Goal: Transaction & Acquisition: Purchase product/service

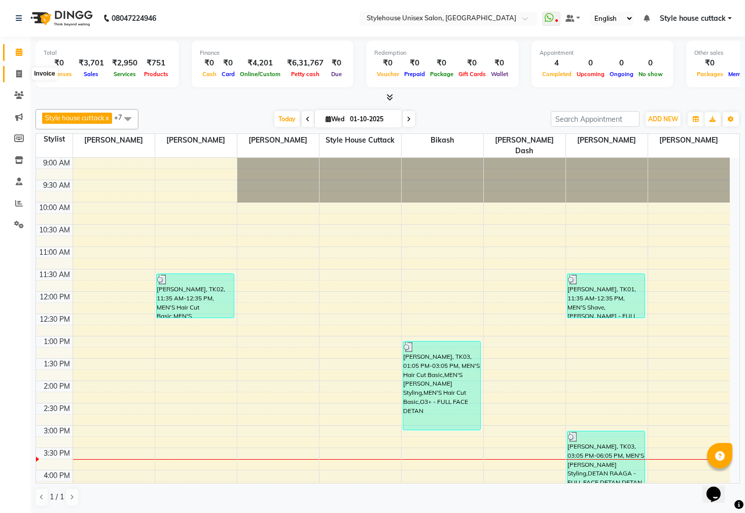
click at [15, 78] on span at bounding box center [19, 74] width 18 height 12
select select "service"
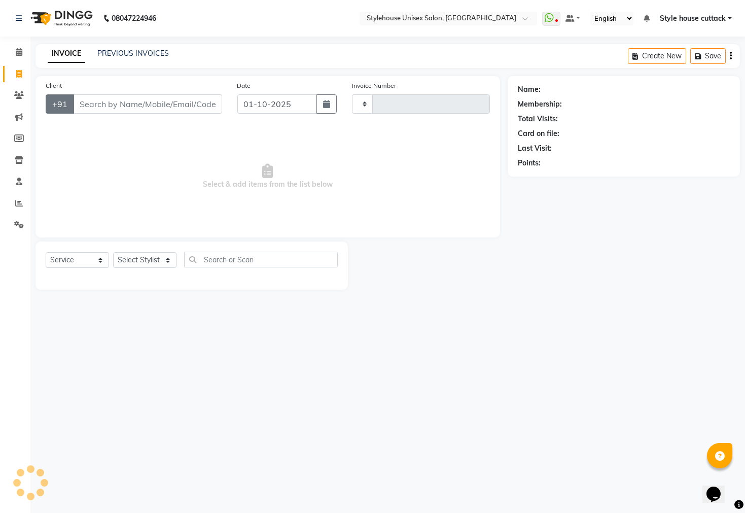
type input "2737"
select select "4222"
click at [128, 262] on select "Select Stylist" at bounding box center [144, 260] width 63 height 16
click at [130, 265] on select "Select Stylist" at bounding box center [144, 260] width 63 height 16
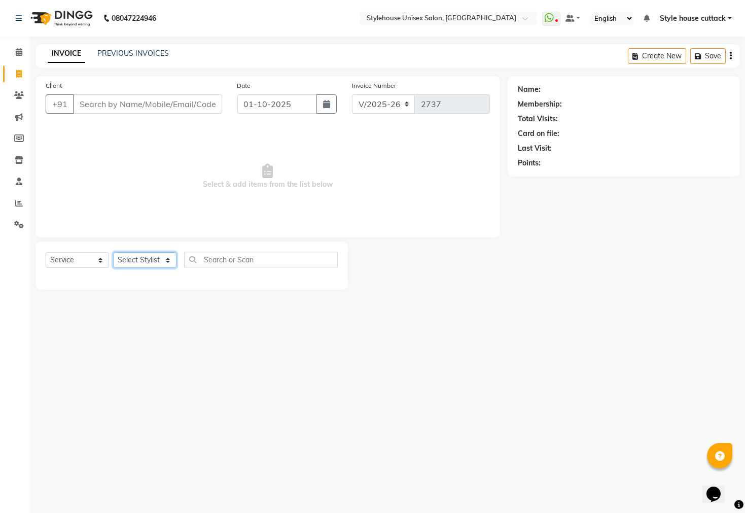
select select "26078"
click at [113, 253] on select "Select Stylist Bharati [PERSON_NAME] [PERSON_NAME] [PERSON_NAME] LIPI [PERSON_N…" at bounding box center [144, 260] width 63 height 16
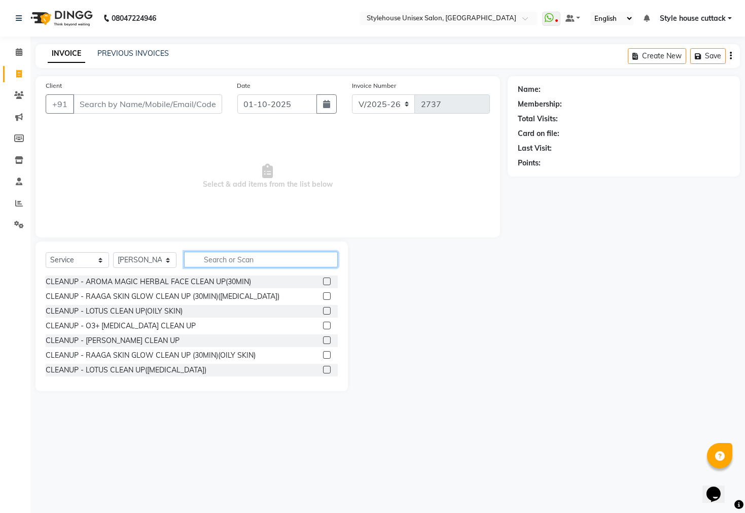
click at [212, 255] on input "text" at bounding box center [261, 260] width 154 height 16
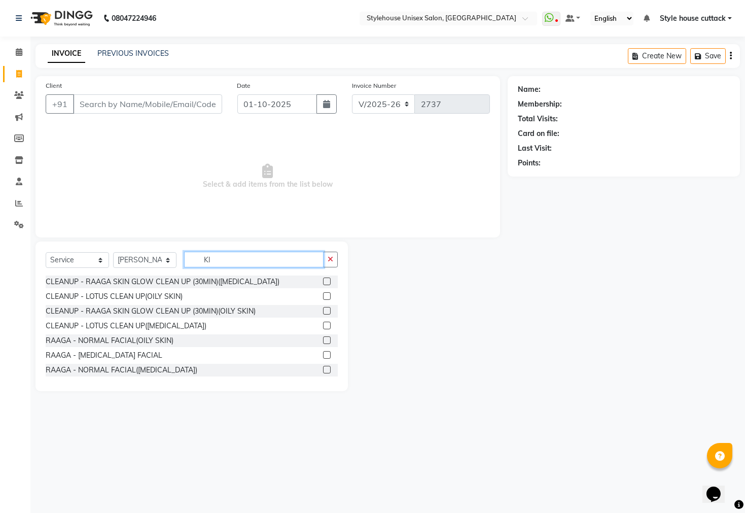
type input "KI"
click at [135, 103] on input "Client" at bounding box center [147, 103] width 149 height 19
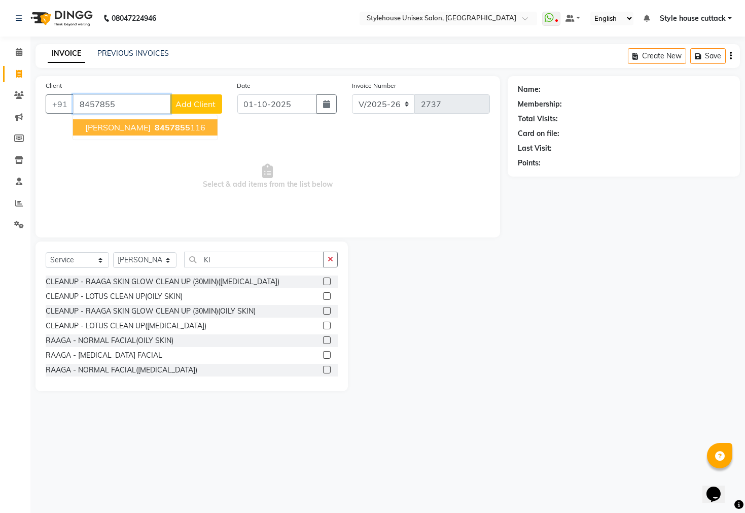
click at [159, 125] on span "8457855" at bounding box center [173, 127] width 36 height 10
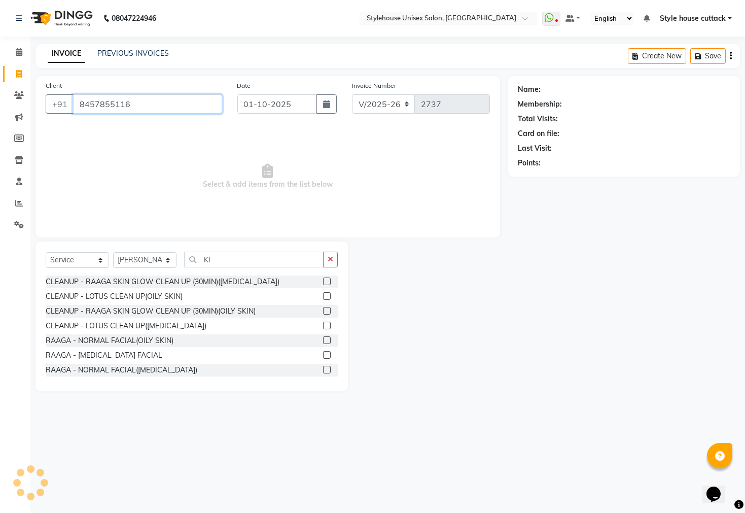
type input "8457855116"
select select "1: Object"
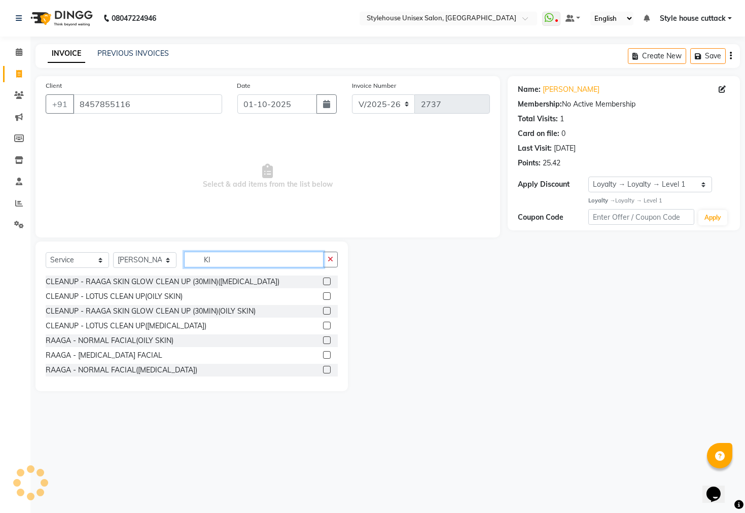
click at [226, 259] on input "KI" at bounding box center [253, 260] width 139 height 16
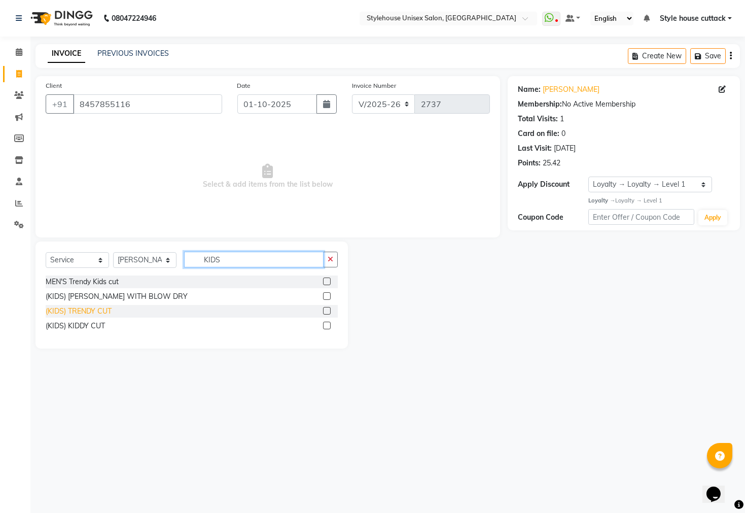
type input "KIDS"
click at [81, 311] on div "(KIDS) TRENDY CUT" at bounding box center [79, 311] width 66 height 11
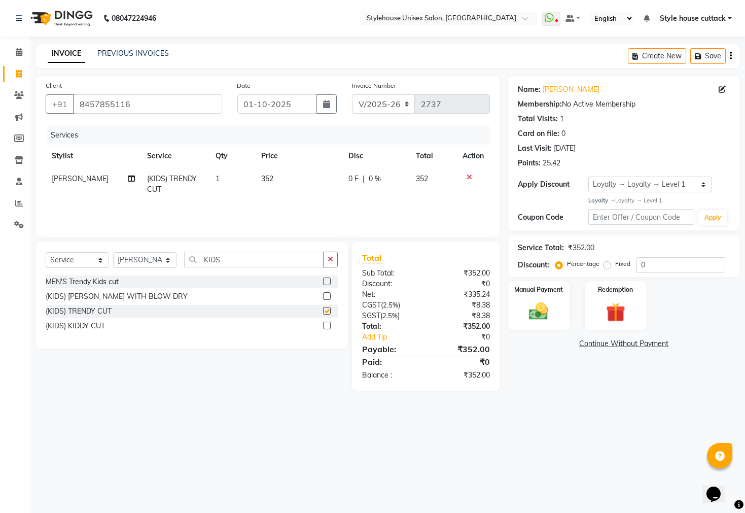
checkbox input "false"
click at [270, 187] on td "352" at bounding box center [298, 183] width 87 height 33
select select "26078"
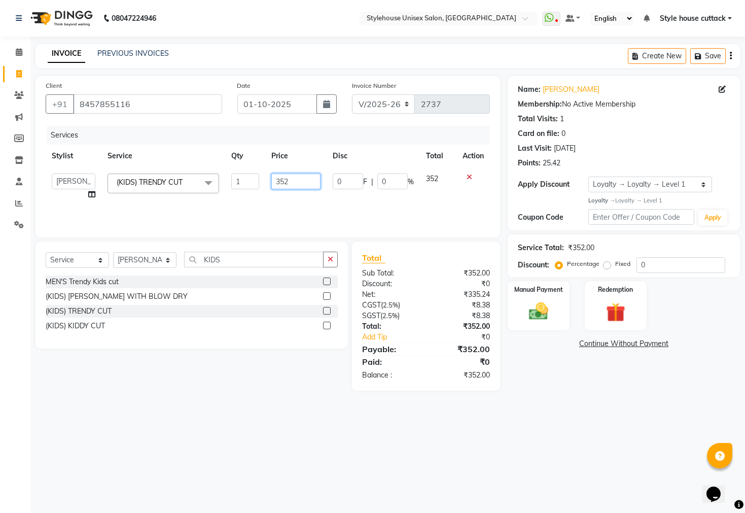
click at [288, 183] on input "352" at bounding box center [296, 181] width 50 height 16
type input "3"
type input "300"
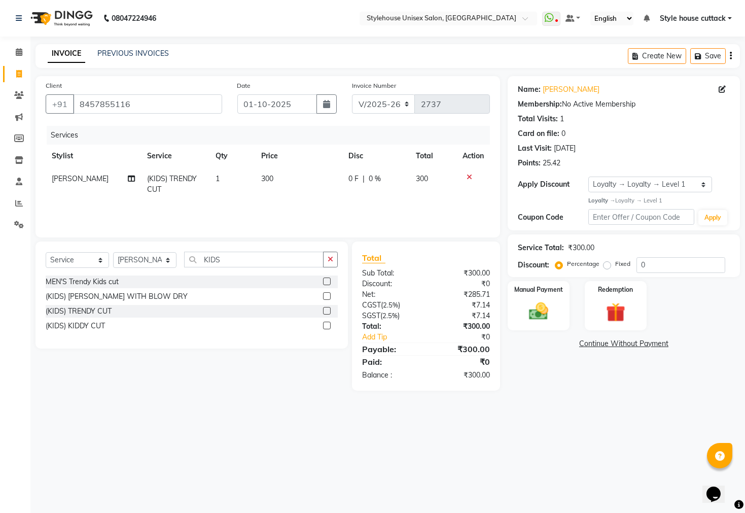
click at [232, 177] on td "1" at bounding box center [232, 183] width 46 height 33
select select "26078"
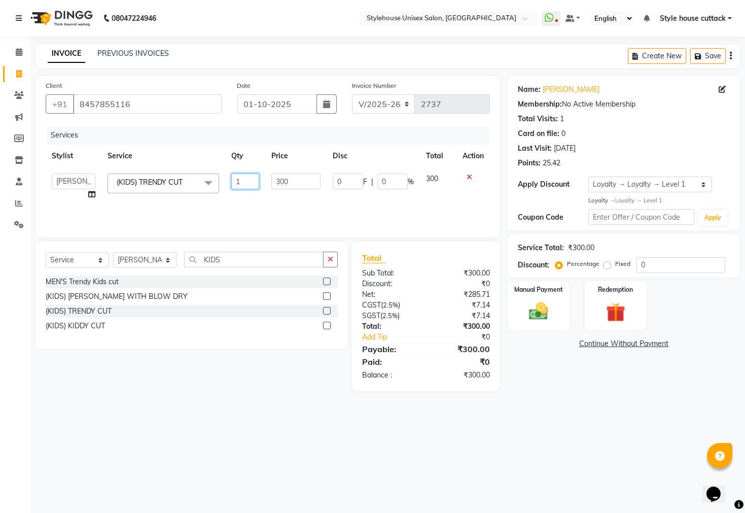
click at [250, 184] on input "1" at bounding box center [245, 181] width 28 height 16
type input "2"
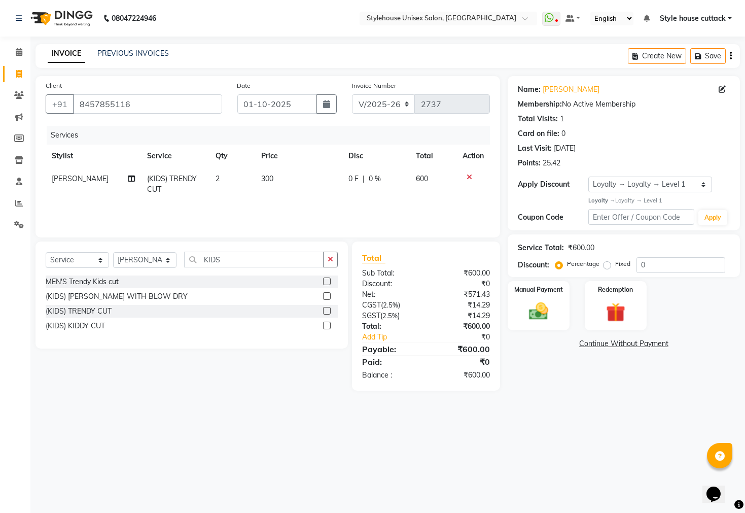
click at [703, 430] on div "08047224946 Select Location × Stylehouse Unisex Salon, Old Lic Colony WhatsApp …" at bounding box center [372, 256] width 745 height 513
click at [518, 321] on div "Manual Payment" at bounding box center [539, 305] width 64 height 51
click at [627, 350] on span "PhonePe" at bounding box center [626, 344] width 29 height 12
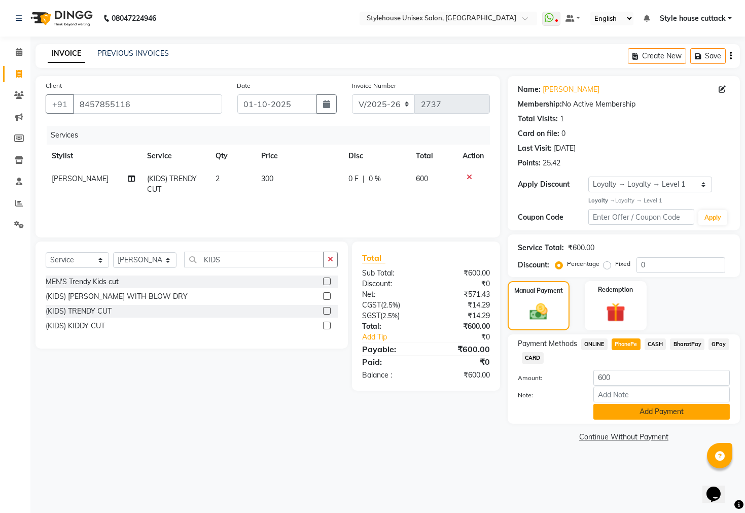
click at [649, 419] on button "Add Payment" at bounding box center [661, 412] width 136 height 16
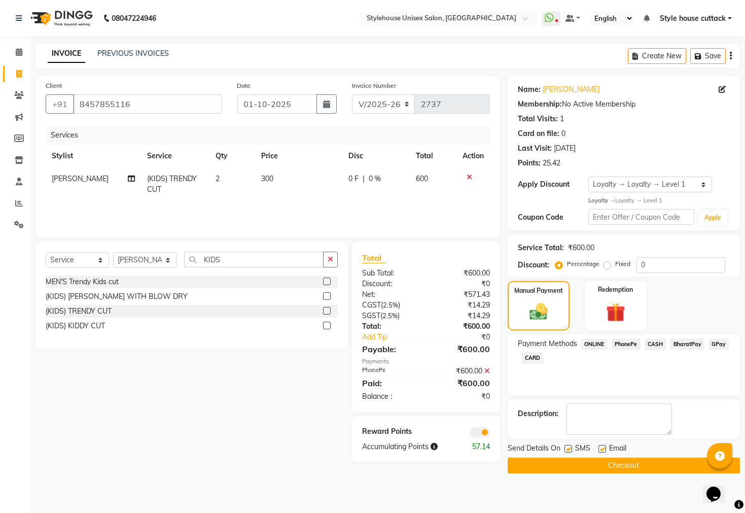
click at [637, 473] on button "Checkout" at bounding box center [624, 466] width 232 height 16
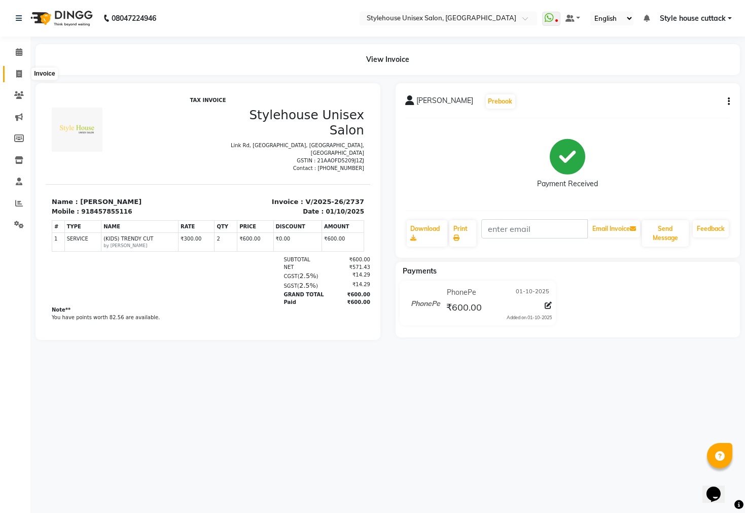
click at [21, 77] on icon at bounding box center [19, 74] width 6 height 8
select select "service"
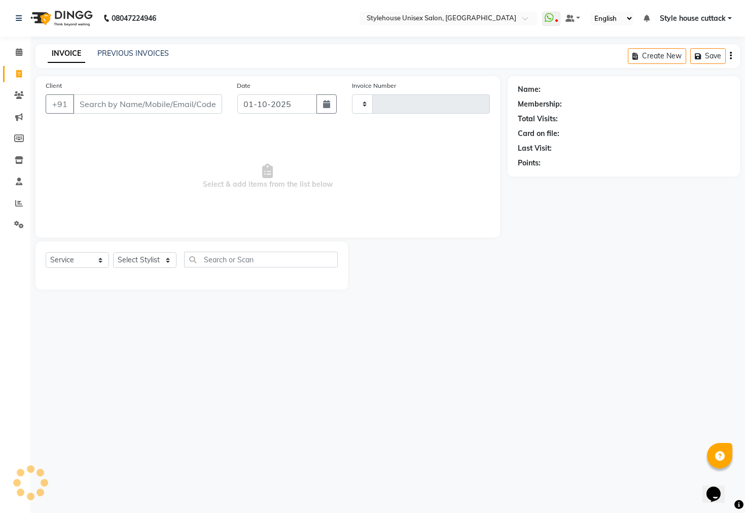
type input "2738"
select select "4222"
click at [130, 102] on input "Client" at bounding box center [147, 103] width 149 height 19
click at [88, 105] on input "78846852" at bounding box center [121, 103] width 97 height 19
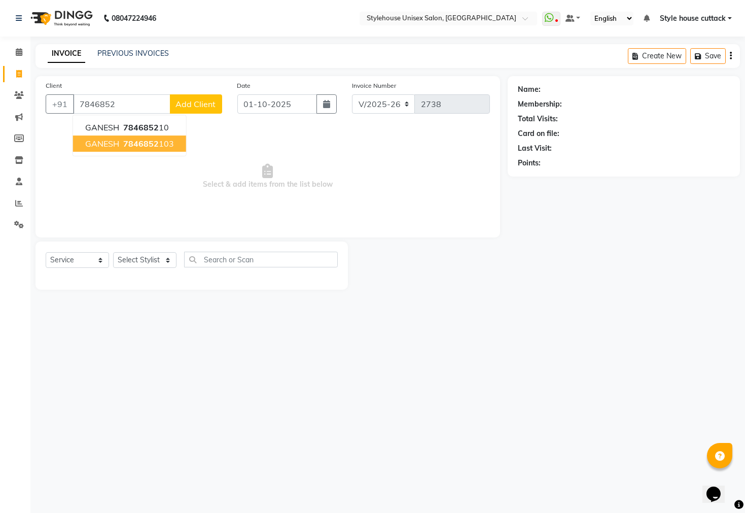
click at [155, 147] on span "7846852" at bounding box center [141, 143] width 36 height 10
type input "7846852103"
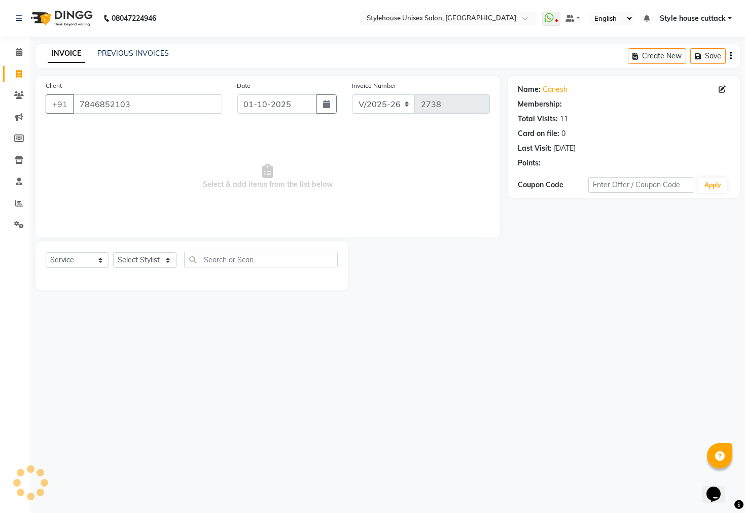
select select "1: Object"
click at [117, 263] on select "Select Stylist Bharati Nanda Bikash Chintu ISHWORI Kanha Barik LIPI Manjit Bari…" at bounding box center [144, 260] width 63 height 16
select select "42934"
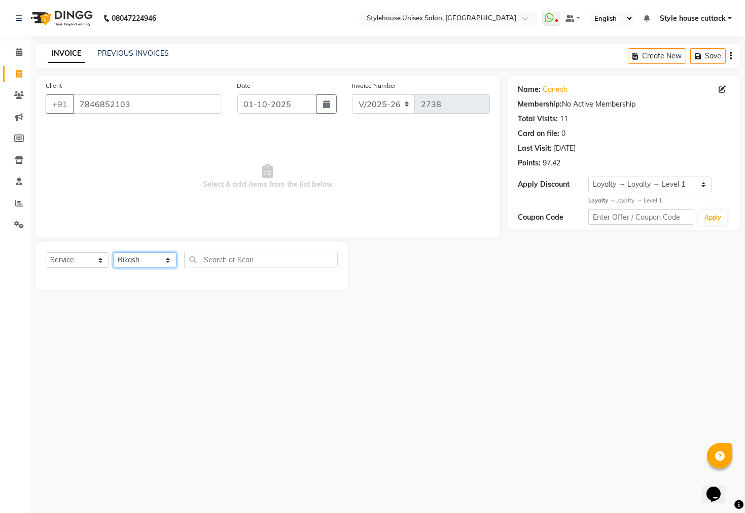
click at [113, 253] on select "Select Stylist Bharati Nanda Bikash Chintu ISHWORI Kanha Barik LIPI Manjit Bari…" at bounding box center [144, 260] width 63 height 16
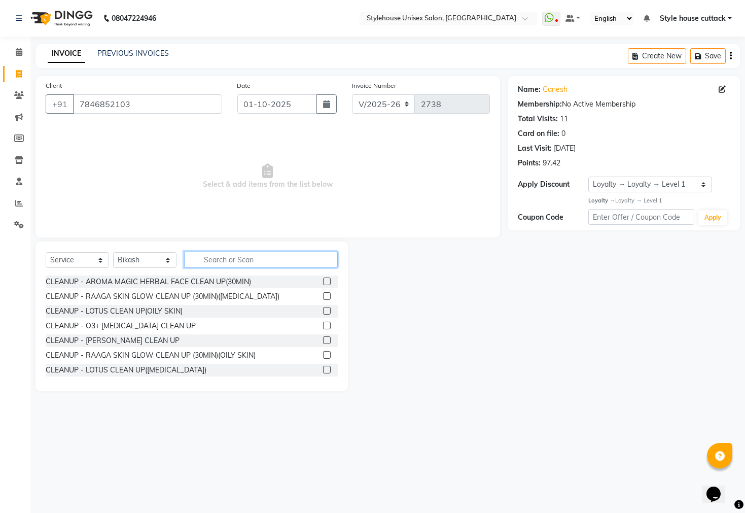
click at [241, 260] on input "text" at bounding box center [261, 260] width 154 height 16
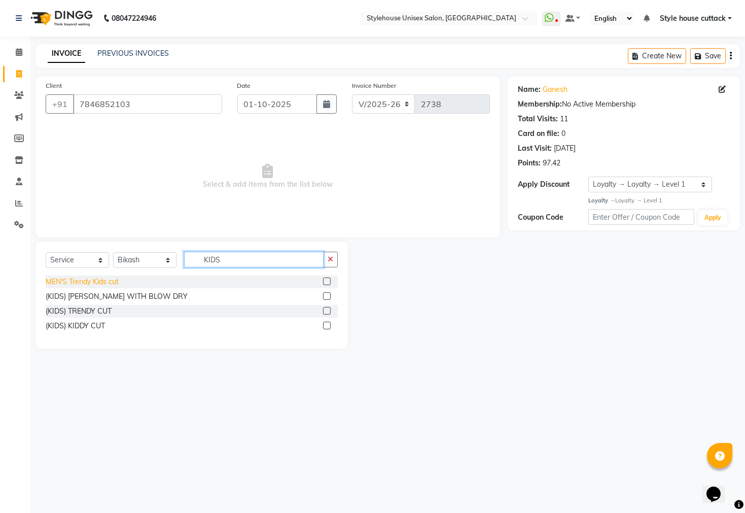
type input "KIDS"
click at [85, 284] on div "MEN'S Trendy Kids cut" at bounding box center [82, 281] width 73 height 11
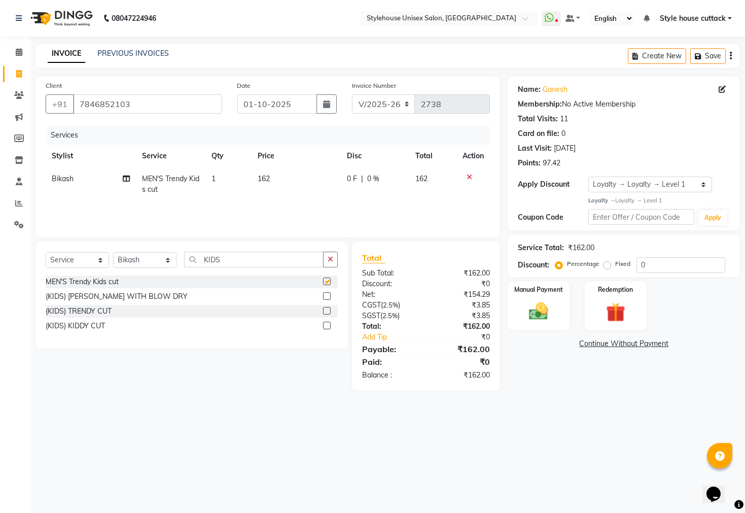
checkbox input "false"
drag, startPoint x: 260, startPoint y: 185, endPoint x: 266, endPoint y: 185, distance: 5.6
click at [266, 185] on td "162" at bounding box center [296, 183] width 89 height 33
select select "42934"
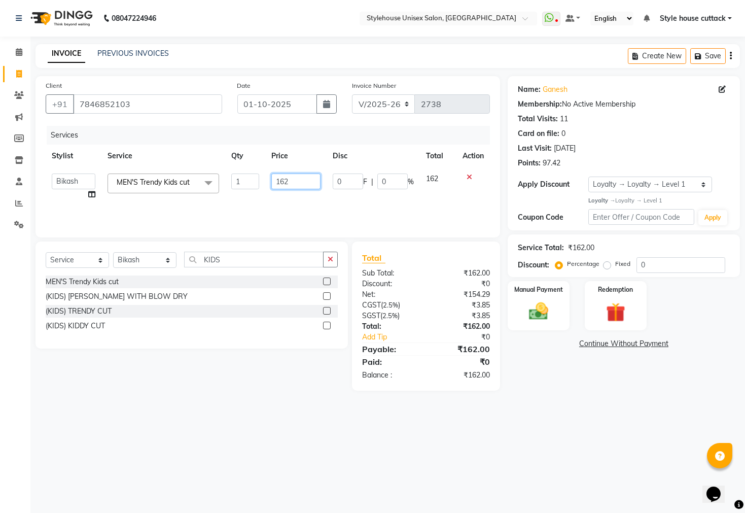
click at [301, 181] on input "162" at bounding box center [296, 181] width 50 height 16
type input "150"
click at [536, 318] on img at bounding box center [538, 311] width 32 height 23
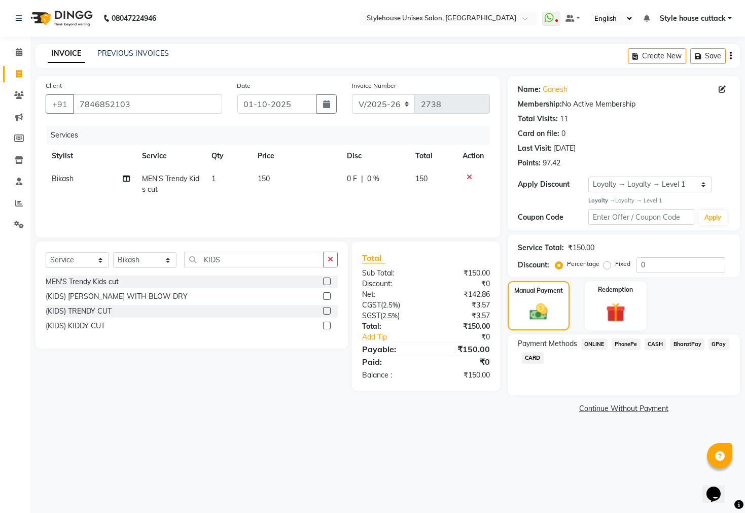
click at [623, 350] on span "PhonePe" at bounding box center [626, 344] width 29 height 12
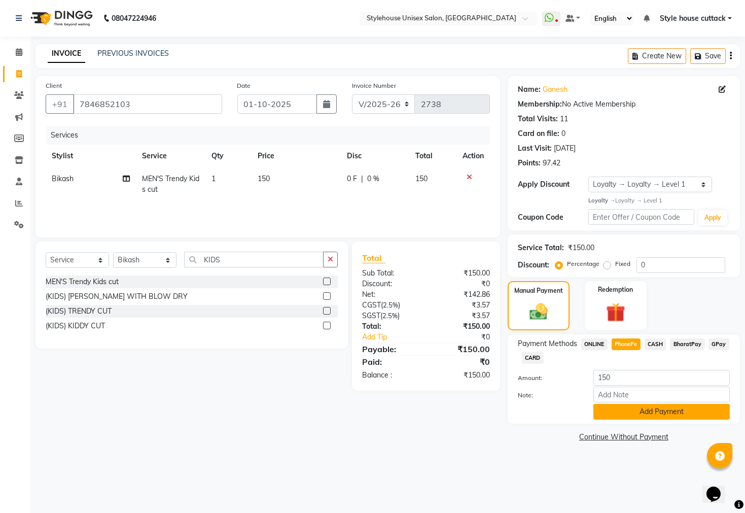
click at [630, 419] on button "Add Payment" at bounding box center [661, 412] width 136 height 16
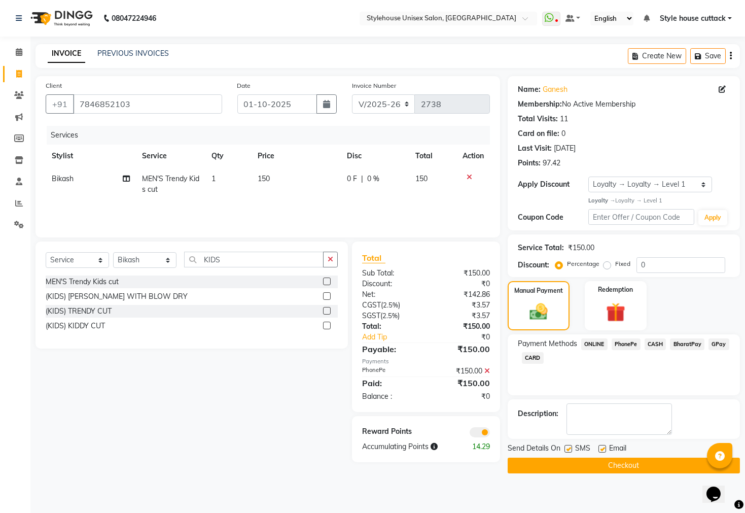
click at [609, 473] on button "Checkout" at bounding box center [624, 466] width 232 height 16
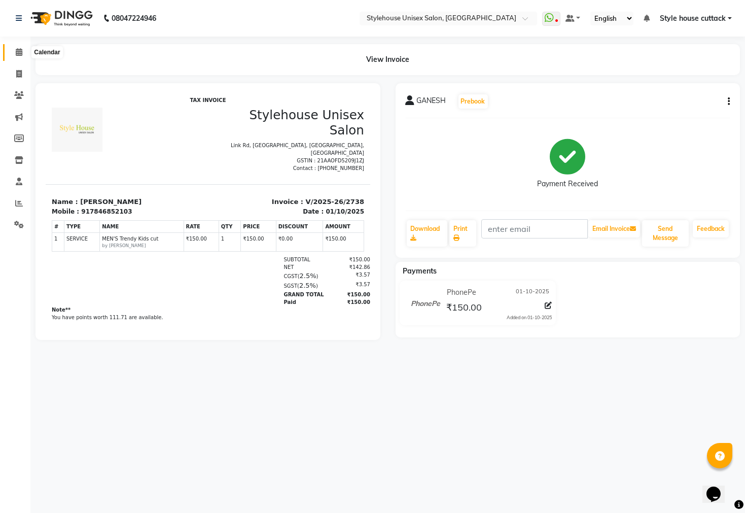
click at [16, 53] on icon at bounding box center [19, 52] width 7 height 8
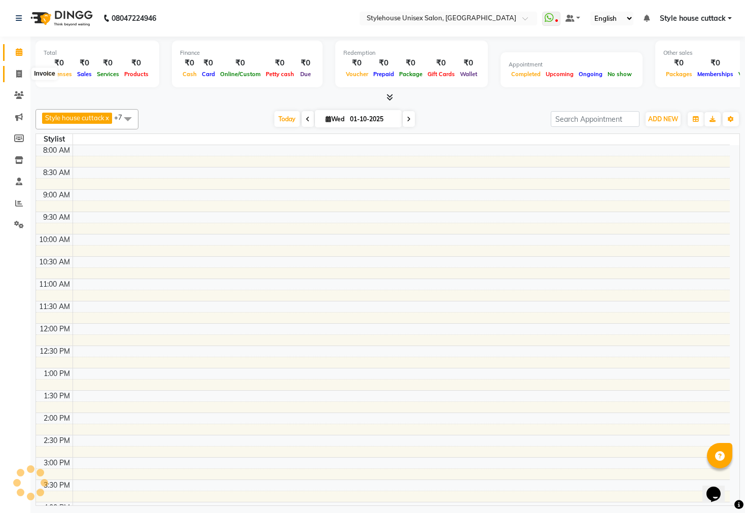
click at [12, 76] on span at bounding box center [19, 74] width 18 height 12
select select "service"
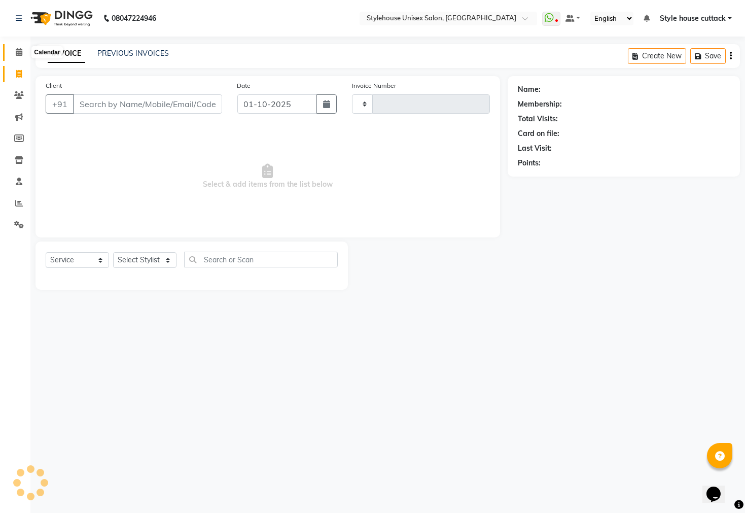
click at [17, 53] on icon at bounding box center [19, 52] width 7 height 8
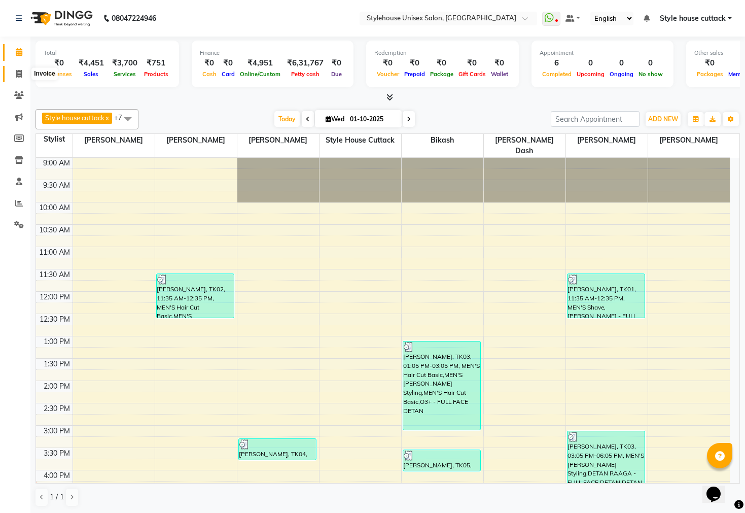
click at [22, 76] on span at bounding box center [19, 74] width 18 height 12
select select "service"
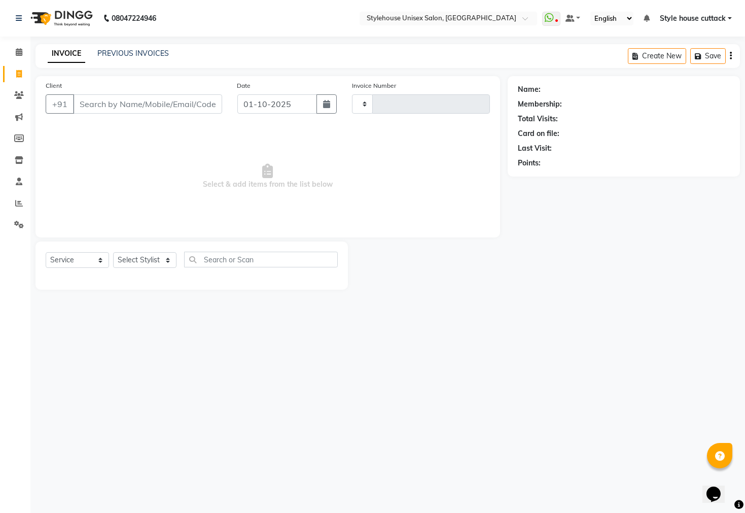
type input "2739"
select select "4222"
click at [125, 52] on link "PREVIOUS INVOICES" at bounding box center [133, 53] width 72 height 9
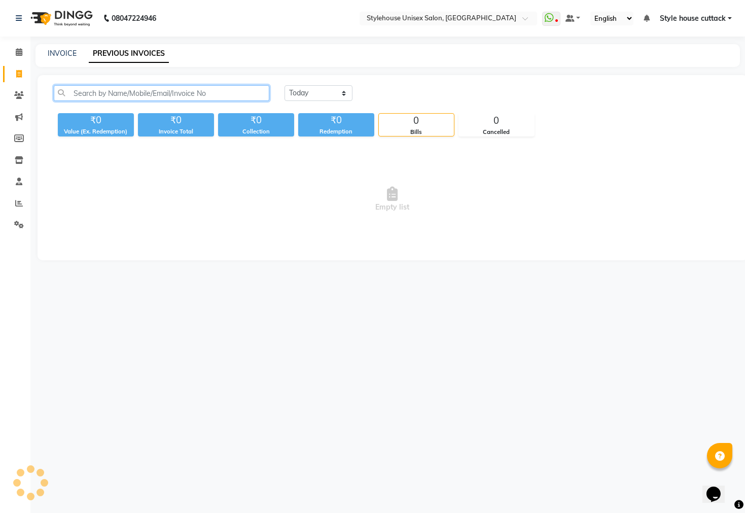
click at [113, 87] on input "text" at bounding box center [162, 93] width 216 height 16
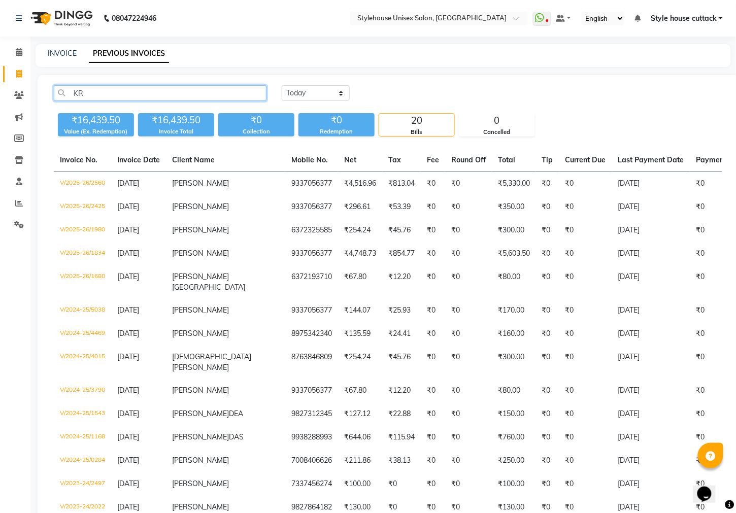
type input "K"
click at [108, 92] on input "text" at bounding box center [160, 93] width 213 height 16
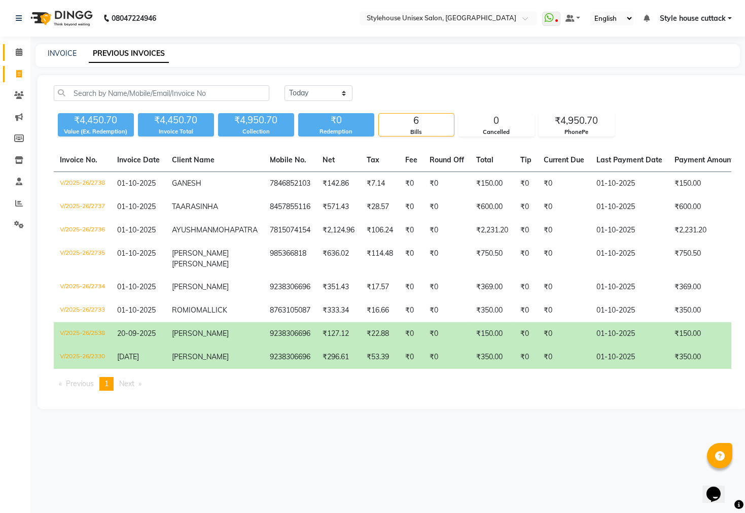
click at [18, 50] on icon at bounding box center [19, 52] width 7 height 8
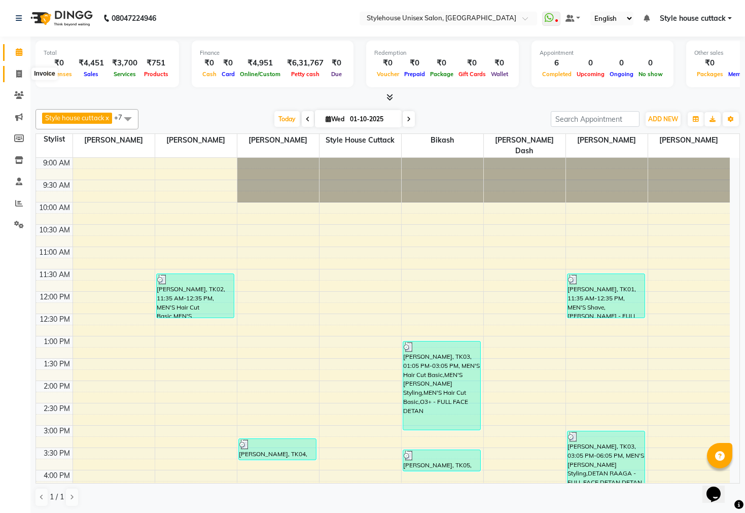
click at [14, 68] on span at bounding box center [19, 74] width 18 height 12
select select "service"
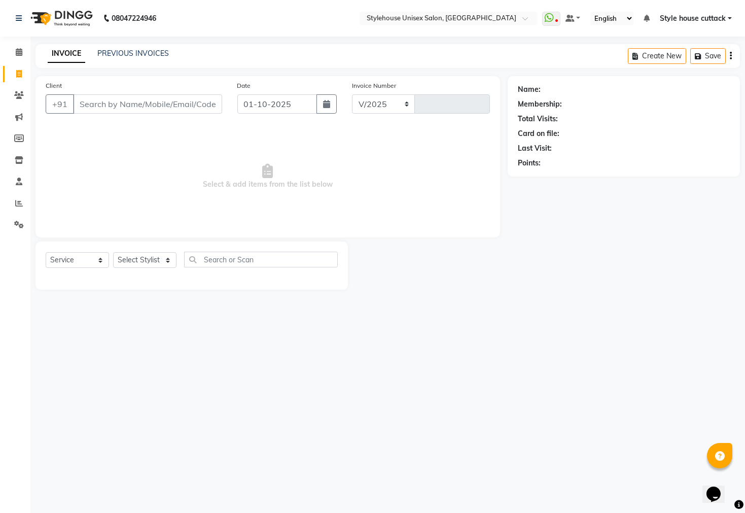
select select "4222"
type input "2739"
click at [152, 53] on link "PREVIOUS INVOICES" at bounding box center [133, 53] width 72 height 9
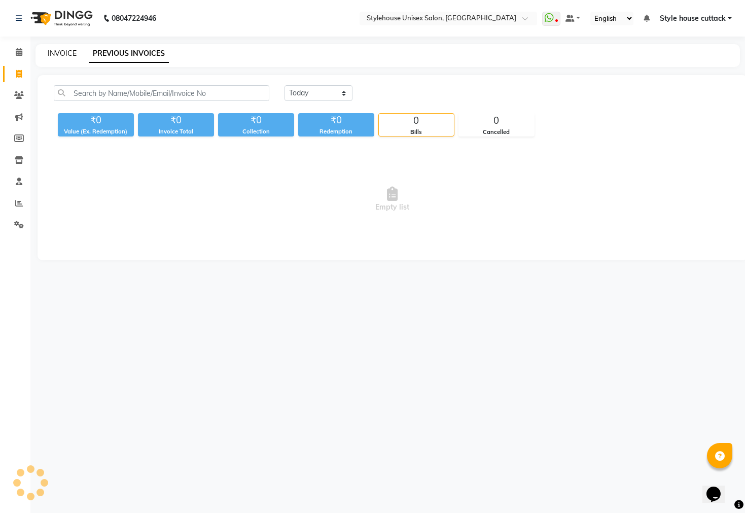
click at [58, 51] on link "INVOICE" at bounding box center [62, 53] width 29 height 9
select select "4222"
select select "service"
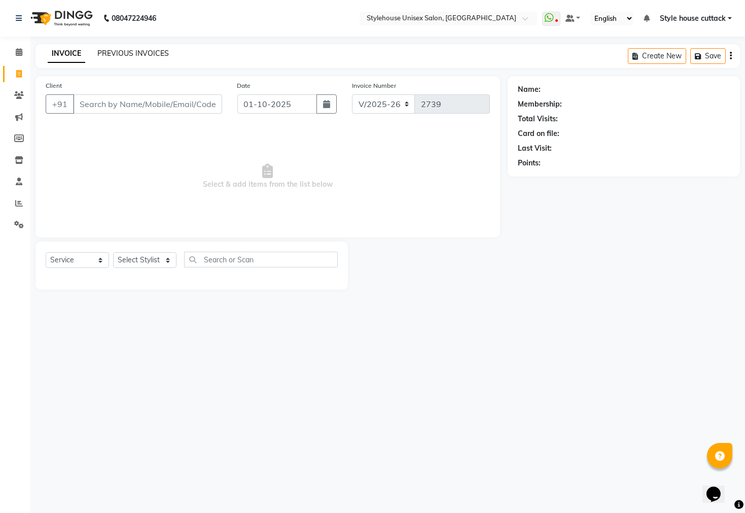
click at [147, 51] on link "PREVIOUS INVOICES" at bounding box center [133, 53] width 72 height 9
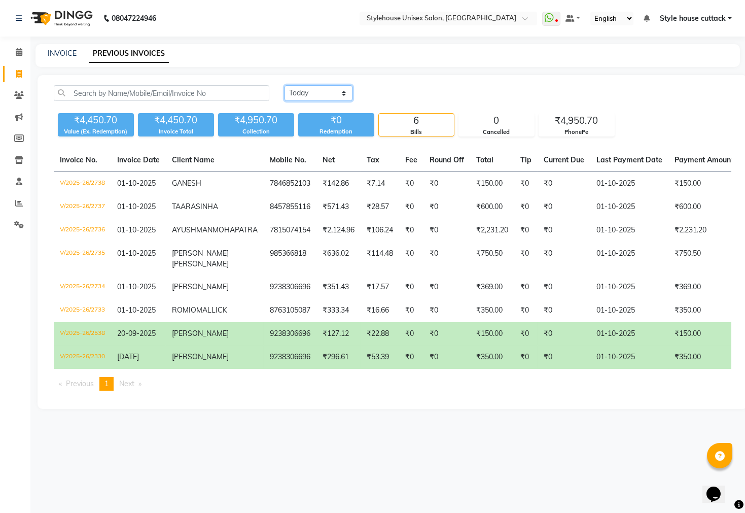
click at [319, 90] on select "Today Yesterday Custom Range" at bounding box center [319, 93] width 68 height 16
select select "range"
click at [285, 85] on select "Today Yesterday Custom Range" at bounding box center [319, 93] width 68 height 16
click at [425, 92] on input "01-10-2025" at bounding box center [401, 93] width 71 height 14
select select "10"
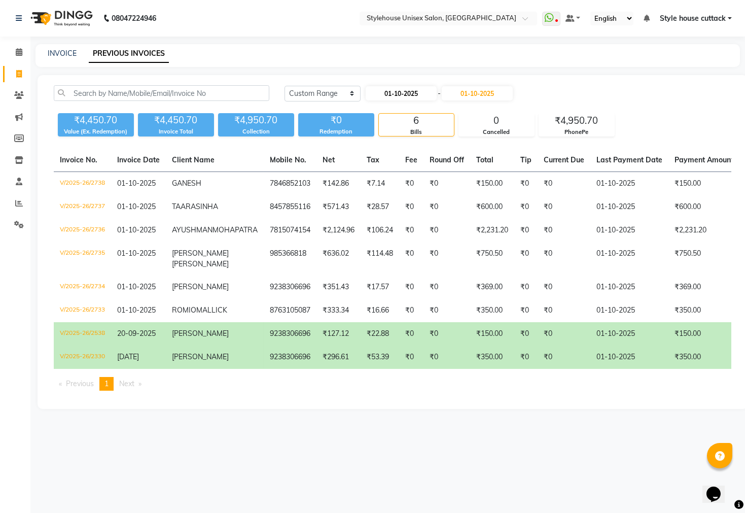
select select "2025"
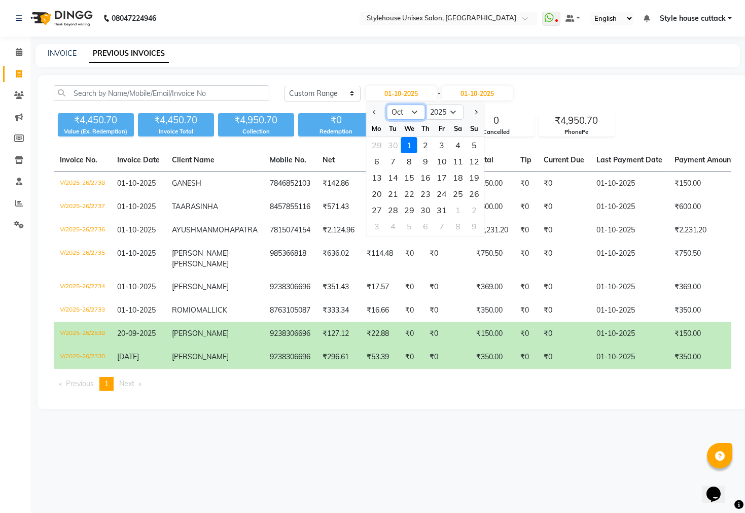
click at [421, 110] on select "Jan Feb Mar Apr May Jun Jul Aug Sep Oct Nov Dec" at bounding box center [406, 111] width 39 height 15
select select "9"
click at [387, 104] on select "Jan Feb Mar Apr May Jun Jul Aug Sep Oct Nov Dec" at bounding box center [406, 111] width 39 height 15
click at [496, 93] on input "01-10-2025" at bounding box center [477, 93] width 71 height 14
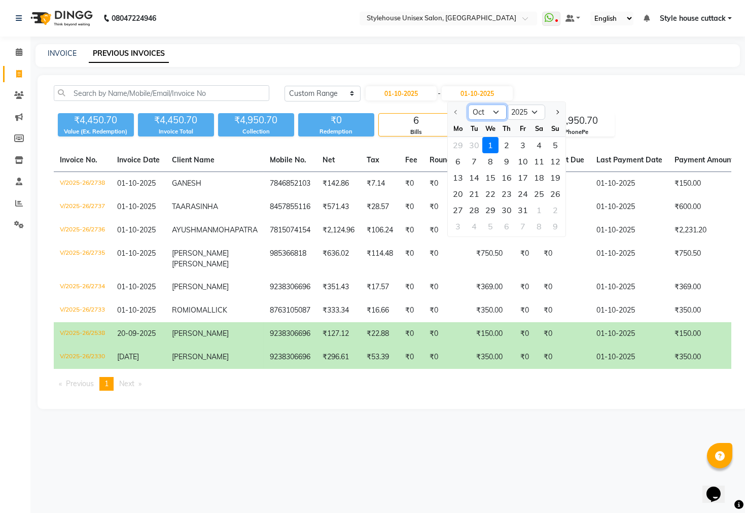
click at [488, 115] on select "Oct Nov Dec" at bounding box center [487, 111] width 39 height 15
click at [395, 97] on input "01-10-2025" at bounding box center [401, 93] width 71 height 14
select select "10"
select select "2025"
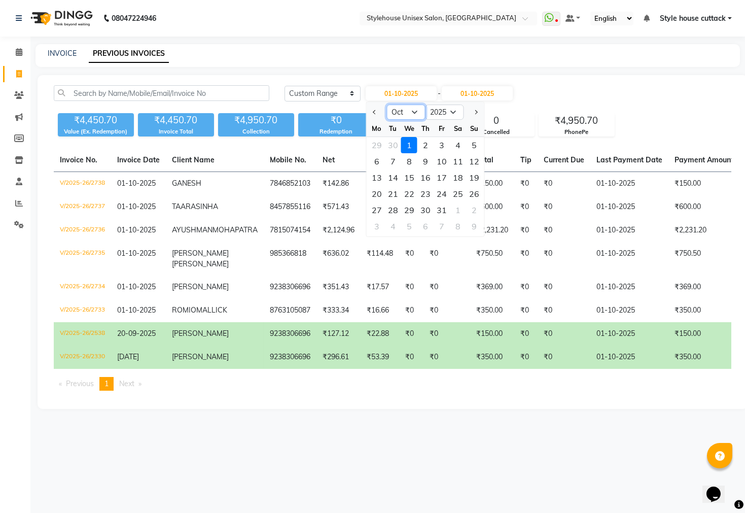
click at [409, 113] on select "Jan Feb Mar Apr May Jun Jul Aug Sep Oct Nov Dec" at bounding box center [406, 111] width 39 height 15
select select "9"
click at [387, 104] on select "Jan Feb Mar Apr May Jun Jul Aug Sep Oct Nov Dec" at bounding box center [406, 111] width 39 height 15
click at [375, 140] on div "1" at bounding box center [377, 145] width 16 height 16
type input "01-09-2025"
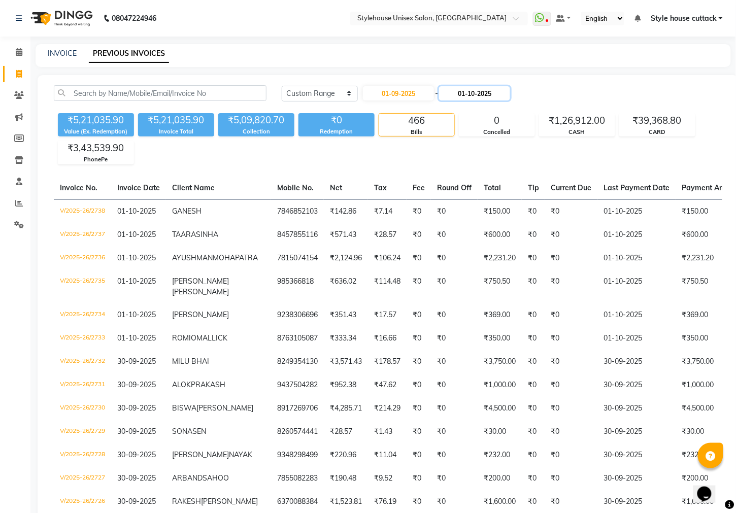
click at [486, 89] on input "01-10-2025" at bounding box center [474, 93] width 71 height 14
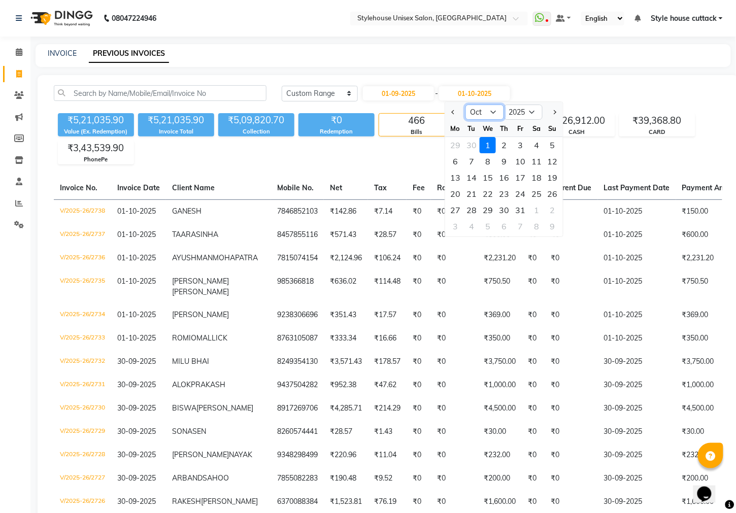
click at [485, 110] on select "Sep Oct Nov Dec" at bounding box center [484, 111] width 39 height 15
select select "9"
click at [465, 104] on select "Sep Oct Nov Dec" at bounding box center [484, 111] width 39 height 15
click at [470, 204] on div "30" at bounding box center [471, 210] width 16 height 16
type input "30-09-2025"
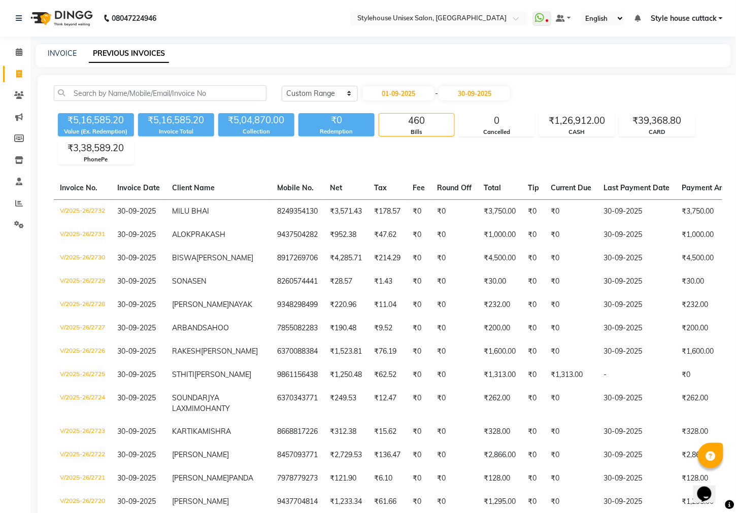
click at [376, 152] on div "₹5,16,585.20 Value (Ex. Redemption) ₹5,16,585.20 Invoice Total ₹5,04,870.00 Col…" at bounding box center [388, 136] width 668 height 55
click at [18, 159] on icon at bounding box center [19, 160] width 9 height 8
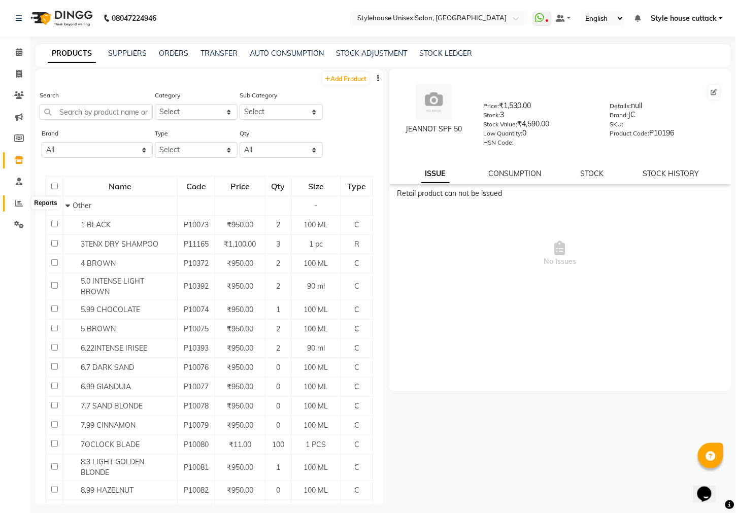
click at [17, 201] on icon at bounding box center [19, 203] width 8 height 8
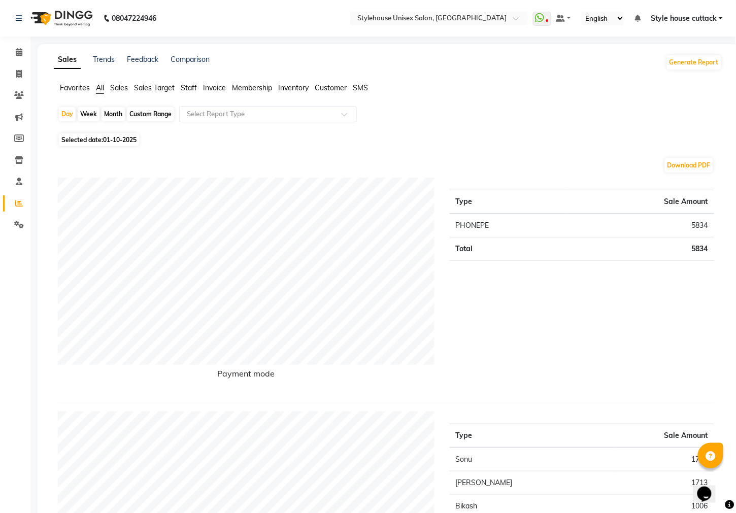
click at [188, 83] on span "Staff" at bounding box center [189, 87] width 16 height 9
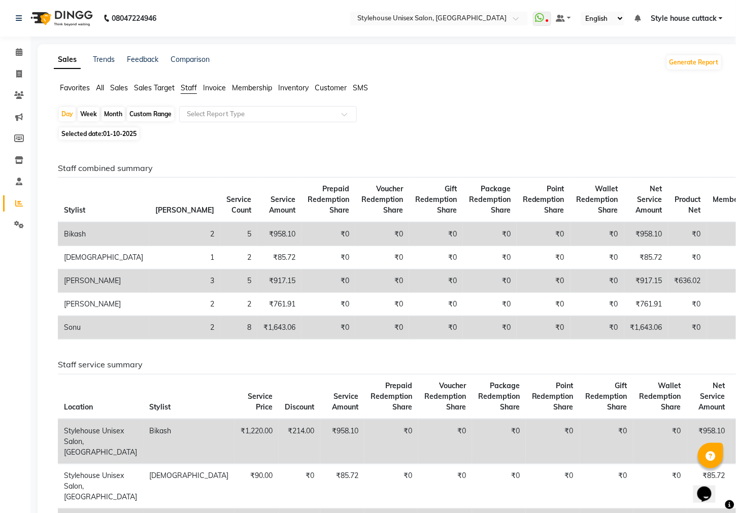
click at [169, 108] on div "Custom Range" at bounding box center [150, 114] width 47 height 14
select select "10"
select select "2025"
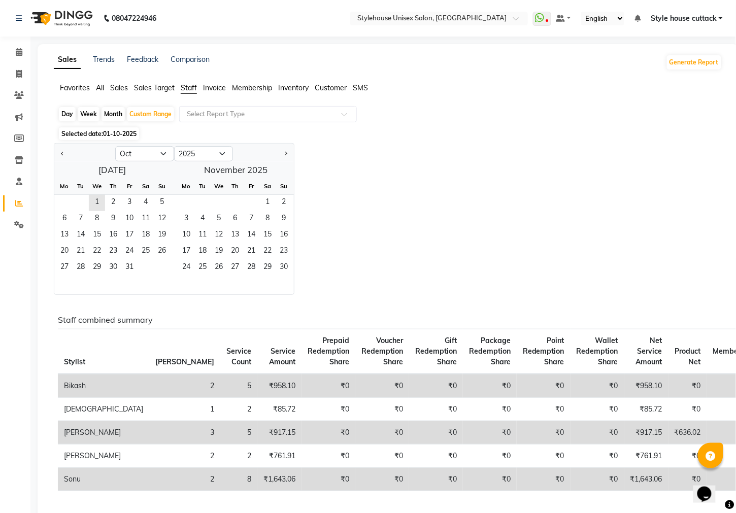
click at [135, 145] on div "Jan Feb Mar Apr May Jun Jul Aug Sep Oct Nov Dec 2015 2016 2017 2018 2019 2020 2…" at bounding box center [173, 153] width 239 height 18
click at [141, 152] on select "Jan Feb Mar Apr May Jun Jul Aug Sep Oct Nov Dec" at bounding box center [144, 153] width 59 height 15
select select "9"
click at [115, 146] on select "Jan Feb Mar Apr May Jun Jul Aug Sep Oct Nov Dec" at bounding box center [144, 153] width 59 height 15
click at [64, 200] on span "1" at bounding box center [64, 203] width 16 height 16
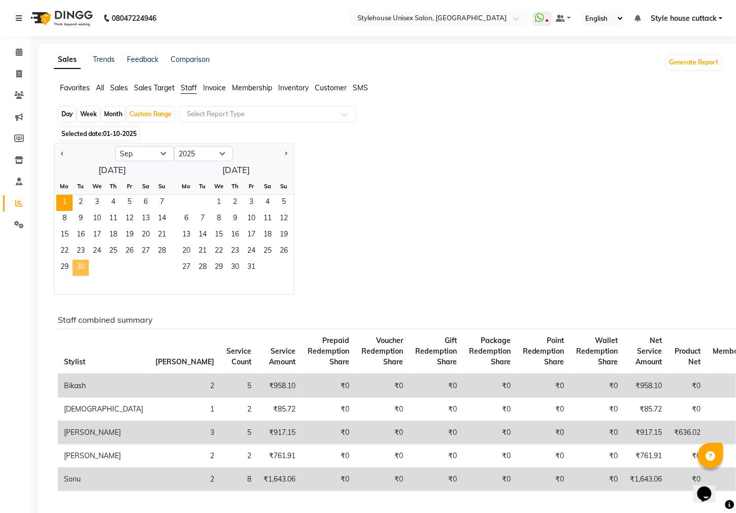
click at [88, 266] on span "30" at bounding box center [81, 268] width 16 height 16
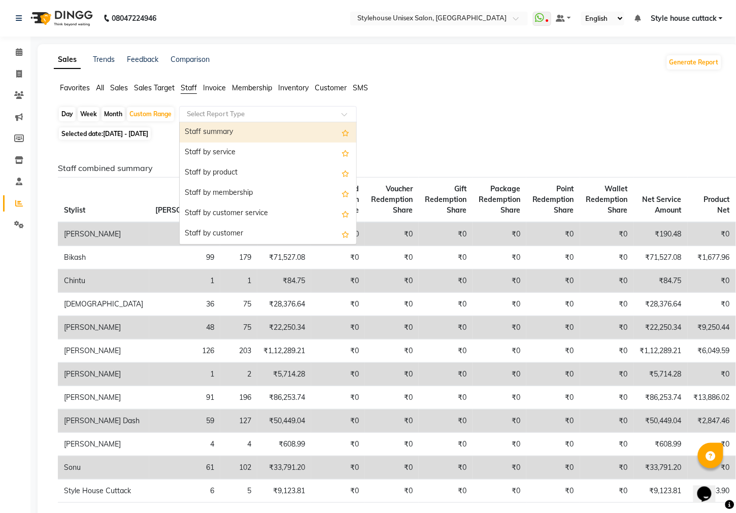
click at [334, 108] on div "Select Report Type" at bounding box center [268, 114] width 178 height 16
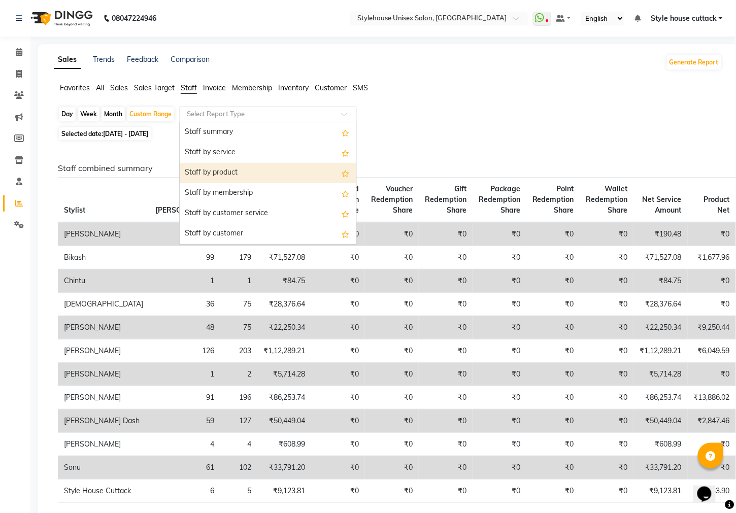
click at [205, 170] on div "Staff by product" at bounding box center [268, 173] width 177 height 20
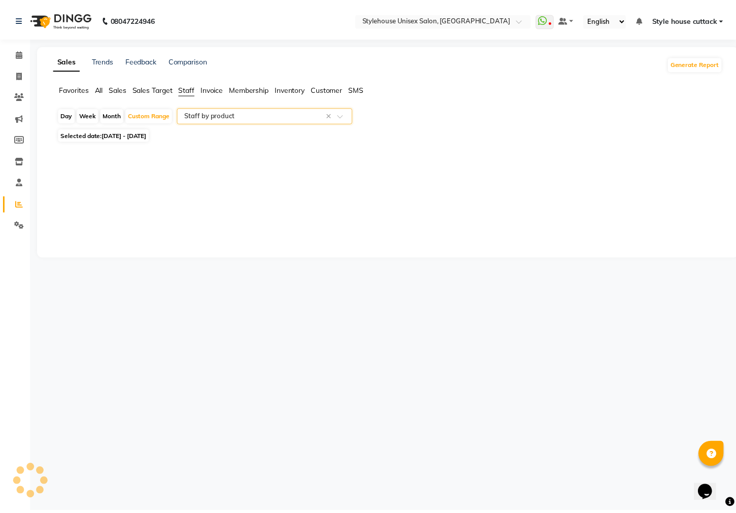
select select "full_report"
select select "csv"
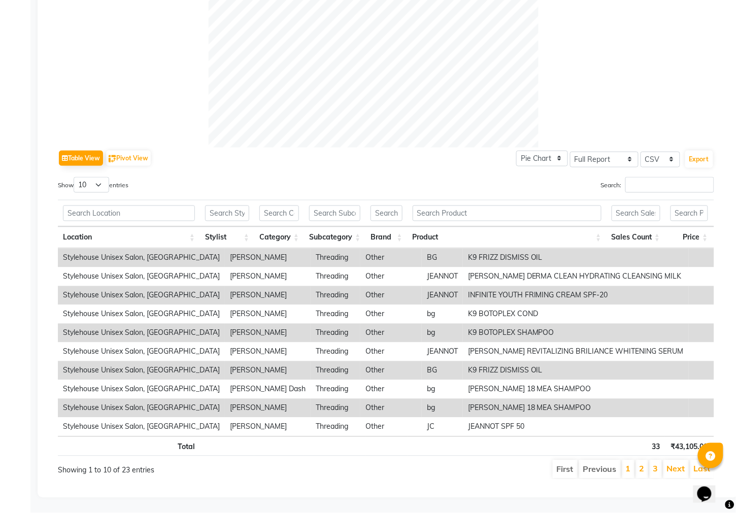
scroll to position [365, 0]
click at [98, 177] on select "10 25 50 100" at bounding box center [92, 185] width 36 height 16
select select "100"
click at [75, 177] on select "10 25 50 100" at bounding box center [92, 185] width 36 height 16
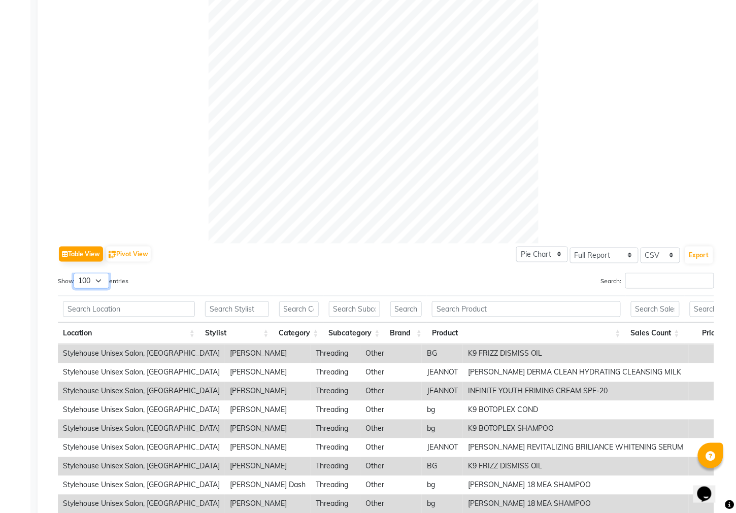
scroll to position [244, 0]
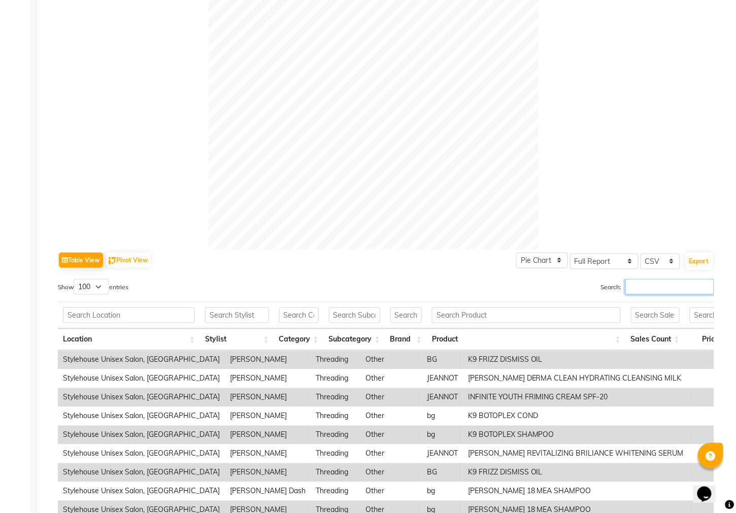
click at [631, 289] on input "Search:" at bounding box center [669, 287] width 89 height 16
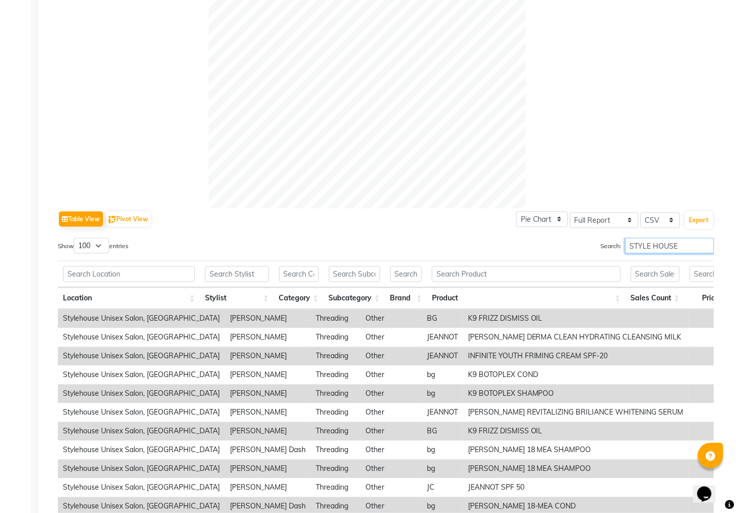
scroll to position [231, 0]
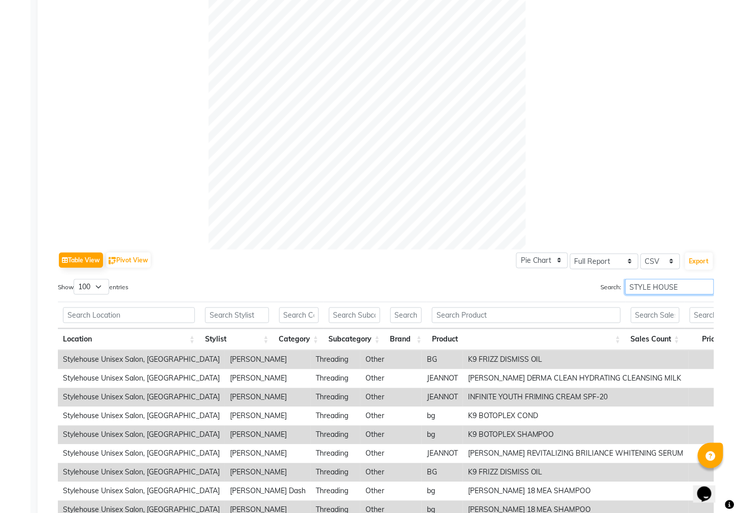
type input "STYLE HOUSE"
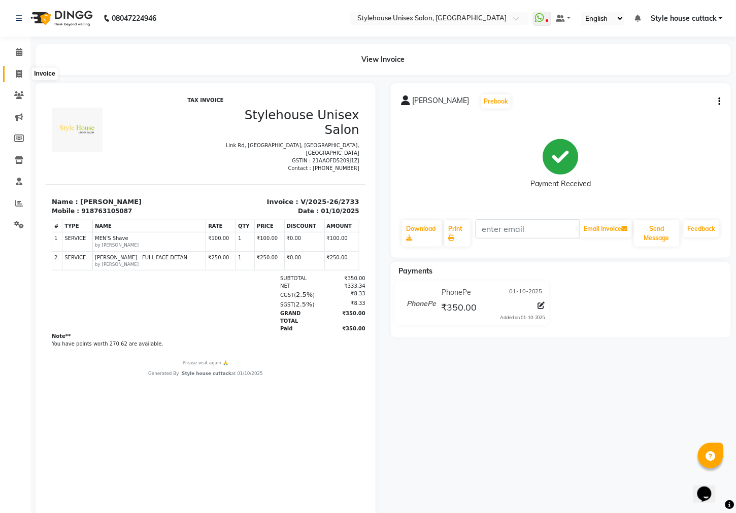
click at [13, 76] on span at bounding box center [19, 74] width 18 height 12
select select "service"
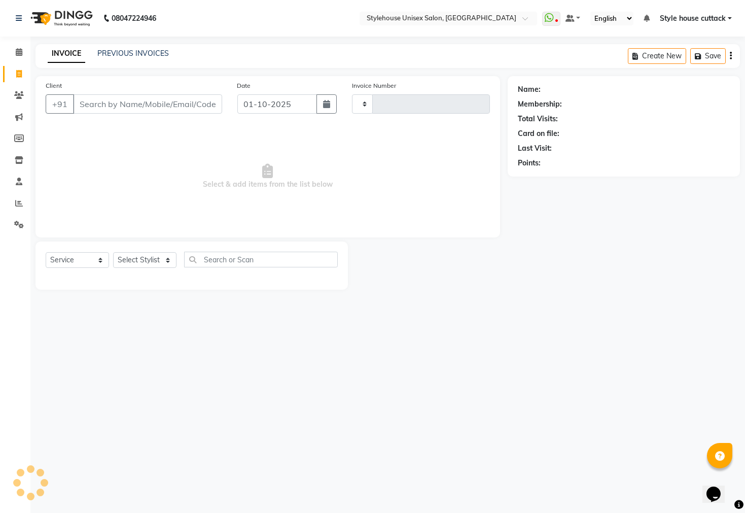
type input "2739"
select select "4222"
click at [135, 258] on select "Select Stylist Bharati [PERSON_NAME] [PERSON_NAME] [PERSON_NAME] LIPI [PERSON_N…" at bounding box center [144, 260] width 63 height 16
select select "21976"
click at [113, 253] on select "Select Stylist Bharati [PERSON_NAME] [PERSON_NAME] [PERSON_NAME] LIPI [PERSON_N…" at bounding box center [144, 260] width 63 height 16
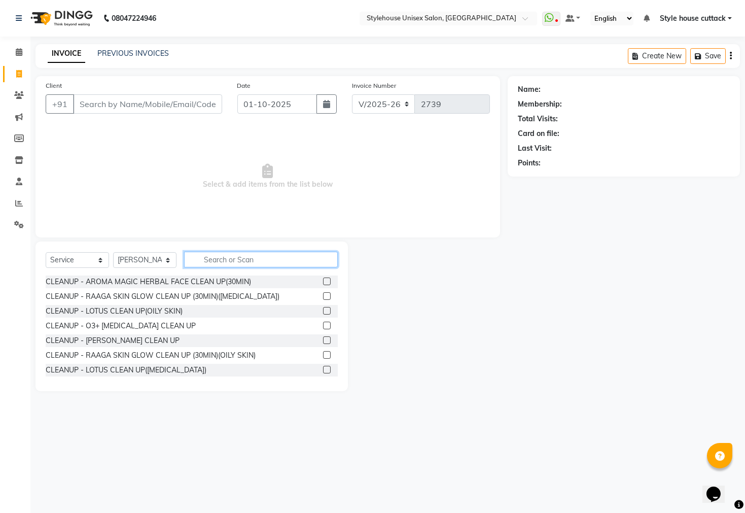
click at [207, 255] on input "text" at bounding box center [261, 260] width 154 height 16
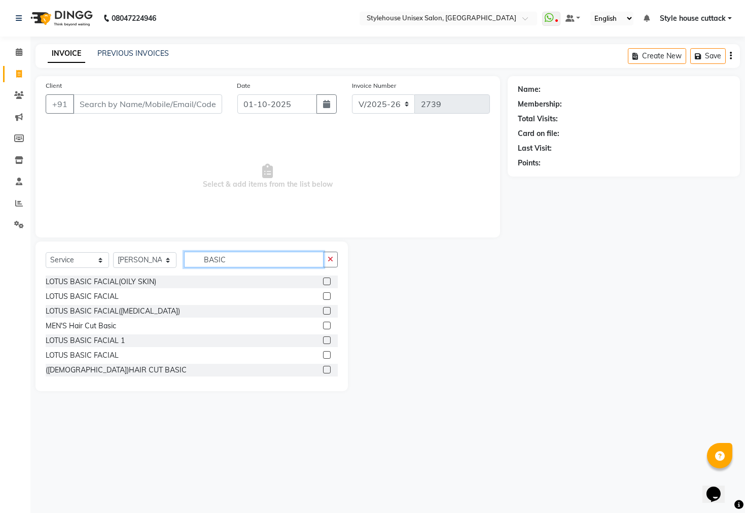
type input "BASIC"
click at [101, 320] on div "MEN'S Hair Cut Basic" at bounding box center [192, 326] width 292 height 13
click at [96, 325] on div "MEN'S Hair Cut Basic" at bounding box center [81, 326] width 71 height 11
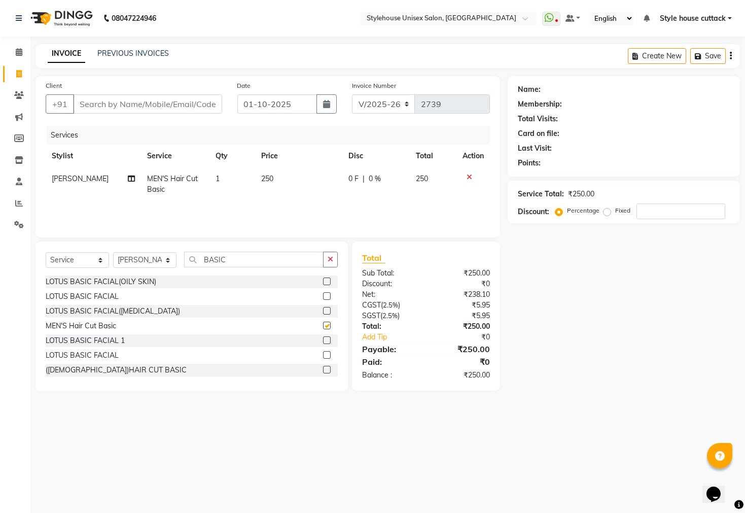
checkbox input "false"
click at [232, 265] on input "BASIC" at bounding box center [253, 260] width 139 height 16
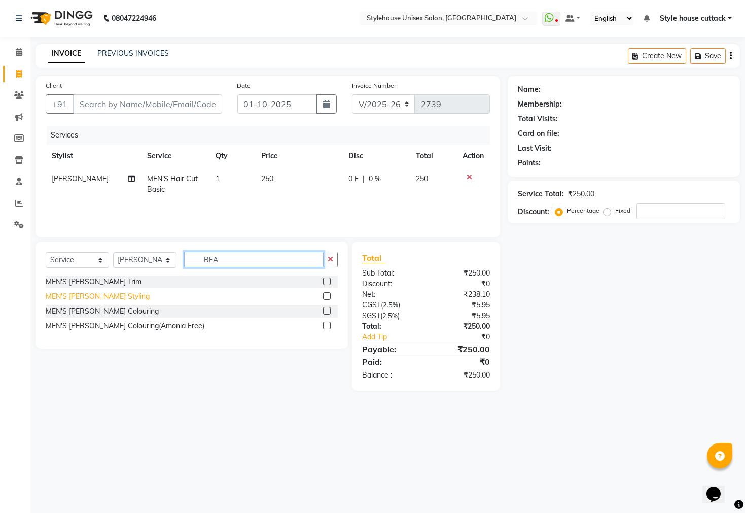
type input "BEA"
click at [94, 296] on div "MEN'S [PERSON_NAME] Styling" at bounding box center [98, 296] width 104 height 11
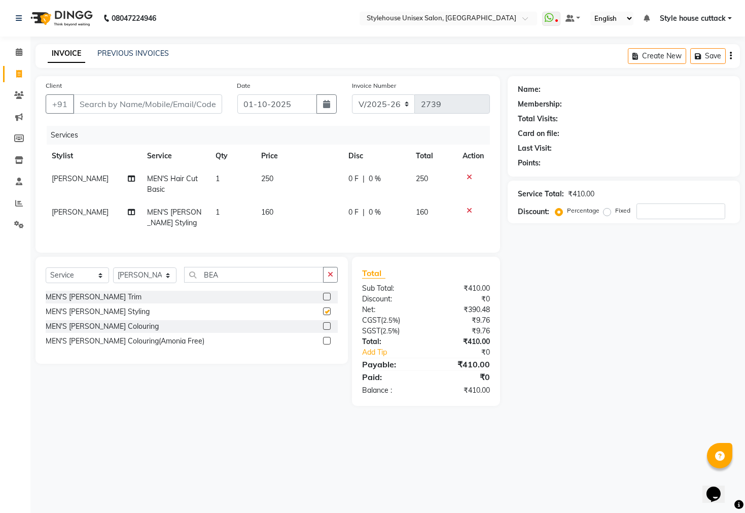
checkbox input "false"
click at [236, 283] on input "BEA" at bounding box center [253, 275] width 139 height 16
type input "B"
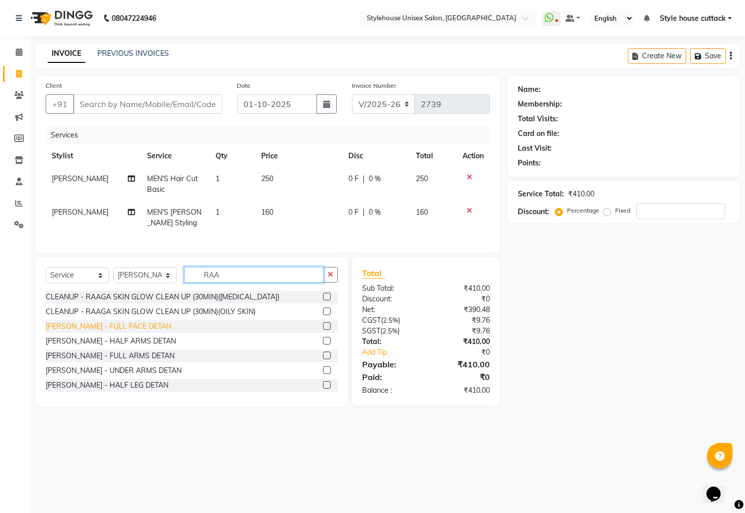
type input "RAA"
click at [120, 332] on div "DETAN RAAGA - FULL FACE DETAN" at bounding box center [109, 326] width 126 height 11
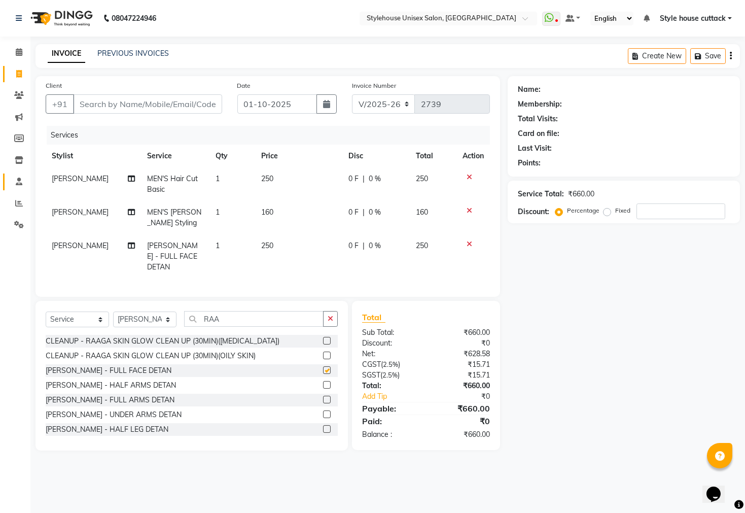
checkbox input "false"
click at [96, 99] on input "Client" at bounding box center [147, 103] width 149 height 19
type input "9"
type input "0"
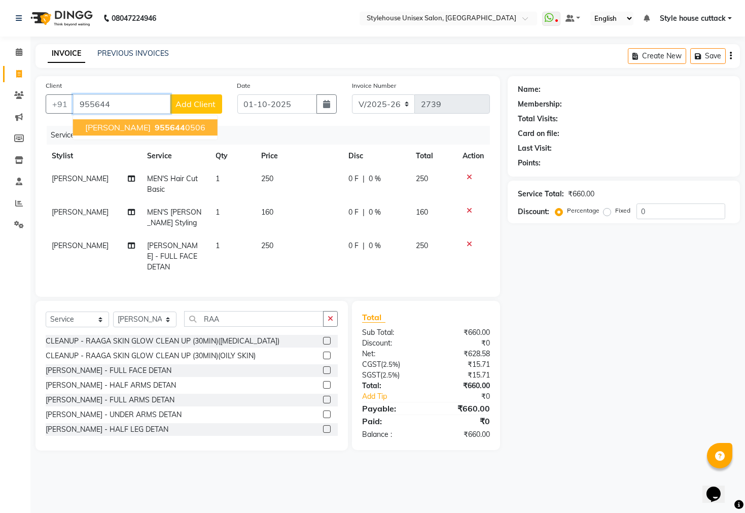
click at [144, 120] on button "VISHWA PRAKASH PATRA 955644 0506" at bounding box center [145, 127] width 145 height 16
type input "9556440506"
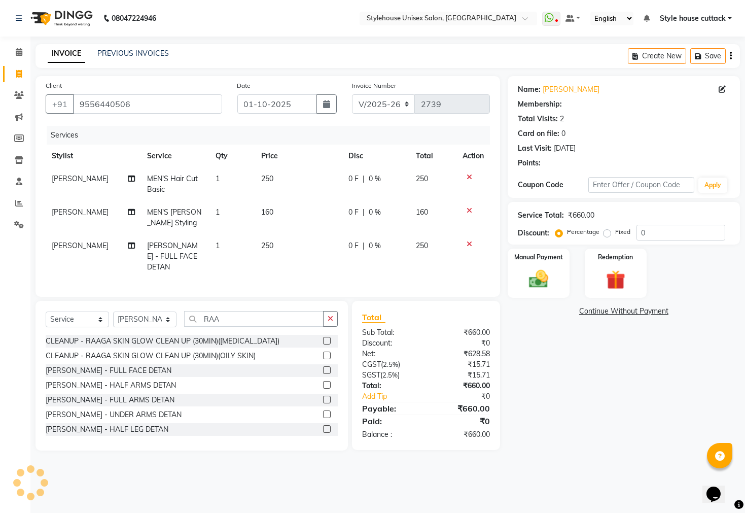
select select "1: Object"
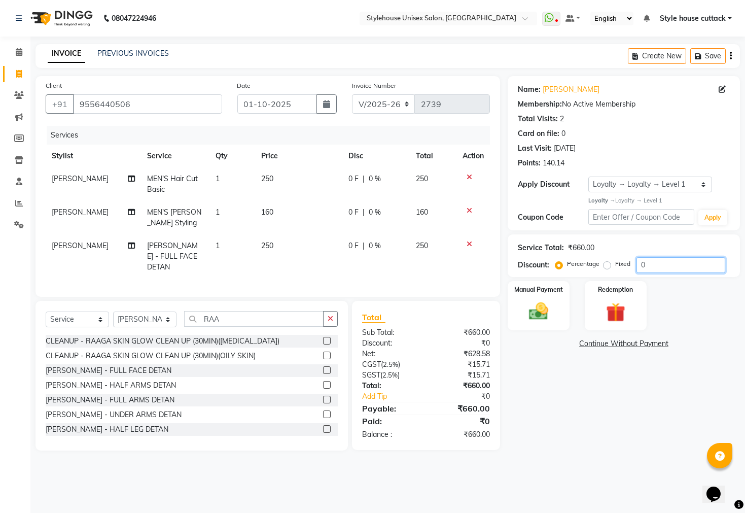
click at [645, 266] on input "0" at bounding box center [681, 265] width 89 height 16
type input "010"
click at [532, 317] on img at bounding box center [538, 311] width 32 height 23
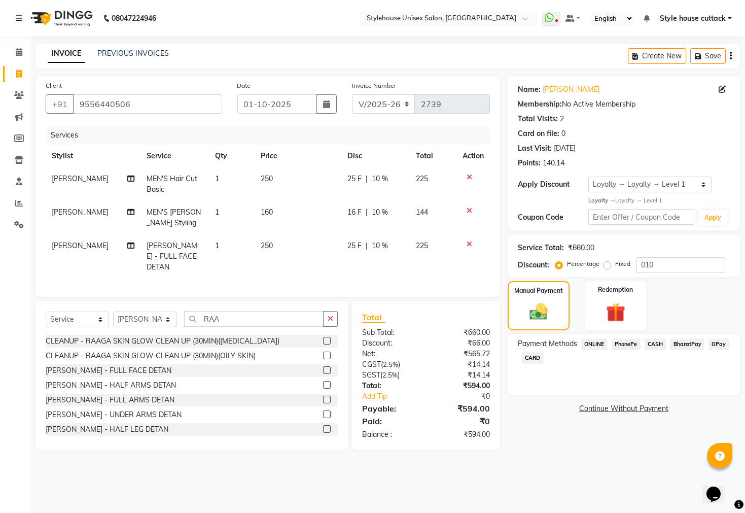
click at [624, 350] on span "PhonePe" at bounding box center [626, 344] width 29 height 12
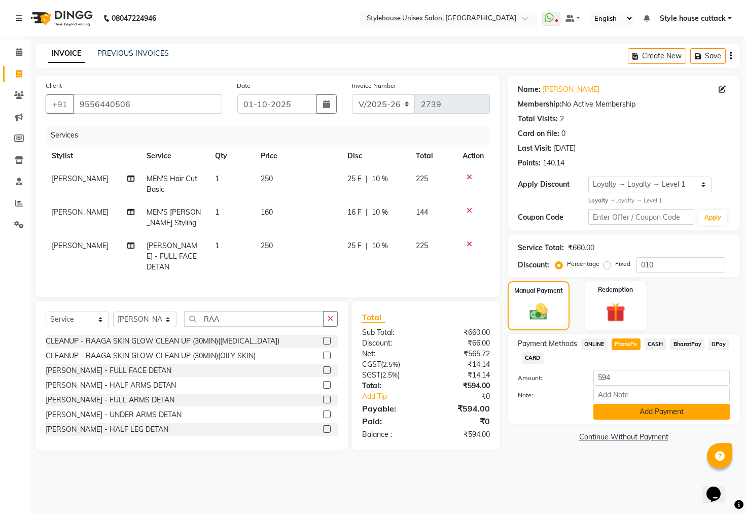
click at [618, 419] on button "Add Payment" at bounding box center [661, 412] width 136 height 16
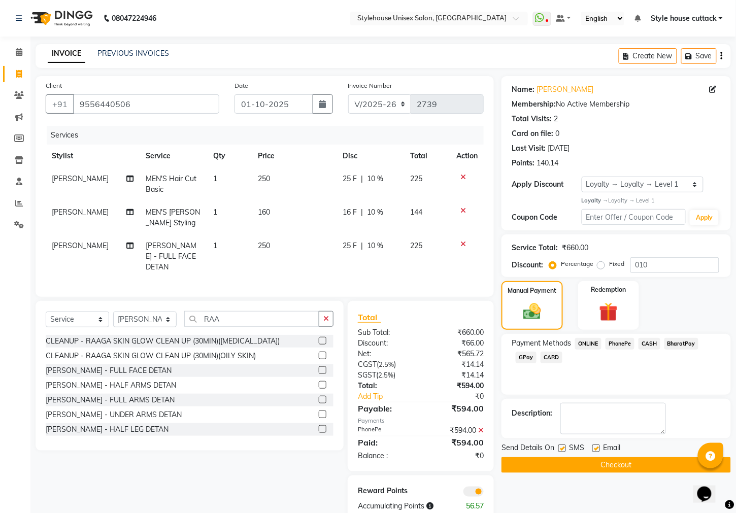
click at [590, 473] on button "Checkout" at bounding box center [615, 465] width 229 height 16
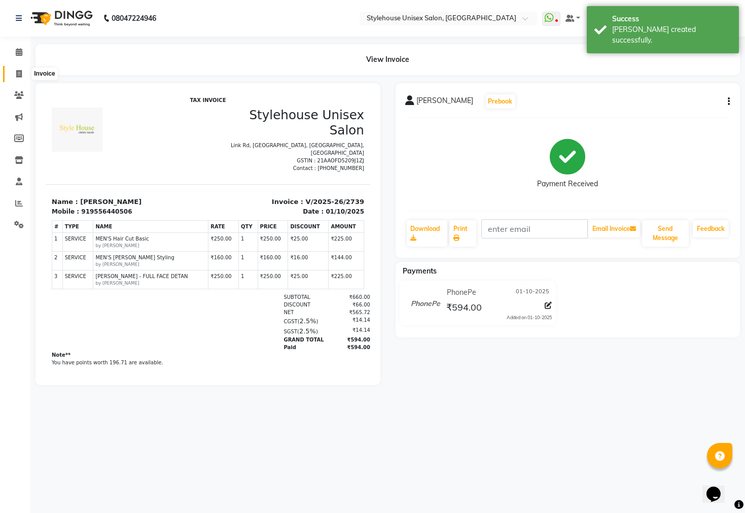
click at [15, 72] on span at bounding box center [19, 74] width 18 height 12
select select "service"
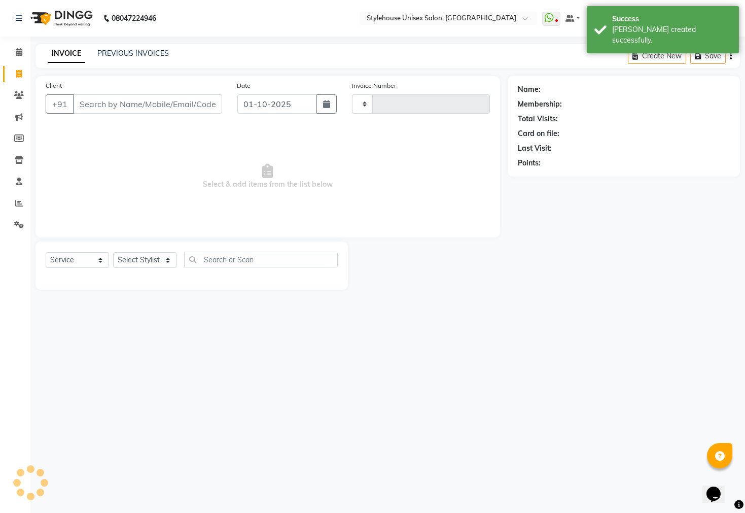
type input "2740"
select select "4222"
click at [142, 58] on div "PREVIOUS INVOICES" at bounding box center [133, 53] width 72 height 11
click at [144, 55] on link "PREVIOUS INVOICES" at bounding box center [133, 53] width 72 height 9
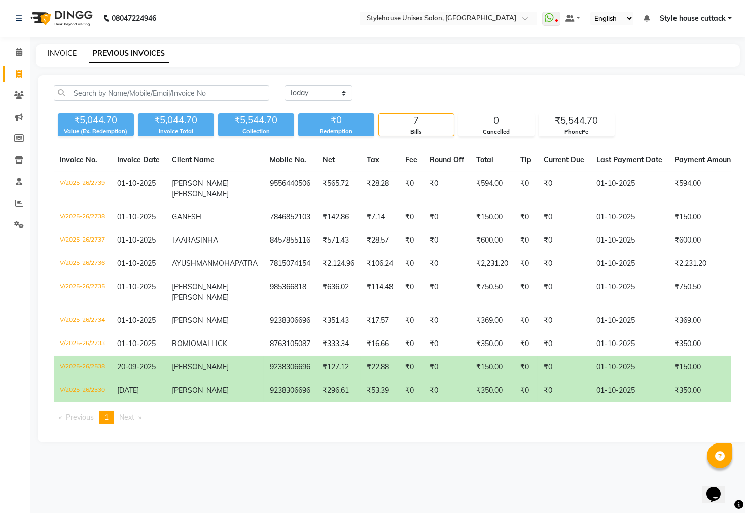
click at [54, 50] on link "INVOICE" at bounding box center [62, 53] width 29 height 9
select select "service"
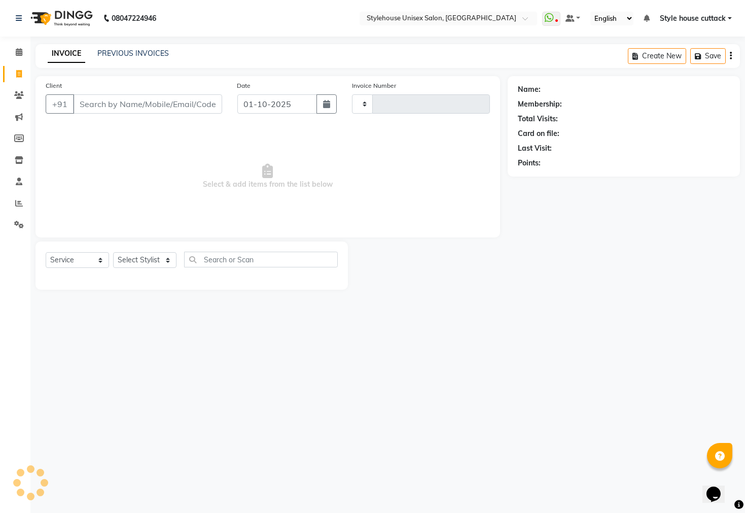
type input "2740"
select select "4222"
click at [155, 252] on div "Select Service Product Membership Package Voucher Prepaid Gift Card Select Styl…" at bounding box center [192, 264] width 292 height 24
click at [153, 261] on select "Select Stylist Bharati [PERSON_NAME] [PERSON_NAME] [PERSON_NAME] LIPI [PERSON_N…" at bounding box center [144, 260] width 63 height 16
select select "91750"
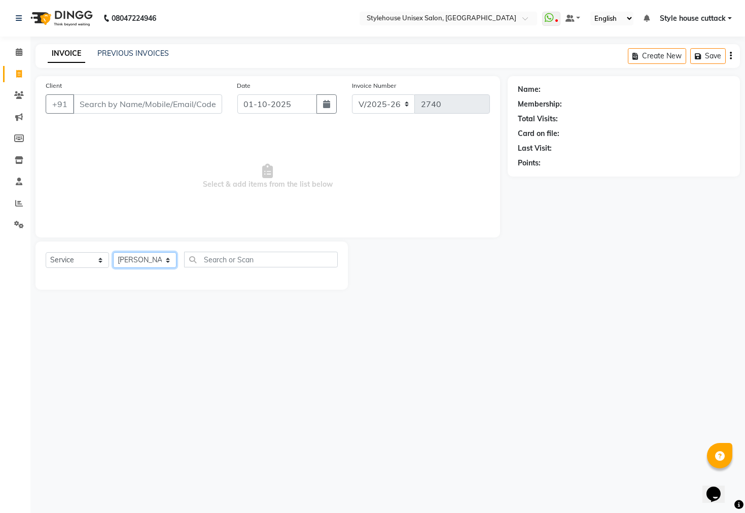
click at [113, 253] on select "Select Stylist Bharati [PERSON_NAME] [PERSON_NAME] [PERSON_NAME] LIPI [PERSON_N…" at bounding box center [144, 260] width 63 height 16
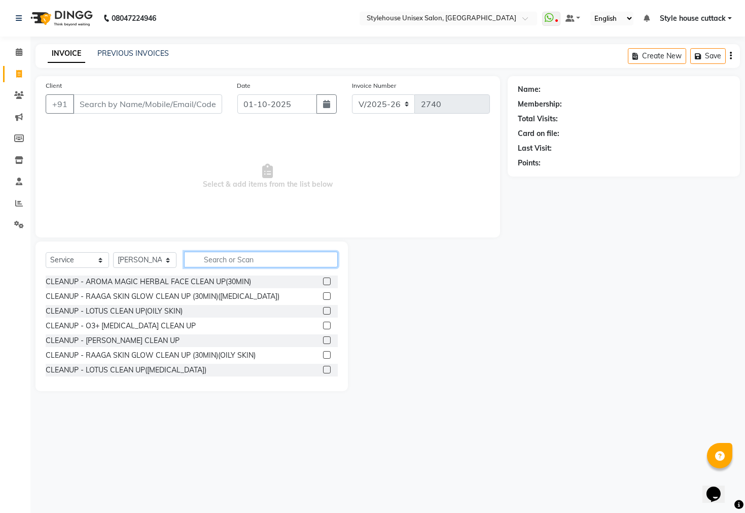
click at [226, 258] on input "text" at bounding box center [261, 260] width 154 height 16
type input "R"
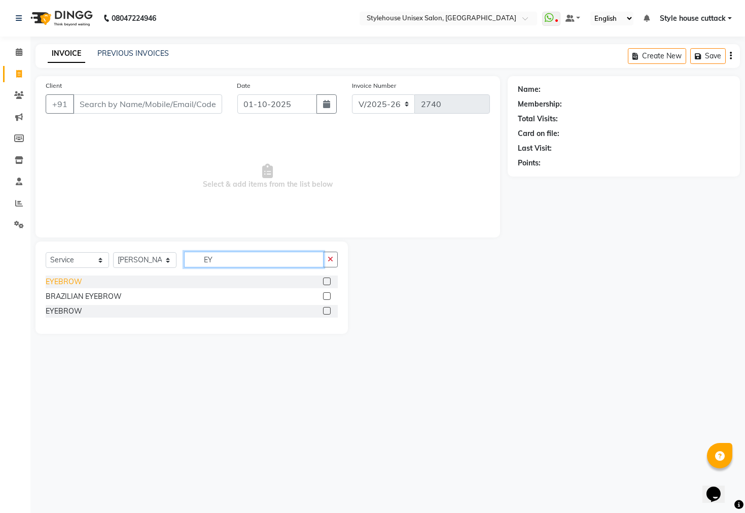
type input "EY"
click at [60, 275] on div "EYEBROW" at bounding box center [192, 281] width 292 height 13
click at [51, 283] on div "EYEBROW" at bounding box center [64, 281] width 37 height 11
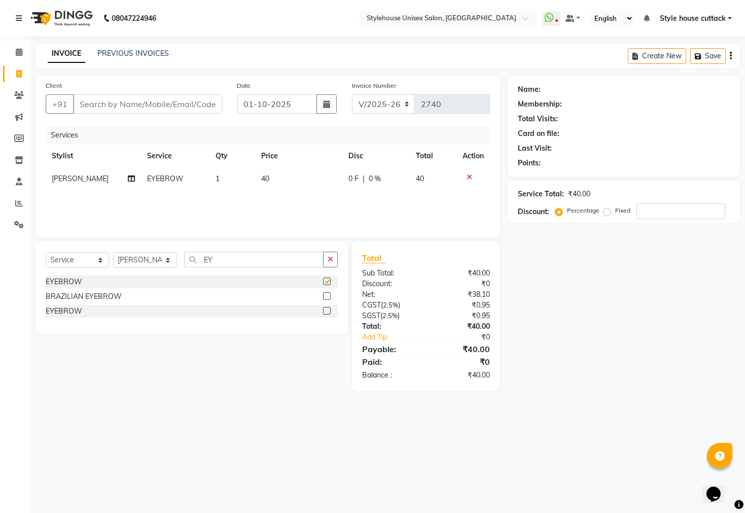
checkbox input "false"
click at [236, 258] on input "EY" at bounding box center [253, 260] width 139 height 16
type input "E"
type input "FOR"
click at [61, 283] on div "FOREHEAD" at bounding box center [65, 281] width 39 height 11
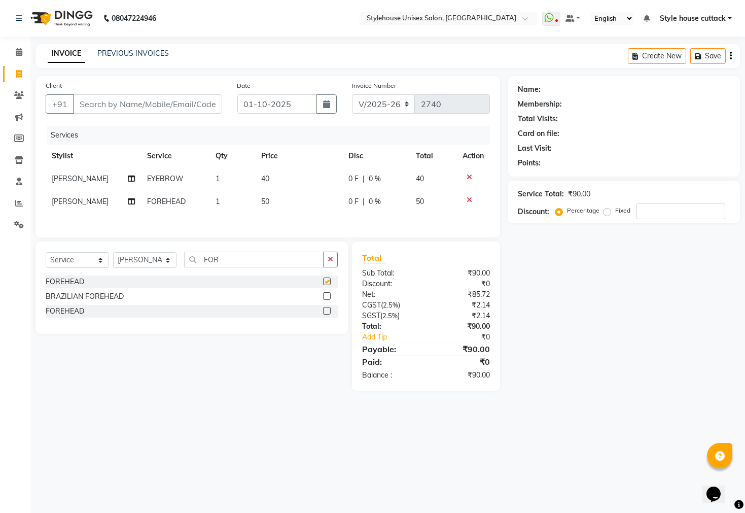
checkbox input "false"
click at [156, 261] on select "Select Stylist Bharati Nanda Bikash Chintu ISHWORI Kanha Barik LIPI Manjit Bari…" at bounding box center [144, 260] width 63 height 16
select select "26078"
click at [113, 256] on select "Select Stylist Bharati Nanda Bikash Chintu ISHWORI Kanha Barik LIPI Manjit Bari…" at bounding box center [144, 260] width 63 height 16
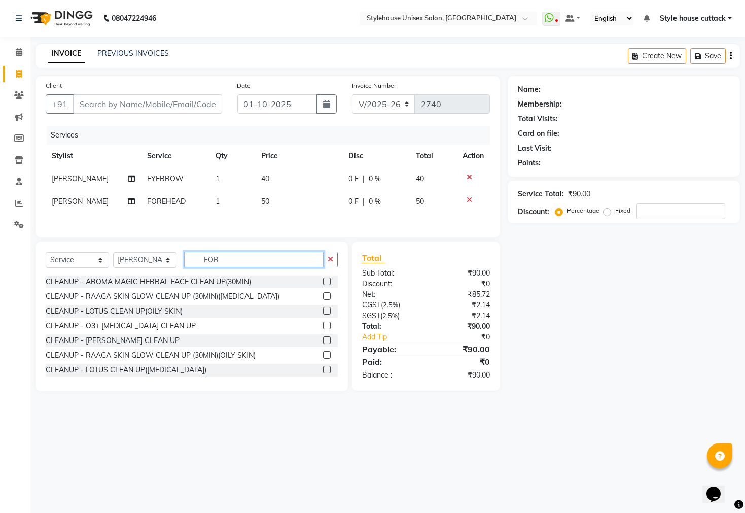
click at [225, 256] on input "FOR" at bounding box center [253, 260] width 139 height 16
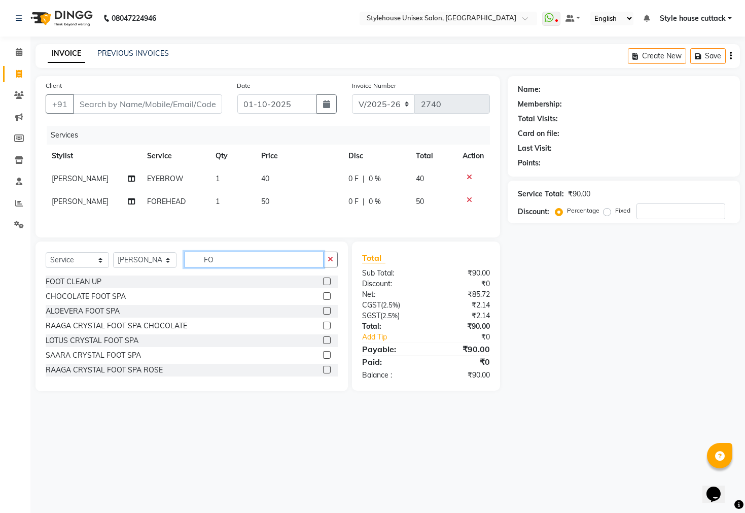
type input "F"
type input "BASI"
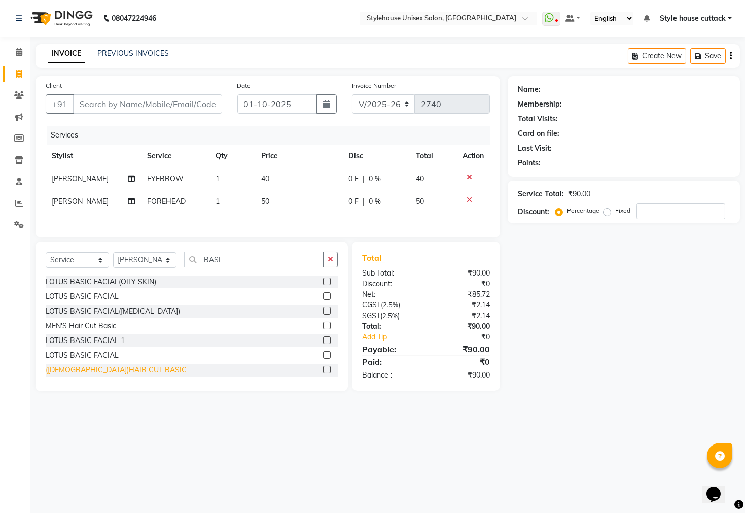
click at [112, 373] on div "([DEMOGRAPHIC_DATA])HAIR CUT BASIC" at bounding box center [116, 370] width 141 height 11
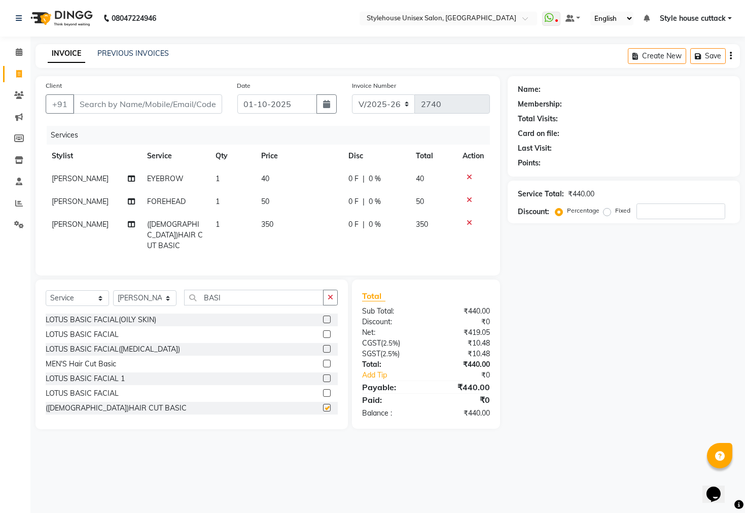
checkbox input "false"
click at [282, 227] on td "350" at bounding box center [298, 235] width 87 height 44
select select "26078"
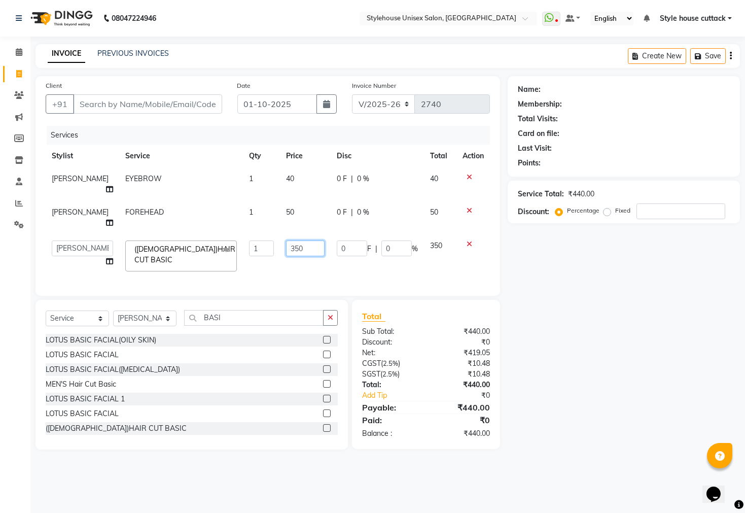
click at [292, 240] on input "350" at bounding box center [305, 248] width 39 height 16
type input "3"
type input "200"
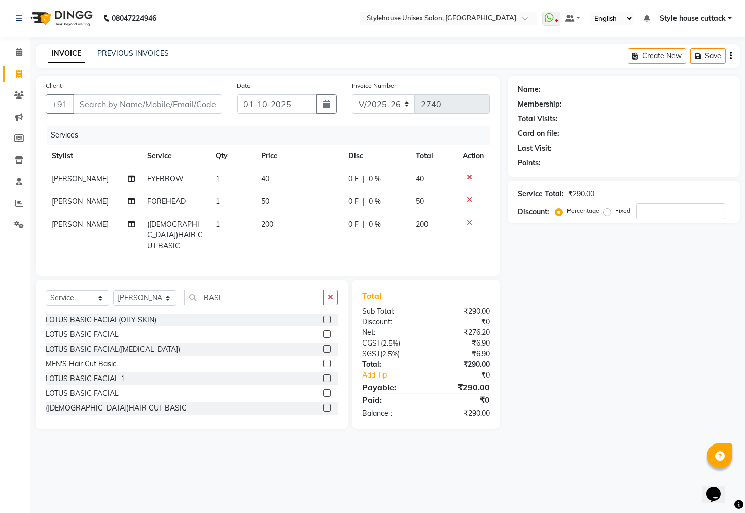
click at [541, 359] on div "Name: Membership: Total Visits: Card on file: Last Visit: Points: Service Total…" at bounding box center [628, 252] width 240 height 353
click at [117, 105] on input "Client" at bounding box center [147, 103] width 149 height 19
type input "8"
type input "0"
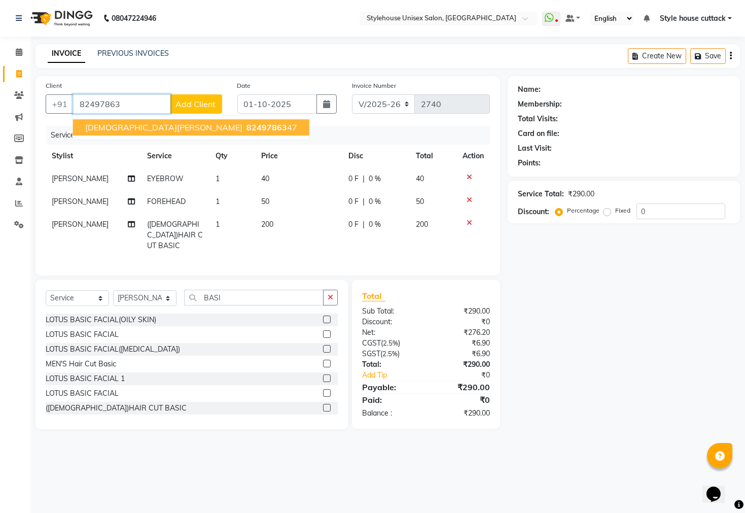
click at [148, 120] on button "SWAGATIKA BEURA 82497863 47" at bounding box center [191, 127] width 236 height 16
type input "8249786347"
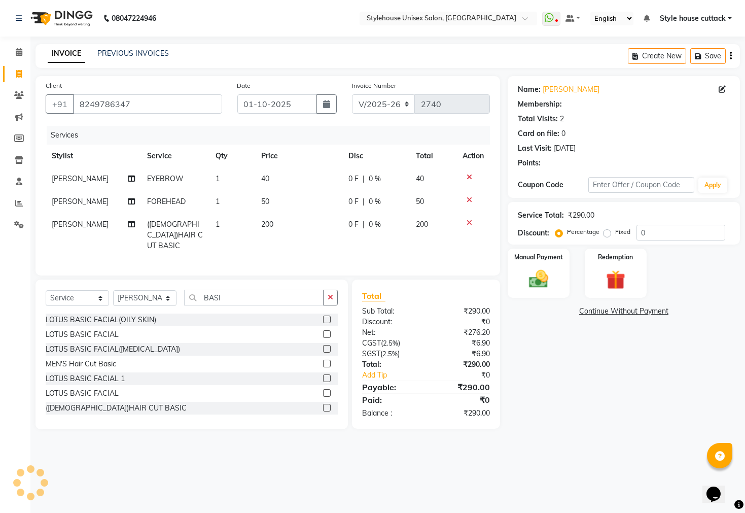
select select "1: Object"
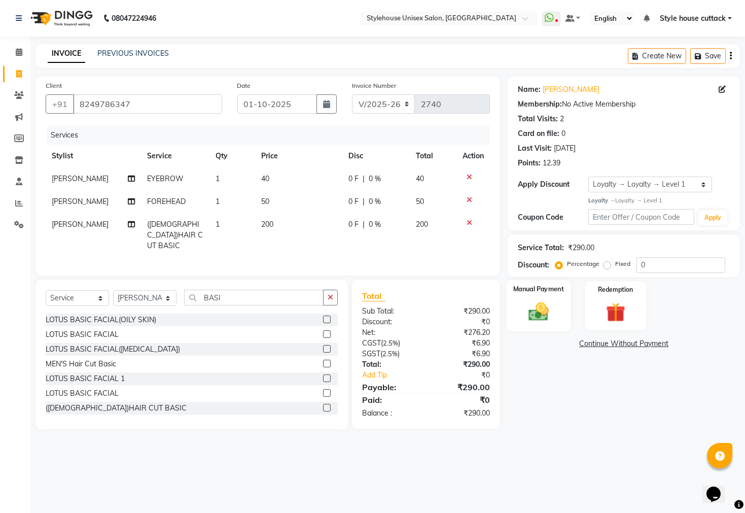
click at [528, 322] on img at bounding box center [538, 311] width 32 height 23
click at [631, 350] on span "PhonePe" at bounding box center [626, 344] width 29 height 12
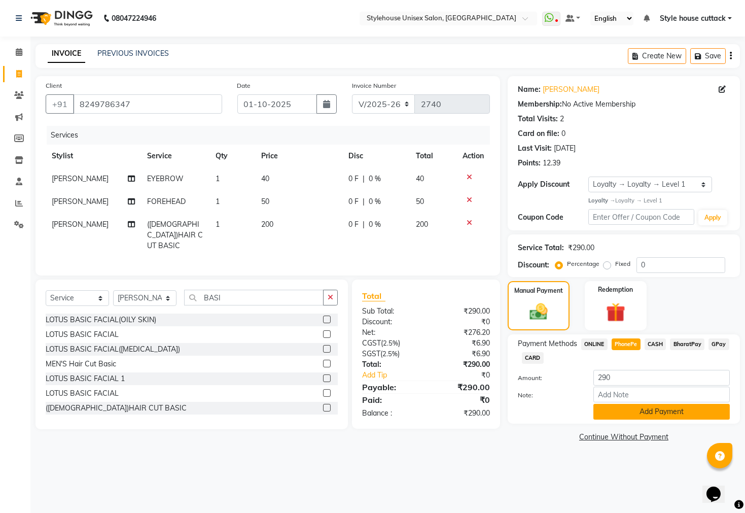
click at [671, 419] on button "Add Payment" at bounding box center [661, 412] width 136 height 16
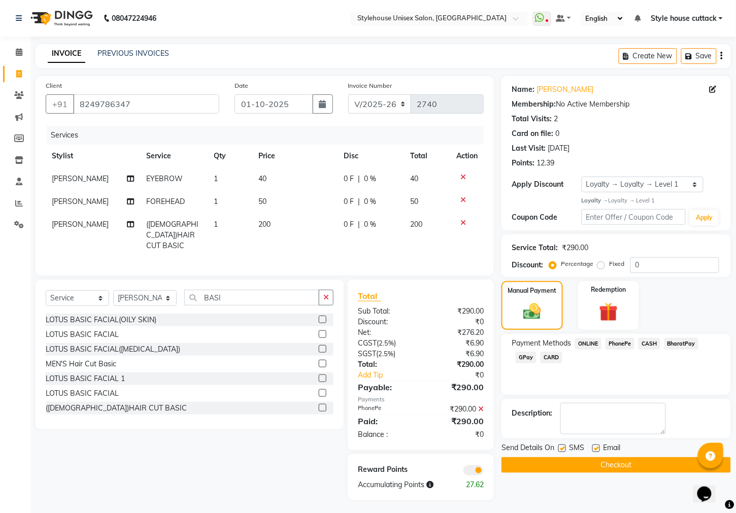
click at [661, 473] on button "Checkout" at bounding box center [615, 465] width 229 height 16
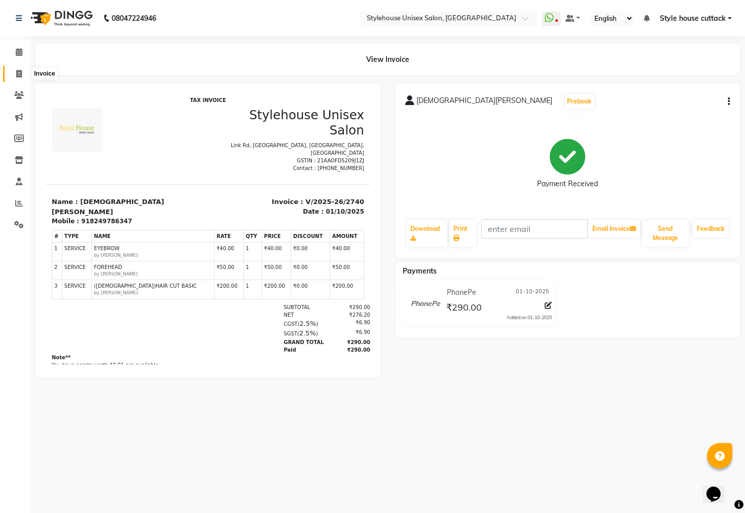
click at [19, 72] on icon at bounding box center [19, 74] width 6 height 8
select select "4222"
select select "service"
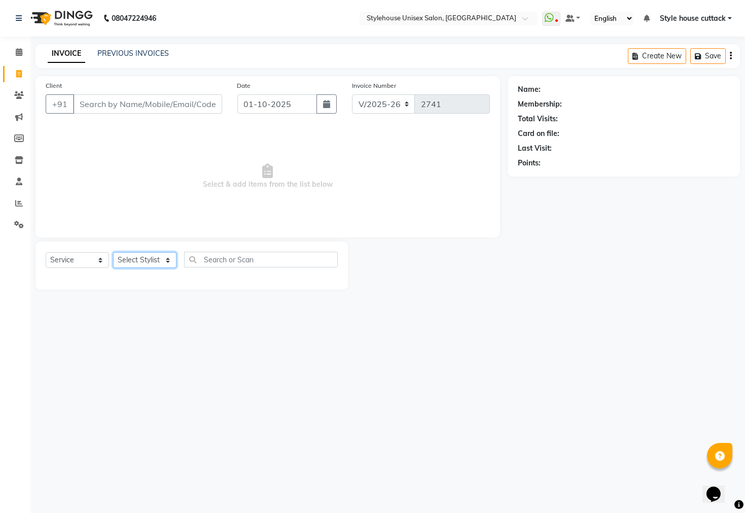
click at [135, 263] on select "Select Stylist" at bounding box center [144, 260] width 63 height 16
select select "42934"
click at [113, 253] on select "Select Stylist Bharati Nanda Bikash Chintu ISHWORI Kanha Barik LIPI Manjit Bari…" at bounding box center [144, 260] width 63 height 16
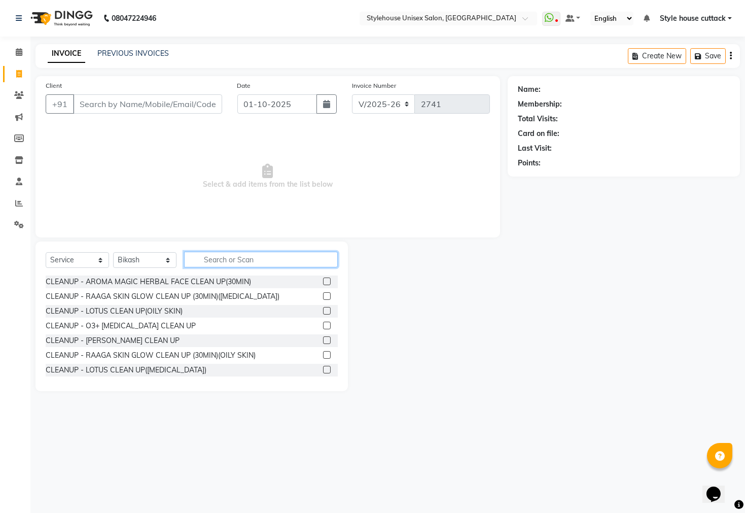
click at [235, 258] on input "text" at bounding box center [261, 260] width 154 height 16
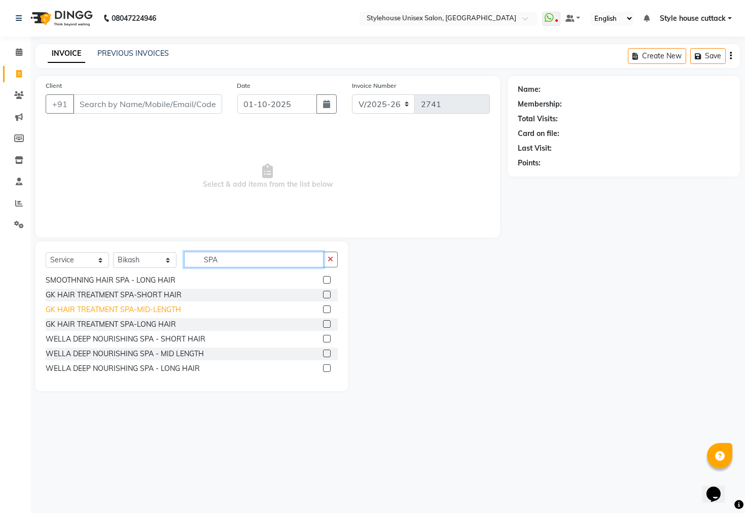
scroll to position [253, 0]
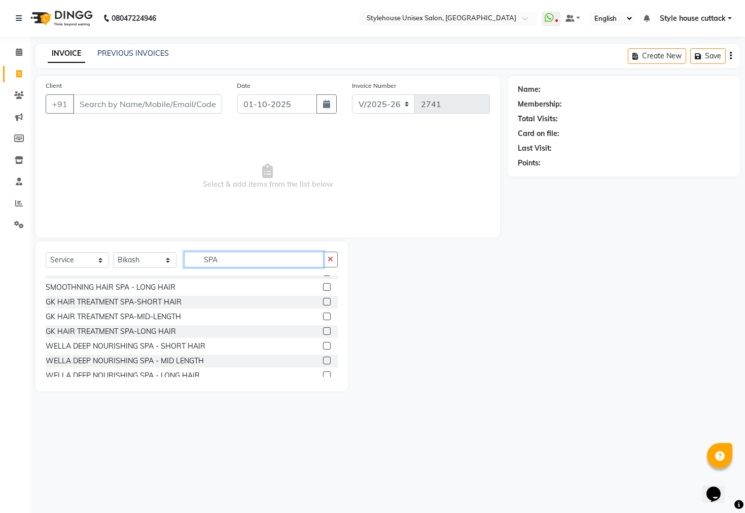
click at [229, 255] on input "SPA" at bounding box center [253, 260] width 139 height 16
type input "S"
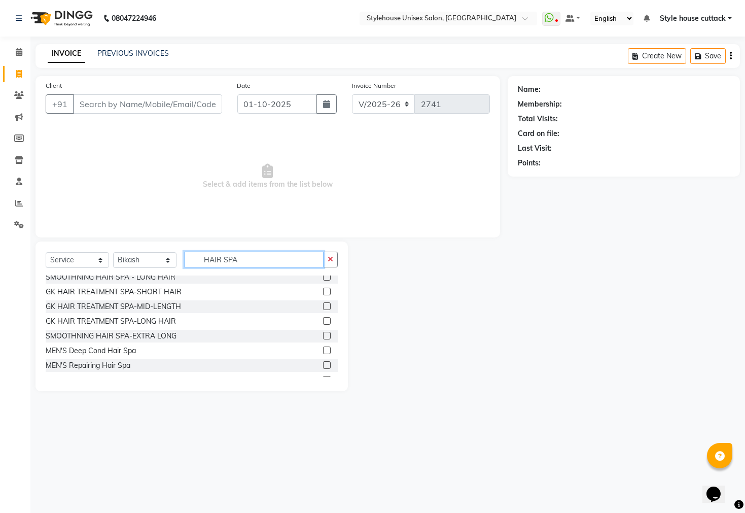
scroll to position [178, 0]
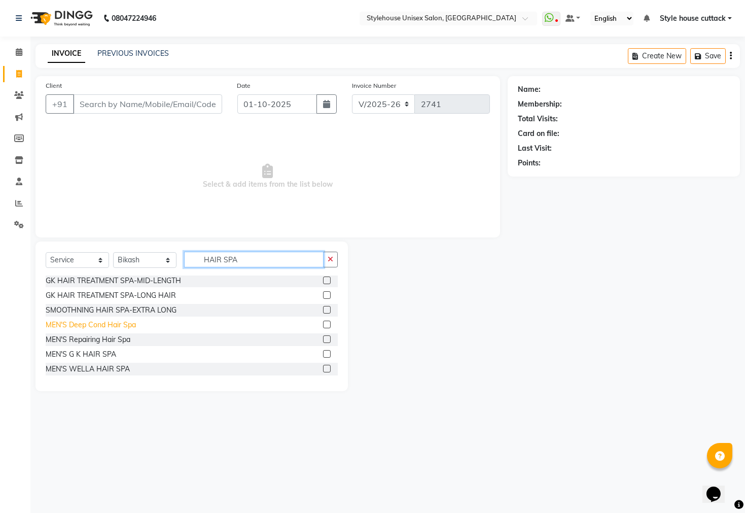
type input "HAIR SPA"
click at [119, 325] on div "MEN'S Deep Cond Hair Spa" at bounding box center [91, 325] width 90 height 11
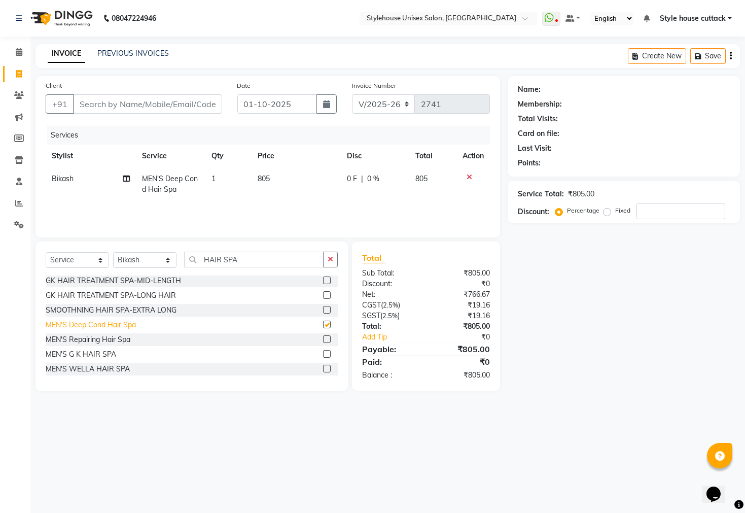
checkbox input "false"
click at [664, 204] on input "number" at bounding box center [681, 211] width 89 height 16
type input "20"
click at [467, 178] on icon at bounding box center [470, 176] width 6 height 7
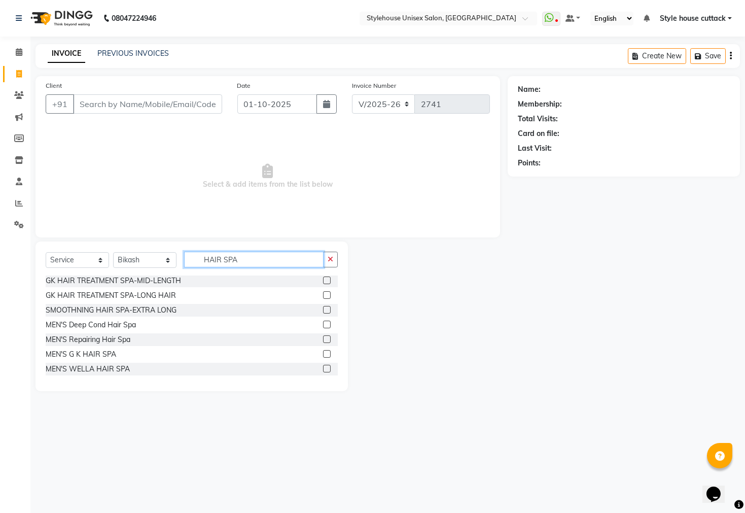
click at [262, 260] on input "HAIR SPA" at bounding box center [253, 260] width 139 height 16
type input "H"
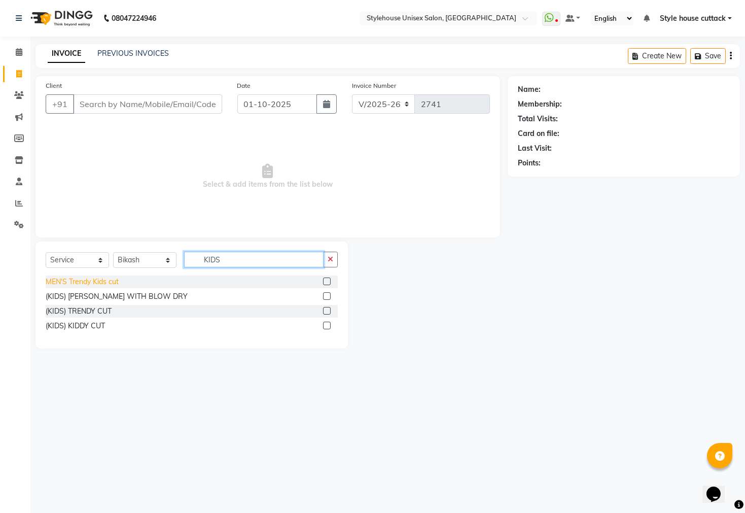
type input "KIDS"
click at [77, 282] on div "MEN'S Trendy Kids cut" at bounding box center [82, 281] width 73 height 11
checkbox input "false"
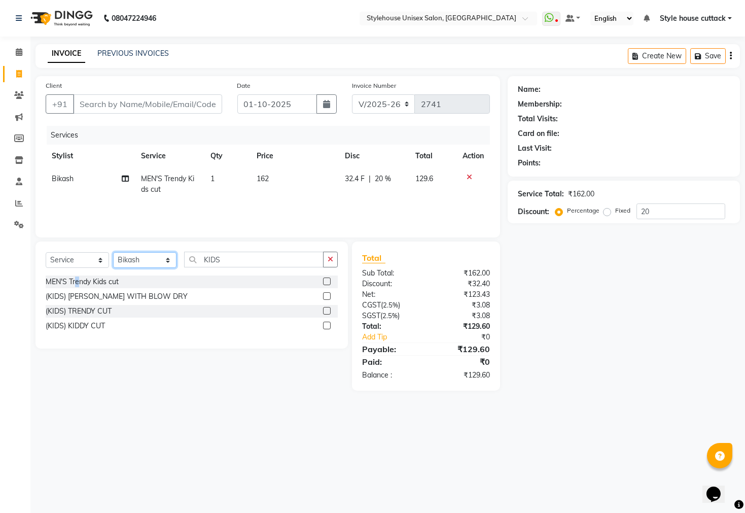
click at [147, 257] on select "Select Stylist Bharati [PERSON_NAME] [PERSON_NAME] [PERSON_NAME] LIPI [PERSON_N…" at bounding box center [144, 260] width 63 height 16
select select "21976"
click at [113, 253] on select "Select Stylist Bharati [PERSON_NAME] [PERSON_NAME] [PERSON_NAME] LIPI [PERSON_N…" at bounding box center [144, 260] width 63 height 16
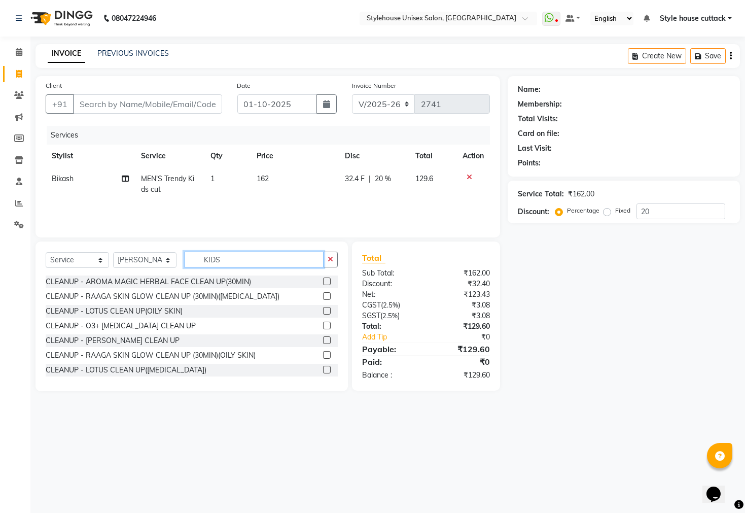
click at [231, 259] on input "KIDS" at bounding box center [253, 260] width 139 height 16
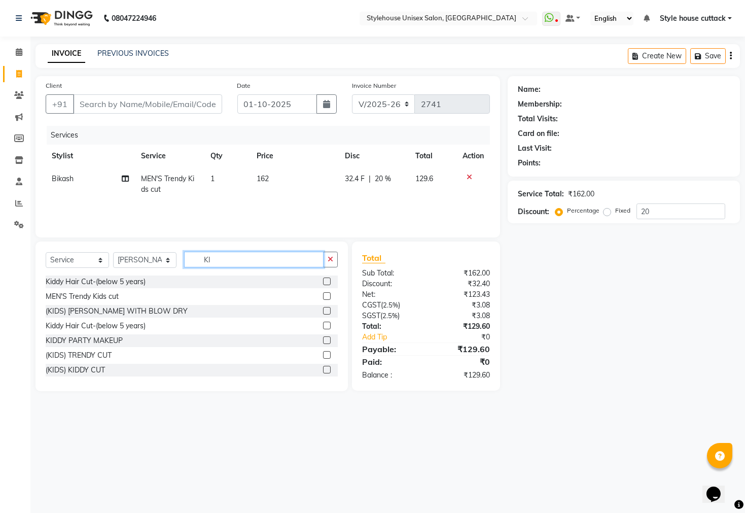
type input "K"
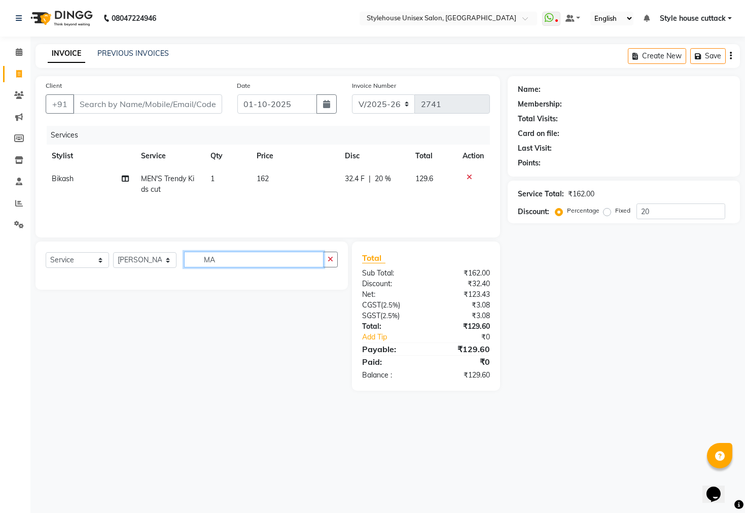
type input "M"
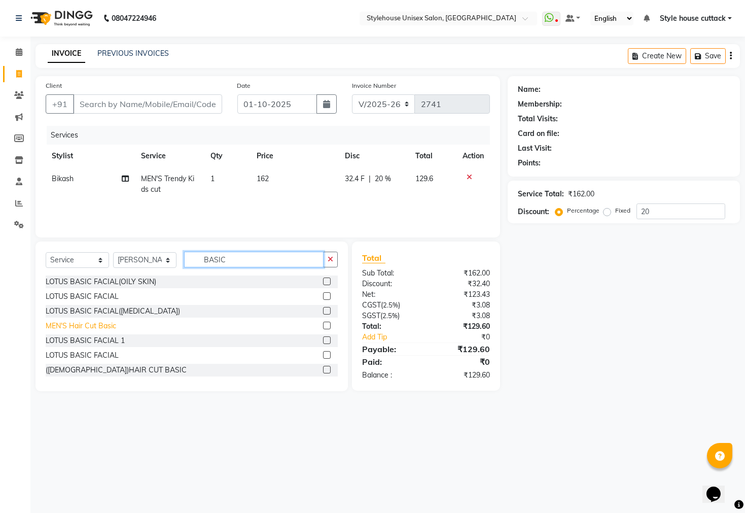
type input "BASIC"
click at [58, 329] on div "MEN'S Hair Cut Basic" at bounding box center [81, 326] width 71 height 11
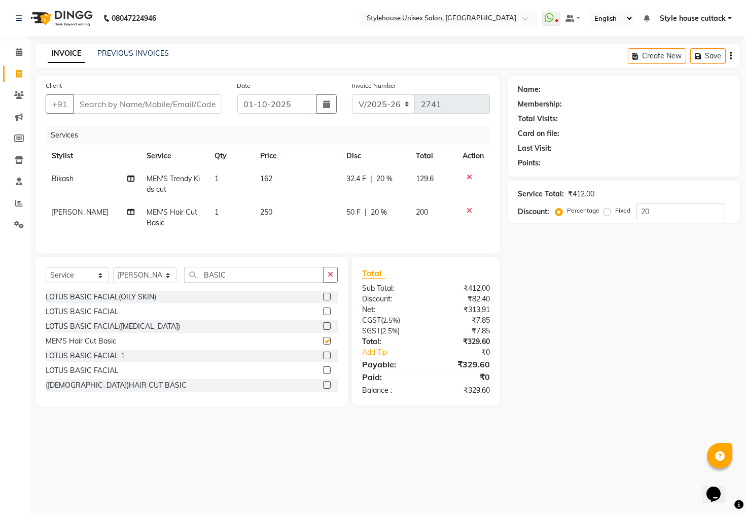
checkbox input "false"
click at [253, 283] on input "BASIC" at bounding box center [253, 275] width 139 height 16
type input "B"
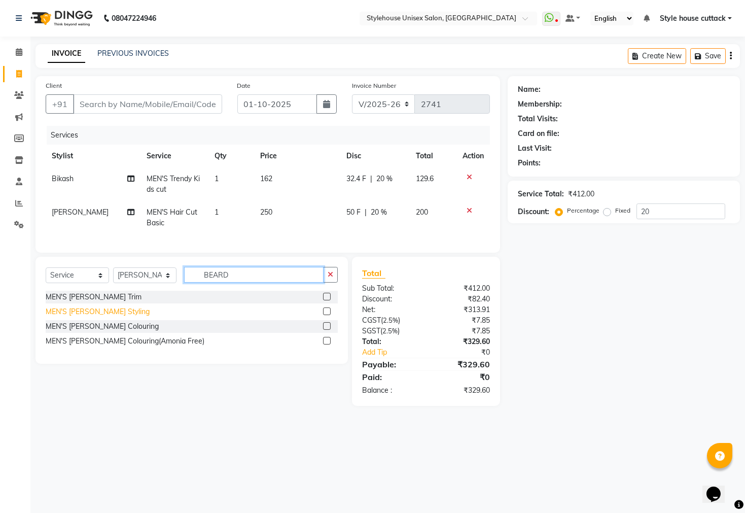
type input "BEARD"
click at [99, 317] on div "MEN'S [PERSON_NAME] Styling" at bounding box center [98, 311] width 104 height 11
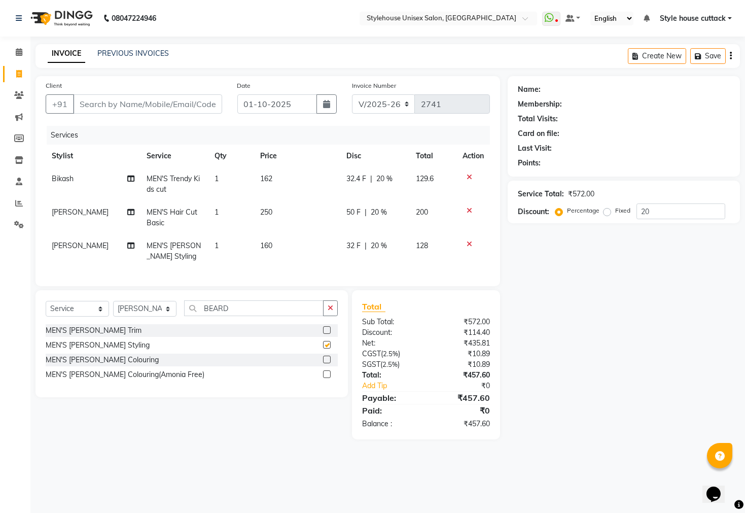
checkbox input "false"
click at [104, 99] on input "Client" at bounding box center [147, 103] width 149 height 19
type input "7"
type input "0"
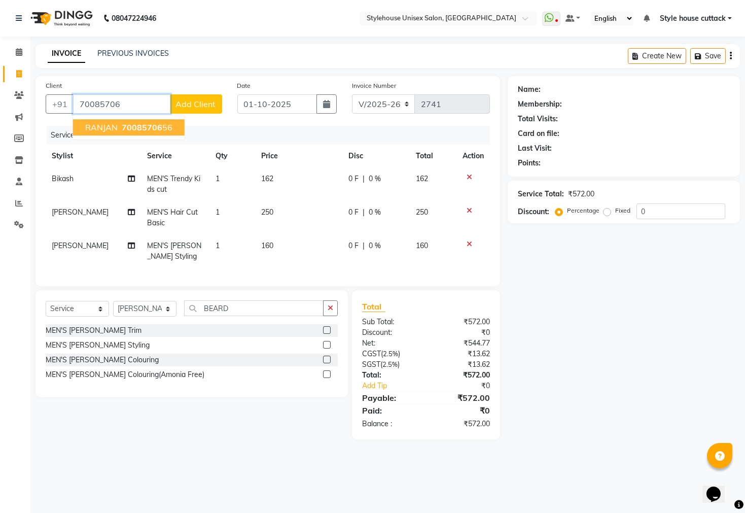
click at [120, 127] on ngb-highlight "70085706 56" at bounding box center [146, 127] width 53 height 10
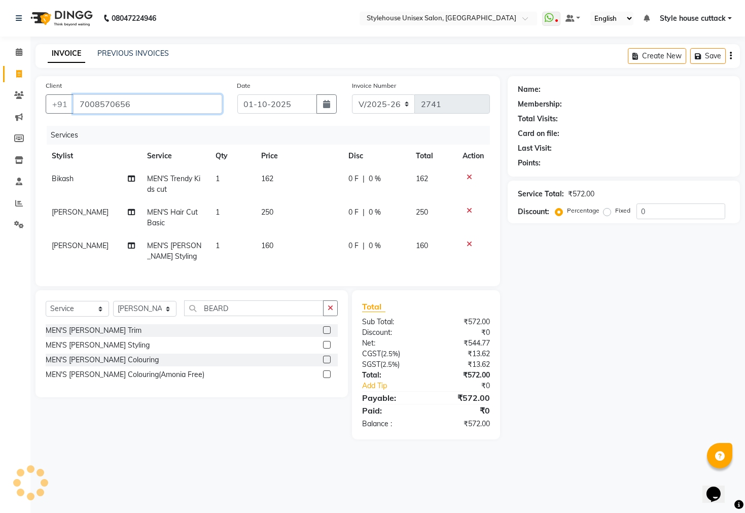
type input "7008570656"
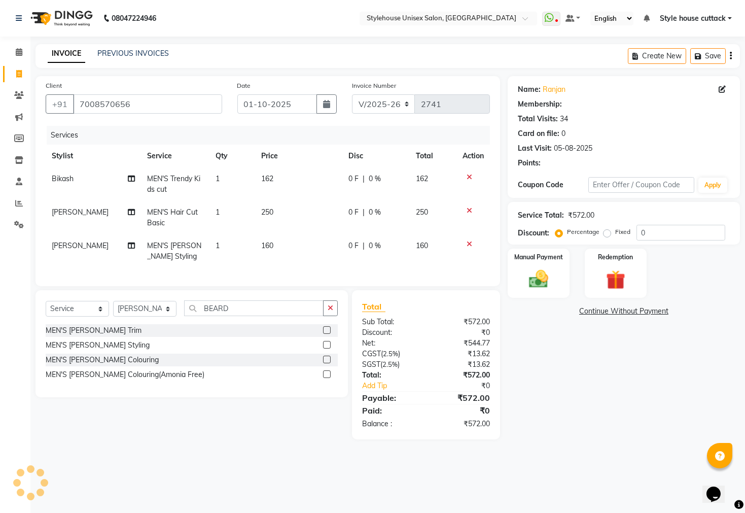
select select "1: Object"
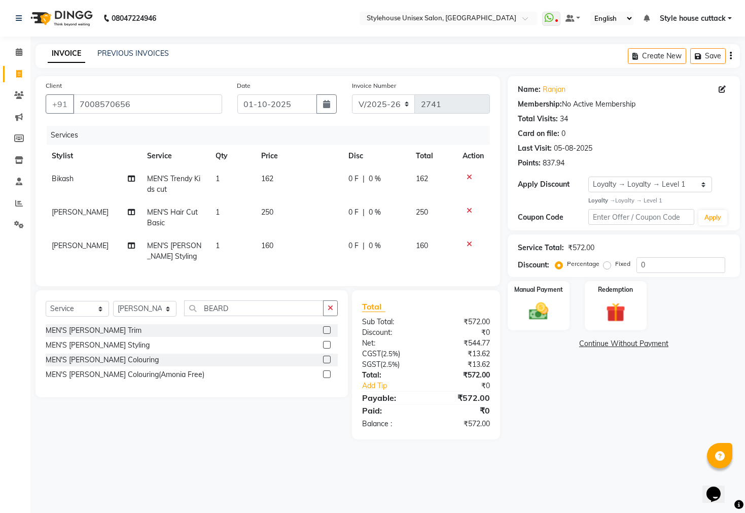
drag, startPoint x: 269, startPoint y: 170, endPoint x: 278, endPoint y: 172, distance: 9.4
click at [274, 172] on td "162" at bounding box center [298, 183] width 87 height 33
select select "42934"
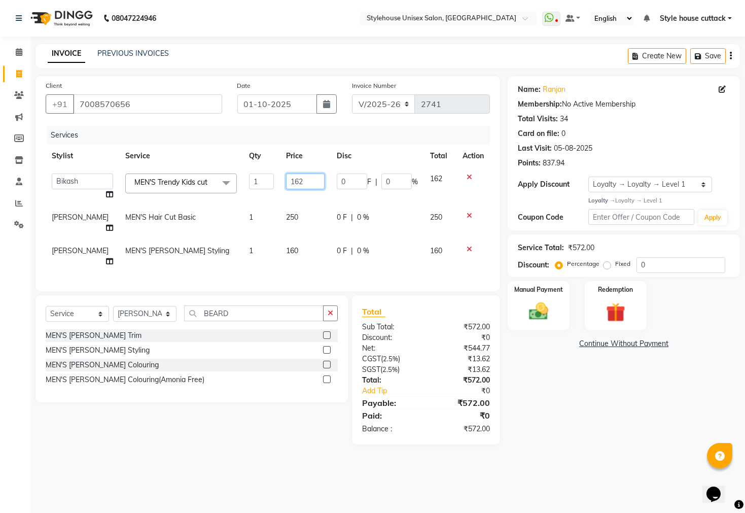
click at [303, 186] on input "162" at bounding box center [305, 181] width 39 height 16
type input "150"
click at [565, 456] on main "INVOICE PREVIOUS INVOICES Create New Save Client +91 7008570656 Date 01-10-2025…" at bounding box center [387, 251] width 715 height 415
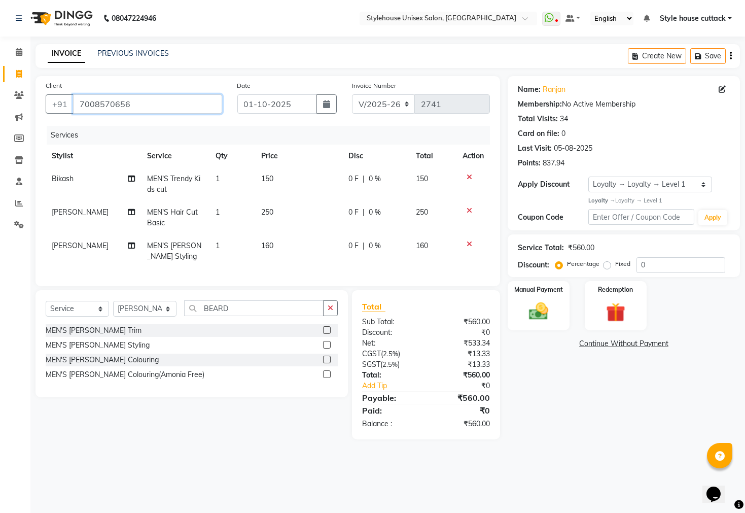
drag, startPoint x: 78, startPoint y: 104, endPoint x: 165, endPoint y: 104, distance: 87.2
click at [165, 104] on input "7008570656" at bounding box center [147, 103] width 149 height 19
click at [344, 209] on td "0 F | 0 %" at bounding box center [375, 217] width 67 height 33
select select "21976"
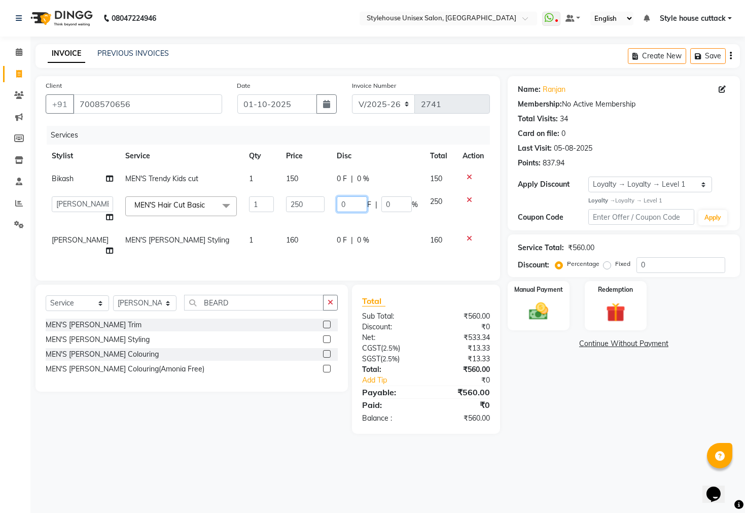
click at [356, 202] on input "0" at bounding box center [352, 204] width 30 height 16
type input "50"
click at [573, 409] on div "Name: Ranjan Membership: No Active Membership Total Visits: 34 Card on file: 0 …" at bounding box center [628, 255] width 240 height 358
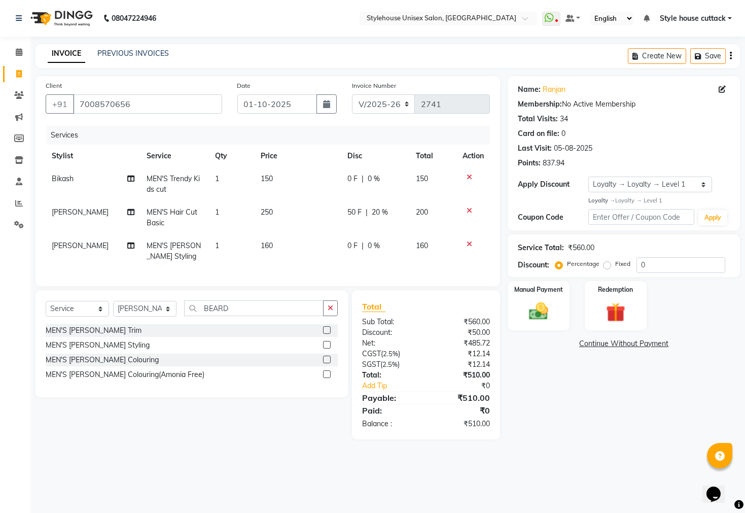
click at [275, 178] on td "150" at bounding box center [298, 183] width 87 height 33
select select "42934"
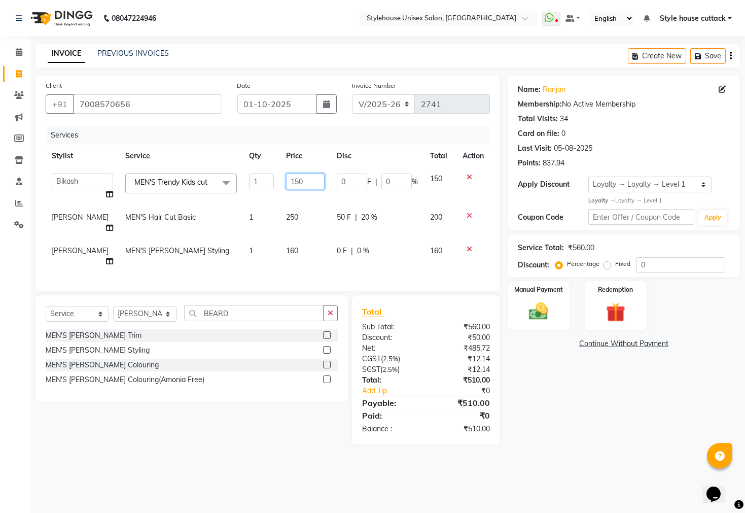
click at [300, 181] on input "150" at bounding box center [305, 181] width 39 height 16
click at [293, 183] on input "150" at bounding box center [305, 181] width 39 height 16
type input "140"
click at [539, 424] on div "Name: Ranjan Membership: No Active Membership Total Visits: 34 Card on file: 0 …" at bounding box center [628, 260] width 240 height 368
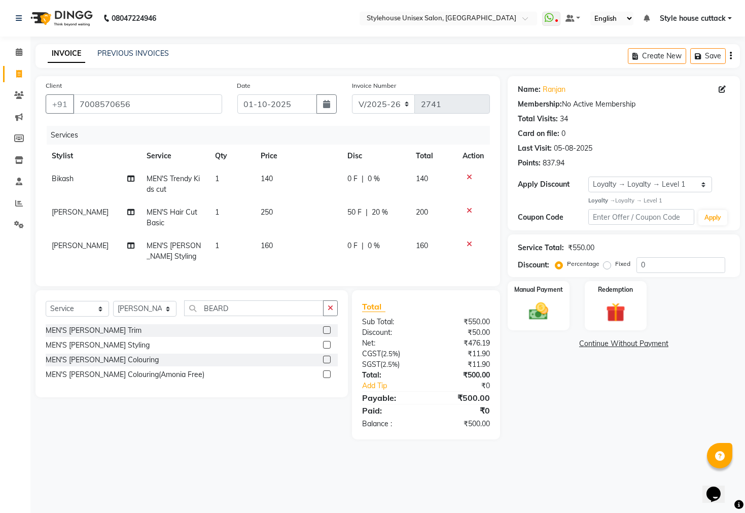
click at [356, 212] on span "50 F" at bounding box center [354, 212] width 14 height 11
select select "21976"
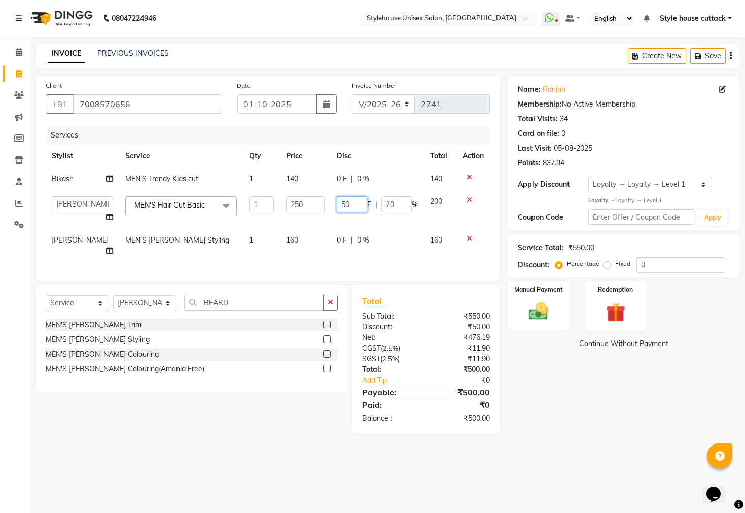
click at [351, 206] on input "50" at bounding box center [352, 204] width 30 height 16
type input "5"
type input "20"
click at [581, 419] on div "Name: Ranjan Membership: No Active Membership Total Visits: 34 Card on file: 0 …" at bounding box center [628, 255] width 240 height 358
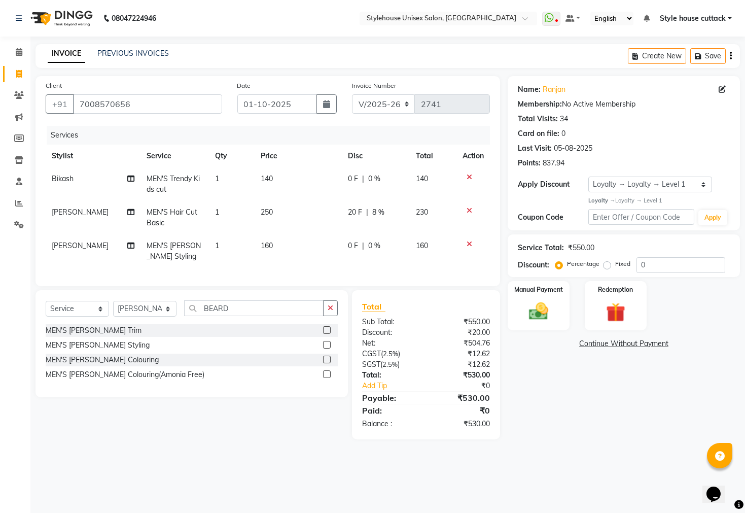
click at [357, 212] on span "20 F" at bounding box center [355, 212] width 14 height 11
select select "21976"
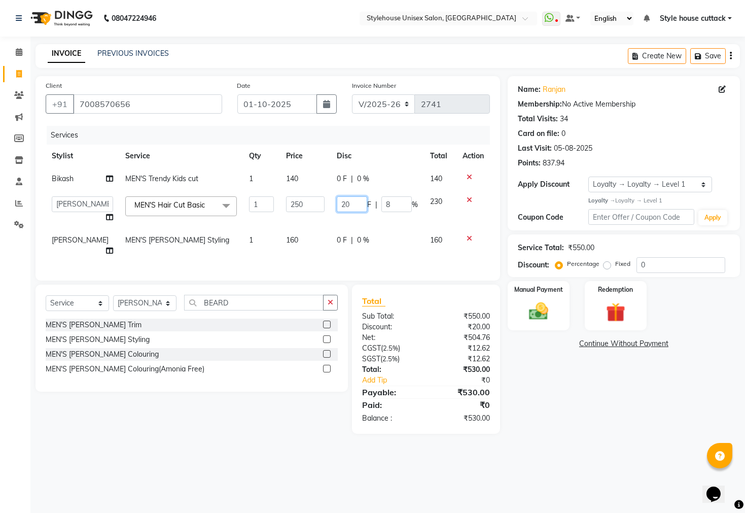
click at [354, 208] on input "20" at bounding box center [352, 204] width 30 height 16
type input "2"
type input "50"
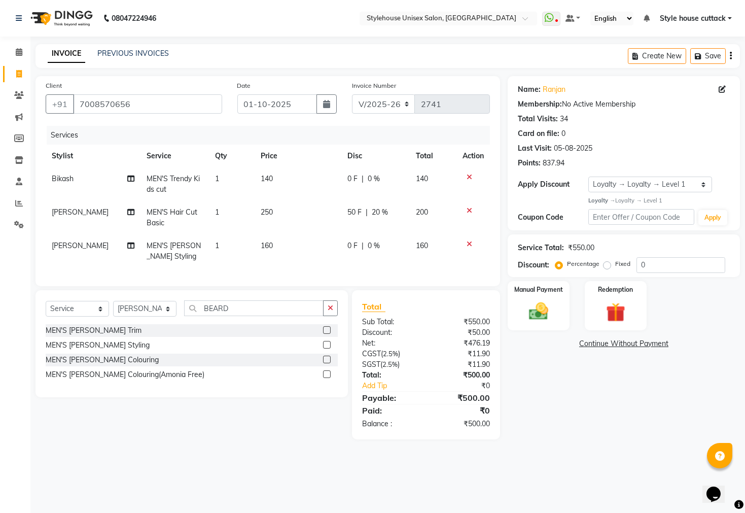
click at [545, 436] on div "Name: Ranjan Membership: No Active Membership Total Visits: 34 Card on file: 0 …" at bounding box center [628, 257] width 240 height 363
click at [529, 323] on img at bounding box center [538, 311] width 32 height 23
click at [620, 350] on span "PhonePe" at bounding box center [626, 344] width 29 height 12
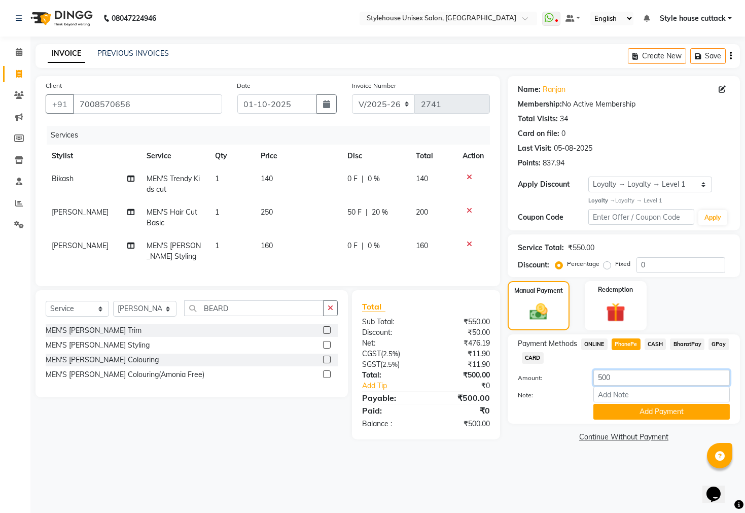
click at [620, 386] on input "500" at bounding box center [661, 378] width 136 height 16
type input "5"
type input "300"
click at [632, 419] on button "Add Payment" at bounding box center [661, 412] width 136 height 16
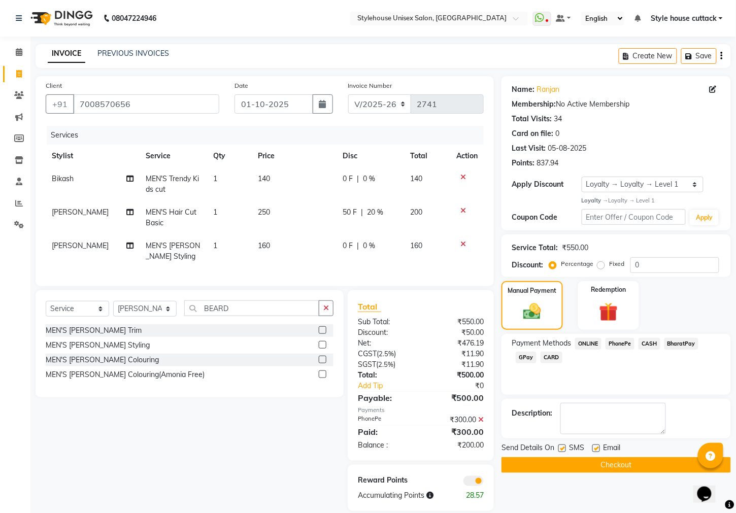
click at [628, 349] on span "PhonePe" at bounding box center [619, 344] width 29 height 12
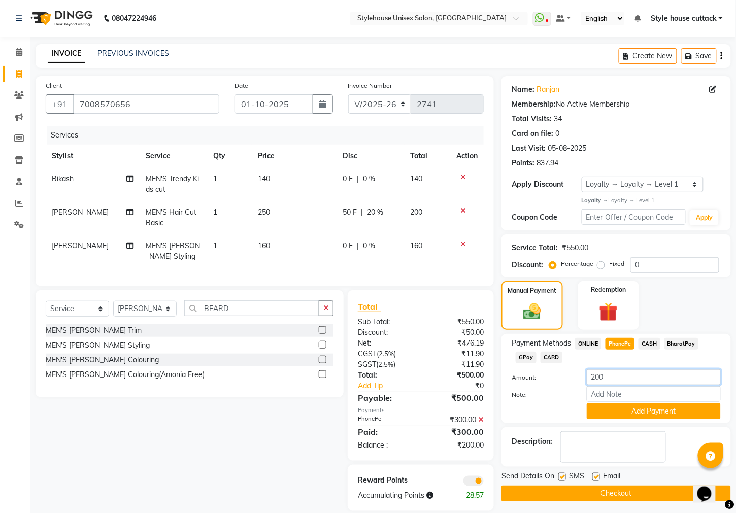
click at [611, 385] on input "200" at bounding box center [653, 377] width 134 height 16
click at [645, 419] on button "Add Payment" at bounding box center [653, 411] width 134 height 16
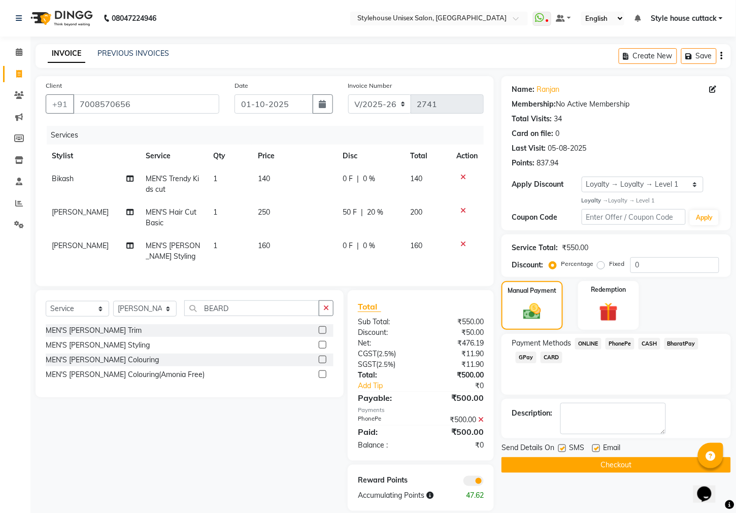
click at [620, 473] on button "Checkout" at bounding box center [615, 465] width 229 height 16
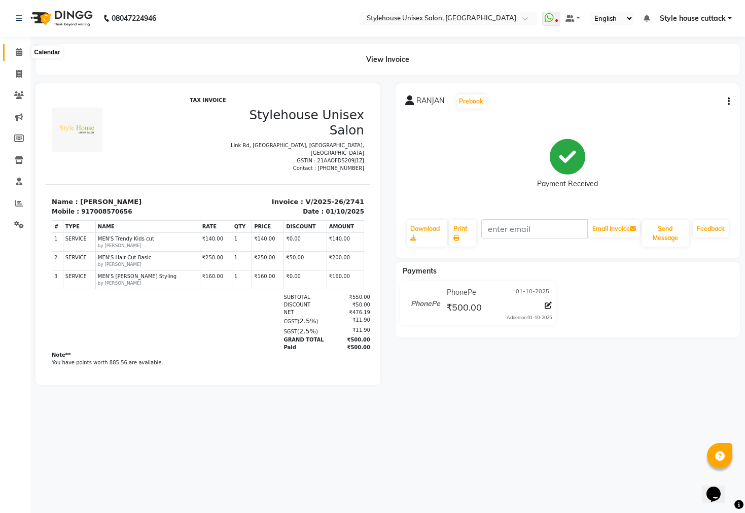
click at [17, 54] on icon at bounding box center [19, 52] width 7 height 8
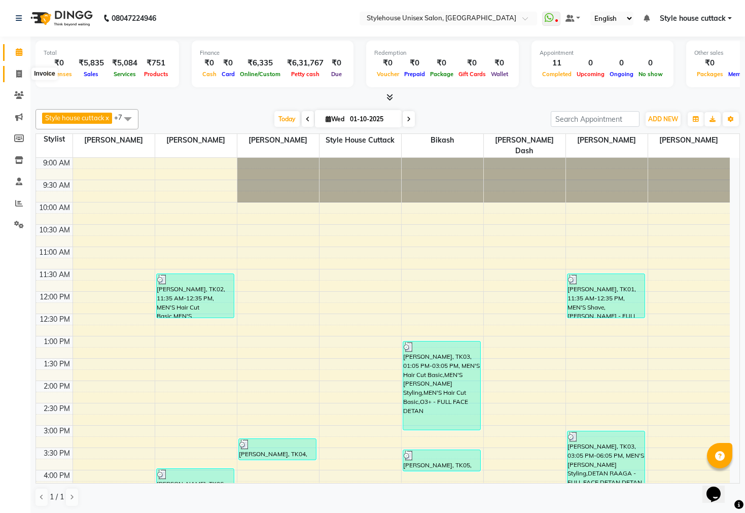
click at [12, 69] on span at bounding box center [19, 74] width 18 height 12
select select "service"
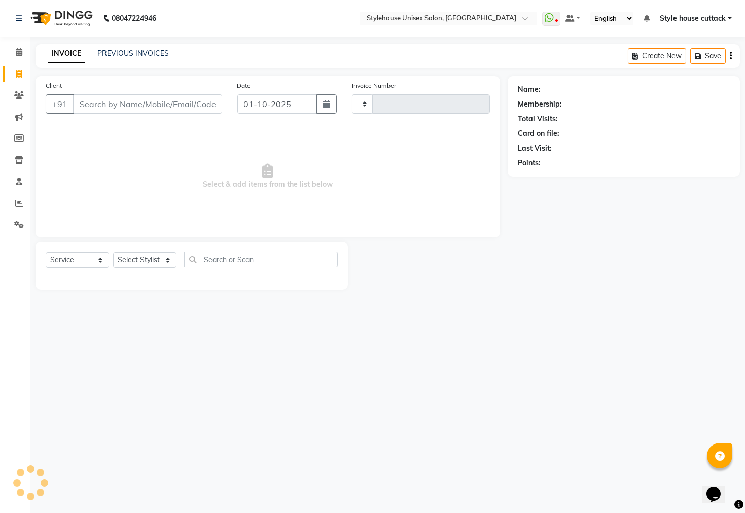
type input "2742"
select select "4222"
click at [130, 262] on select "Select Stylist" at bounding box center [144, 260] width 63 height 16
click at [129, 263] on select "Select Stylist" at bounding box center [144, 260] width 63 height 16
click at [130, 263] on select "Select Stylist" at bounding box center [144, 260] width 63 height 16
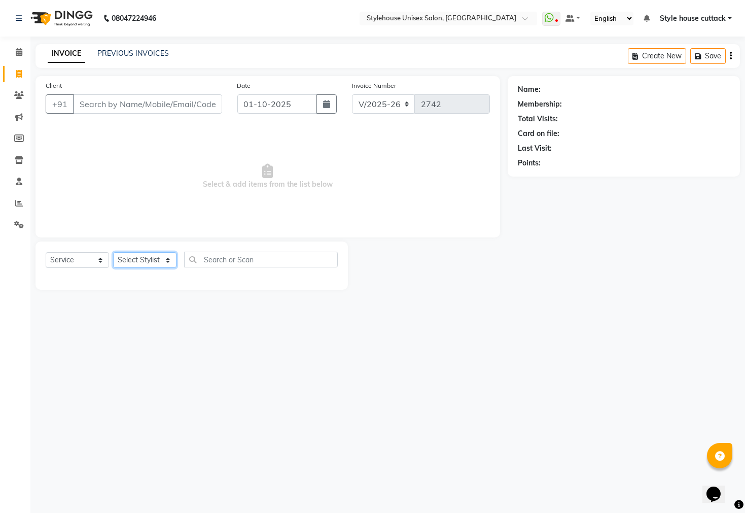
select select "21976"
click at [113, 253] on select "Select Stylist Bharati [PERSON_NAME] [PERSON_NAME] [PERSON_NAME] LIPI [PERSON_N…" at bounding box center [144, 260] width 63 height 16
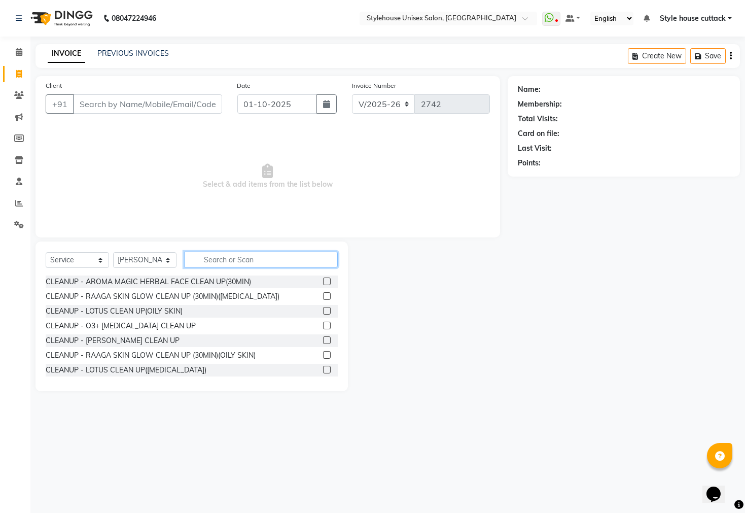
click at [219, 256] on input "text" at bounding box center [261, 260] width 154 height 16
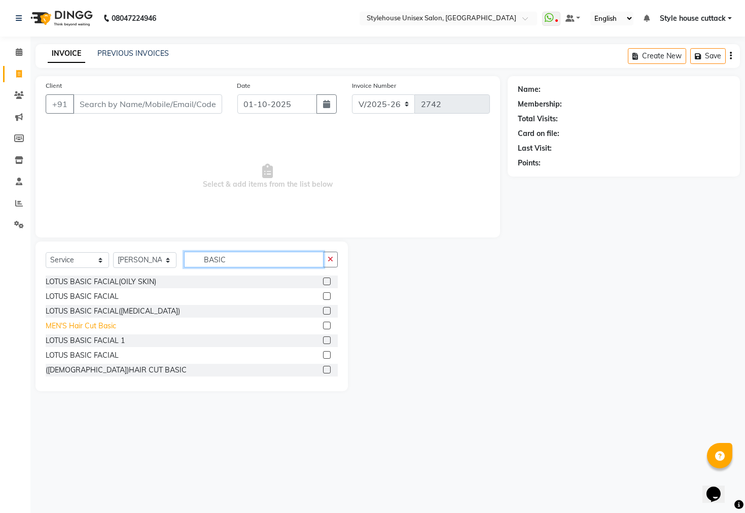
type input "BASIC"
click at [96, 325] on div "MEN'S Hair Cut Basic" at bounding box center [81, 326] width 71 height 11
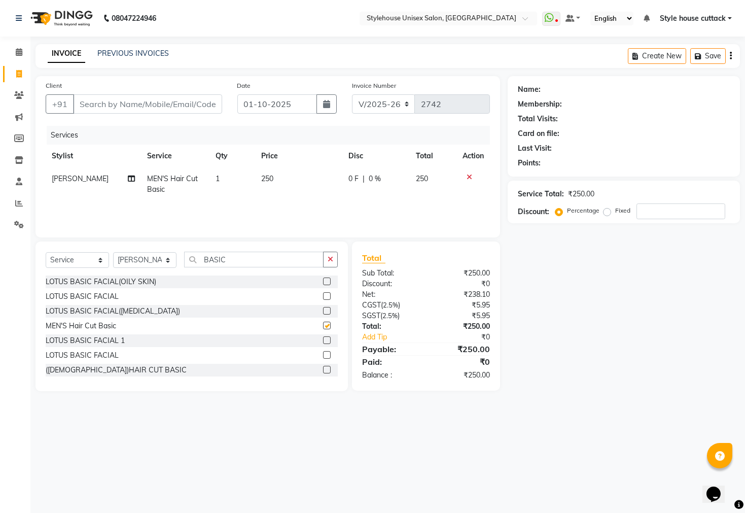
checkbox input "false"
click at [89, 108] on input "Client" at bounding box center [147, 103] width 149 height 19
type input "7"
type input "0"
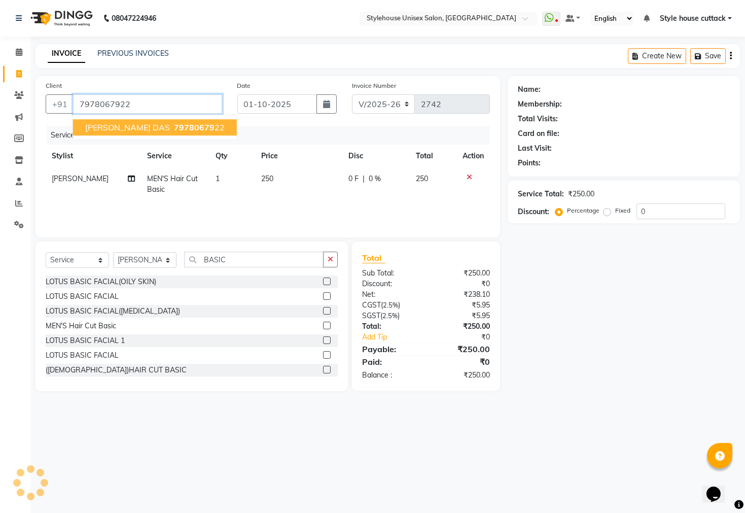
type input "7978067922"
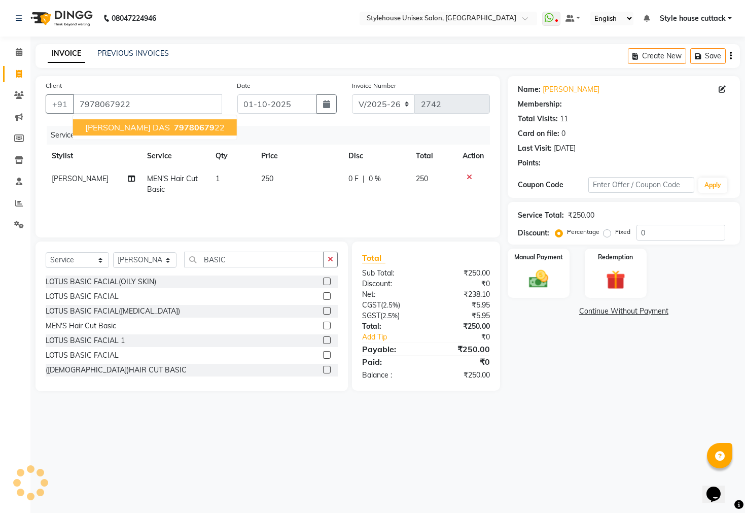
select select "1: Object"
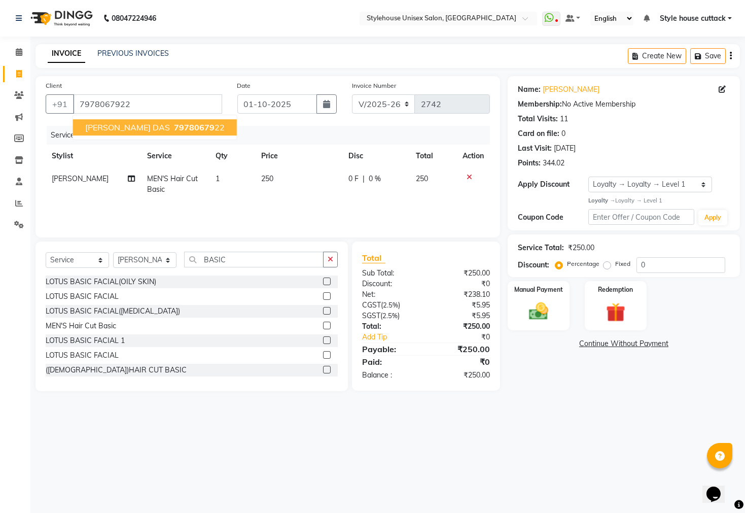
click at [110, 129] on span "CHANDRA SEKHAR DAS" at bounding box center [127, 127] width 85 height 10
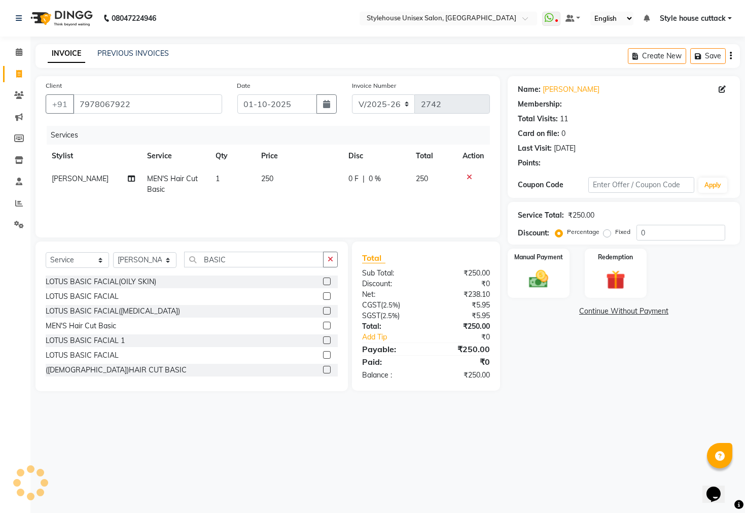
select select "1: Object"
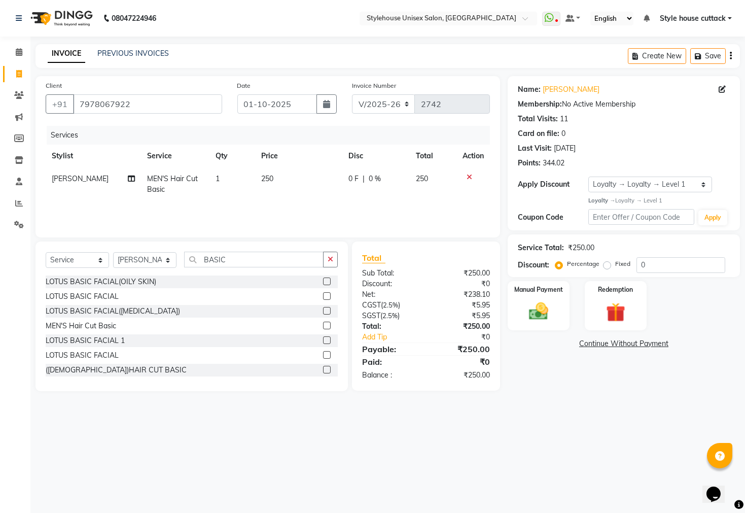
click at [187, 174] on span "MEN'S Hair Cut Basic" at bounding box center [172, 184] width 51 height 20
select select "21976"
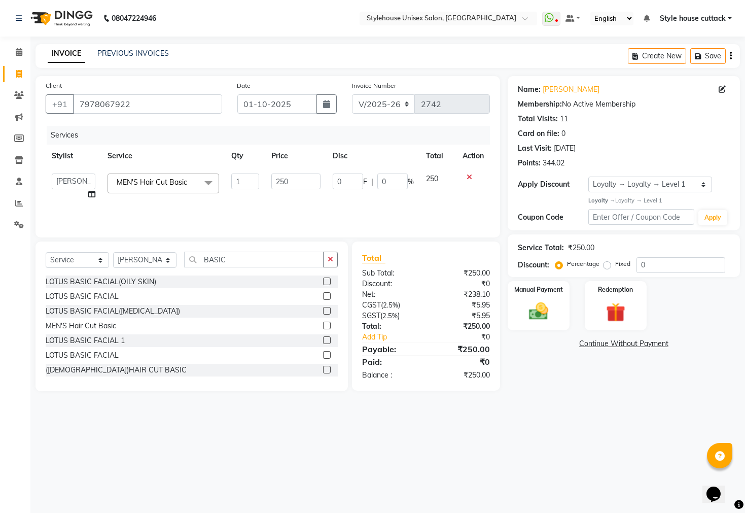
click at [169, 179] on span "MEN'S Hair Cut Basic" at bounding box center [152, 182] width 71 height 9
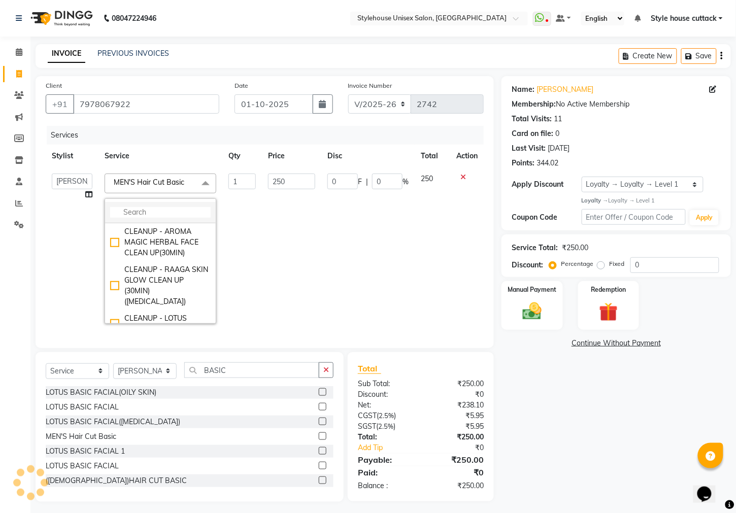
click at [149, 211] on input "multiselect-search" at bounding box center [160, 212] width 100 height 11
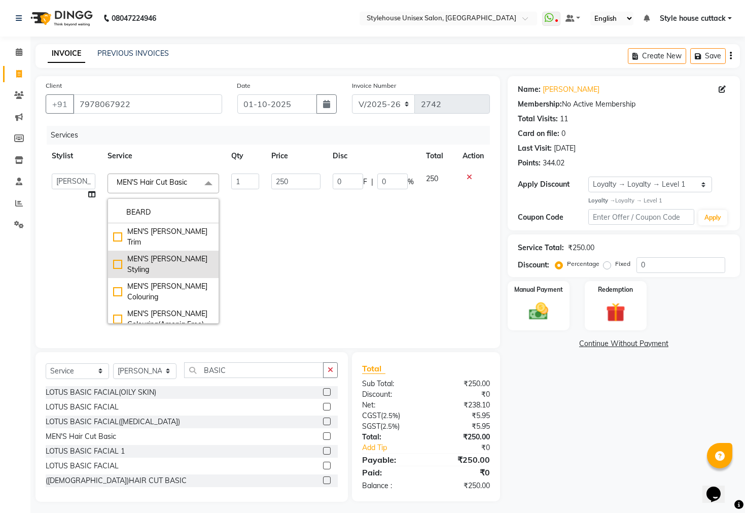
type input "BEARD"
click at [118, 254] on div "MEN'S [PERSON_NAME] Styling" at bounding box center [163, 264] width 100 height 21
checkbox input "true"
type input "160"
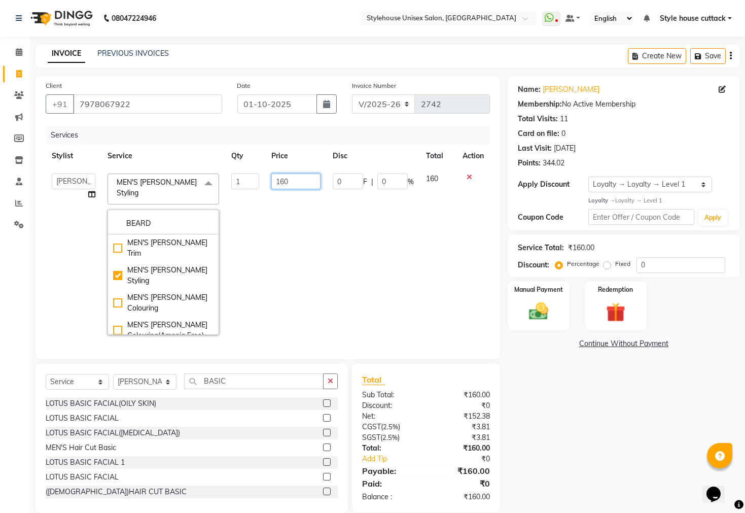
click at [302, 177] on input "160" at bounding box center [296, 181] width 50 height 16
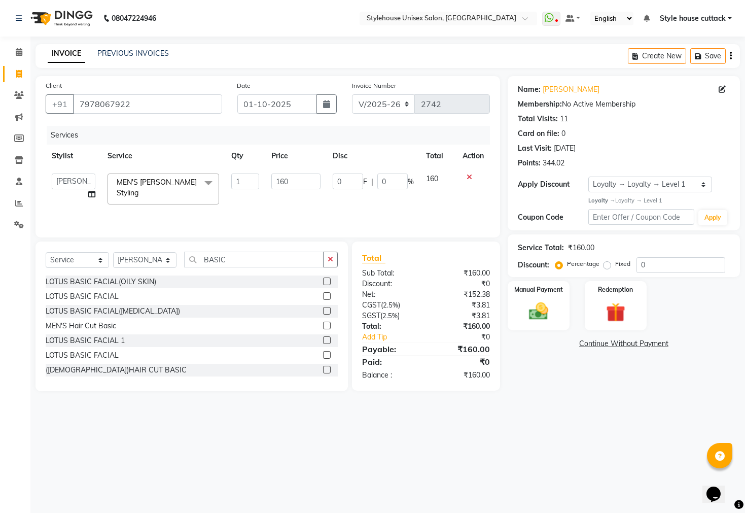
click at [555, 393] on main "INVOICE PREVIOUS INVOICES Create New Save Client +91 7978067922 Date 01-10-2025…" at bounding box center [387, 225] width 715 height 362
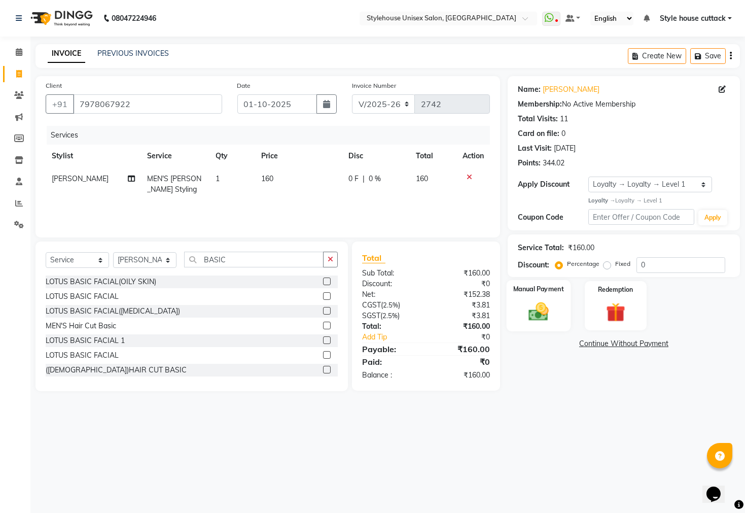
click at [523, 318] on img at bounding box center [538, 311] width 32 height 23
click at [635, 350] on span "PhonePe" at bounding box center [626, 344] width 29 height 12
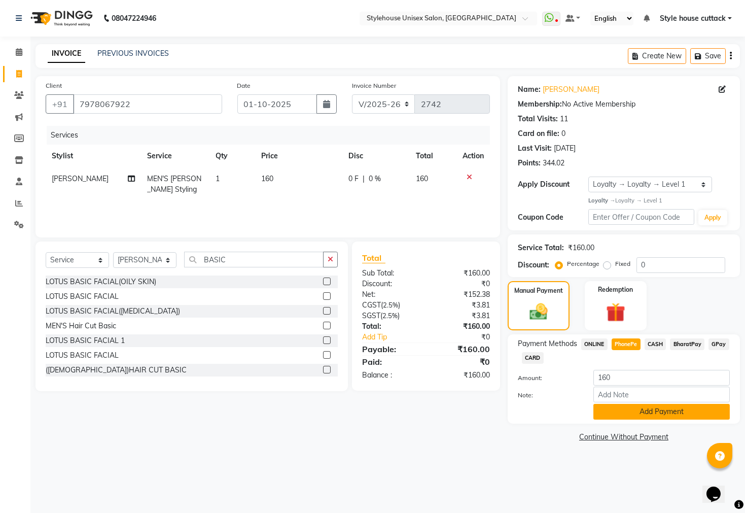
click at [622, 419] on button "Add Payment" at bounding box center [661, 412] width 136 height 16
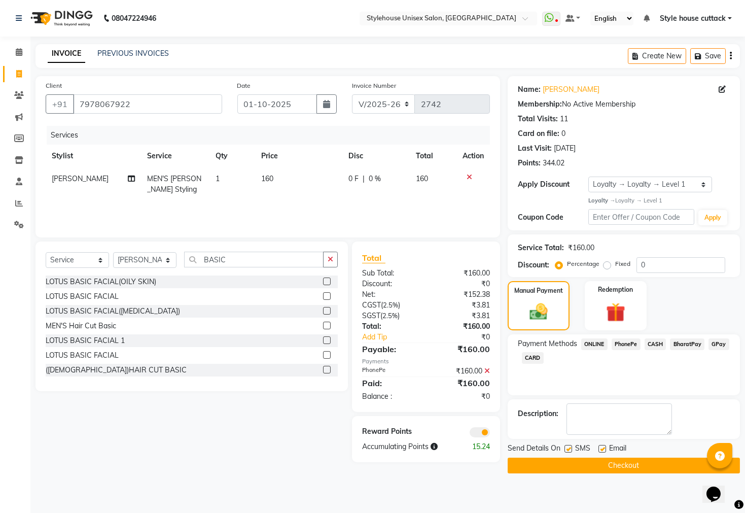
click at [613, 473] on button "Checkout" at bounding box center [624, 466] width 232 height 16
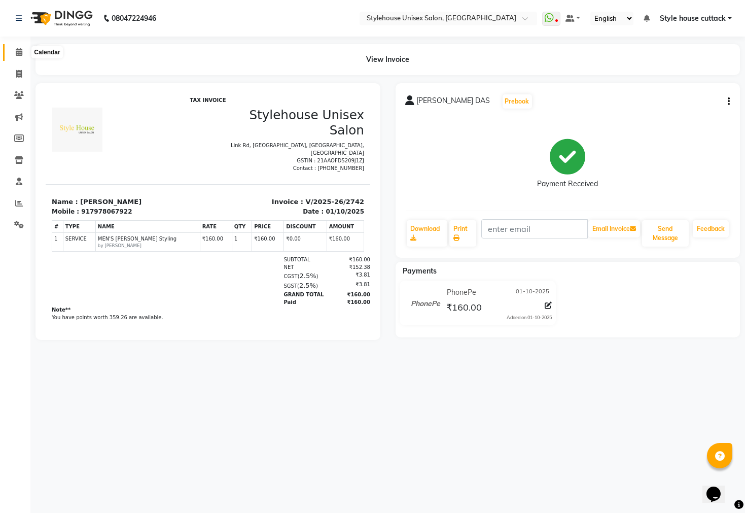
click at [13, 52] on span at bounding box center [19, 53] width 18 height 12
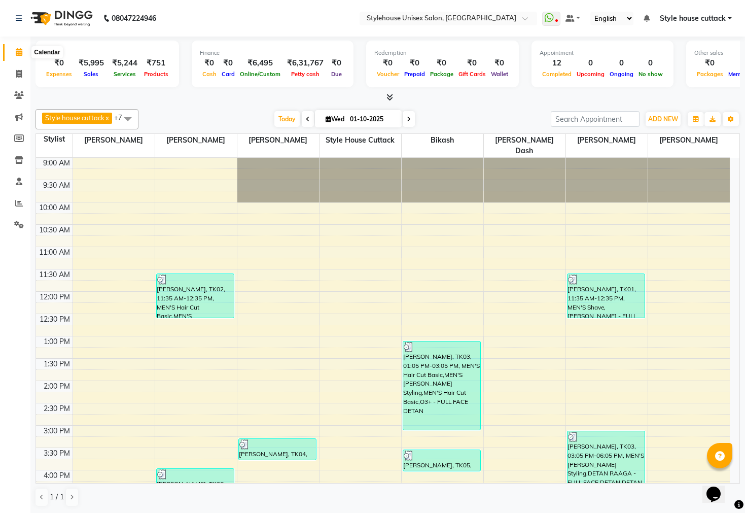
click at [18, 55] on icon at bounding box center [19, 52] width 7 height 8
click at [9, 68] on link "Invoice" at bounding box center [15, 74] width 24 height 17
select select "4222"
select select "service"
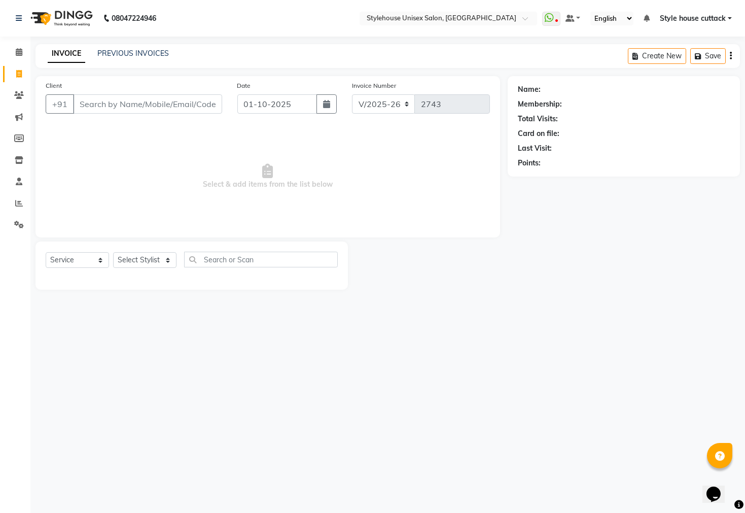
click at [139, 251] on div "Select Service Product Membership Package Voucher Prepaid Gift Card Select Styl…" at bounding box center [192, 265] width 312 height 48
click at [139, 255] on select "Select Stylist Bharati [PERSON_NAME] [PERSON_NAME] [PERSON_NAME] LIPI [PERSON_N…" at bounding box center [144, 260] width 63 height 16
select select "42934"
click at [113, 253] on select "Select Stylist Bharati [PERSON_NAME] [PERSON_NAME] [PERSON_NAME] LIPI [PERSON_N…" at bounding box center [144, 260] width 63 height 16
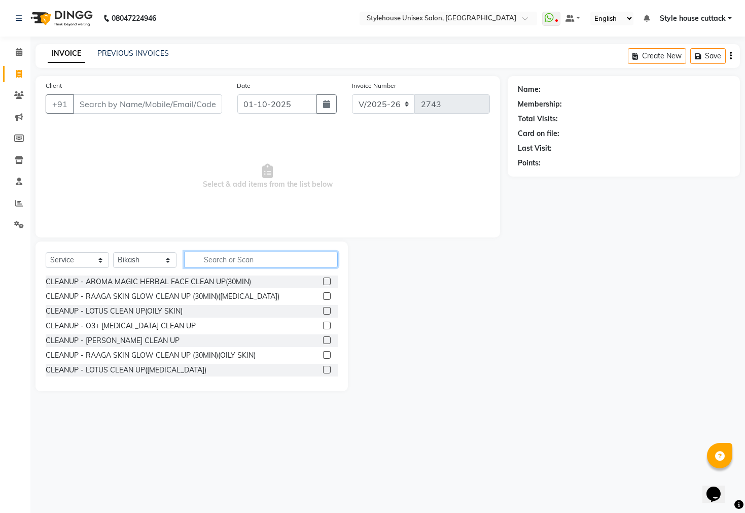
click at [227, 252] on input "text" at bounding box center [261, 260] width 154 height 16
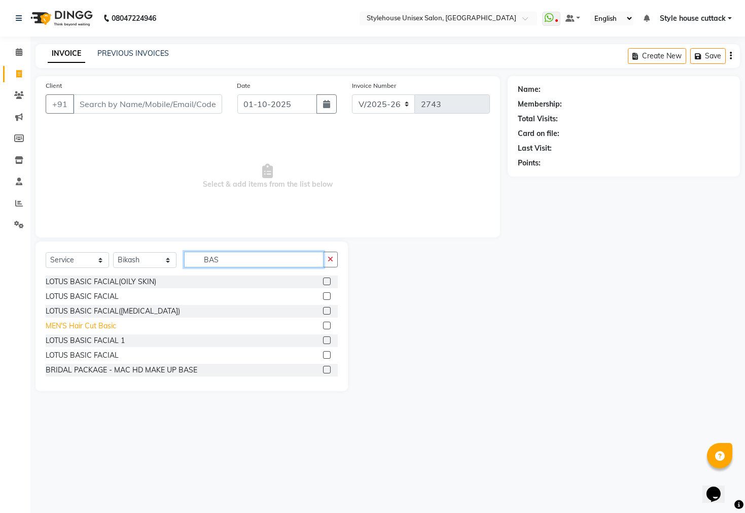
type input "BAS"
click at [79, 323] on div "MEN'S Hair Cut Basic" at bounding box center [81, 326] width 71 height 11
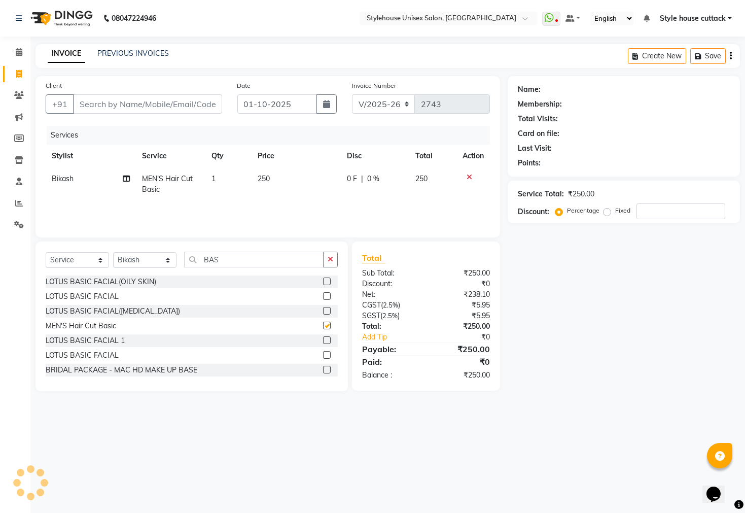
checkbox input "false"
click at [222, 259] on input "BAS" at bounding box center [253, 260] width 139 height 16
type input "B"
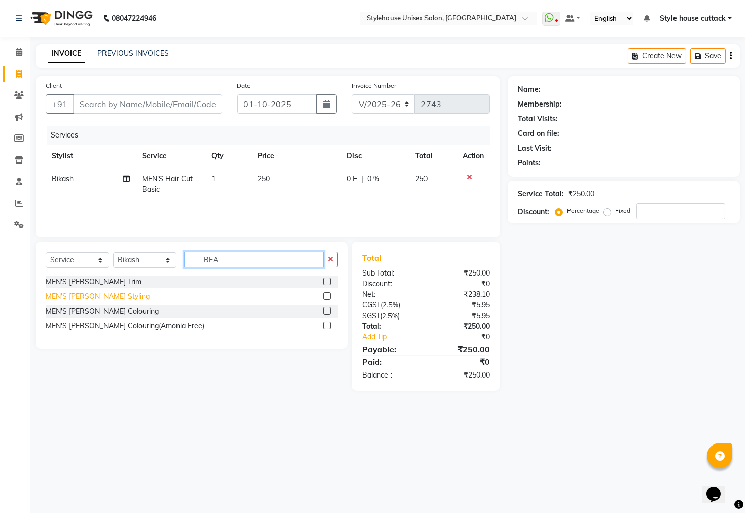
type input "BEA"
click at [77, 296] on div "MEN'S [PERSON_NAME] Styling" at bounding box center [98, 296] width 104 height 11
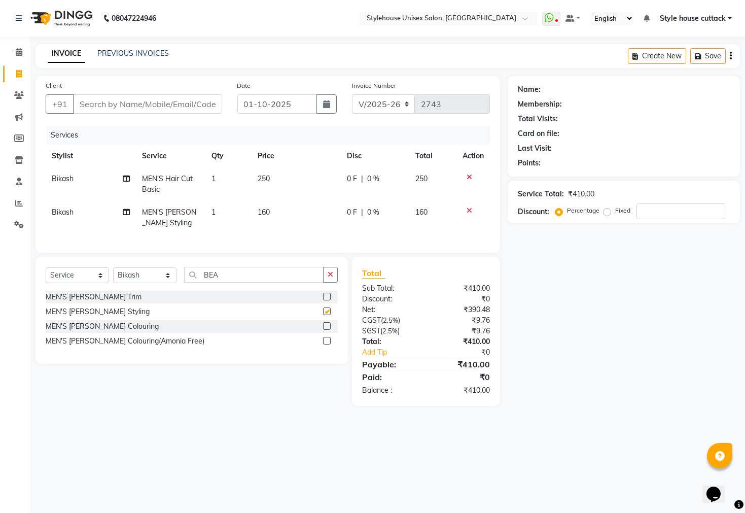
checkbox input "false"
drag, startPoint x: 251, startPoint y: 292, endPoint x: 246, endPoint y: 286, distance: 7.9
click at [247, 286] on div "Select Service Product Membership Package Voucher Prepaid Gift Card Select Styl…" at bounding box center [192, 279] width 292 height 24
click at [245, 283] on input "BEA" at bounding box center [253, 275] width 139 height 16
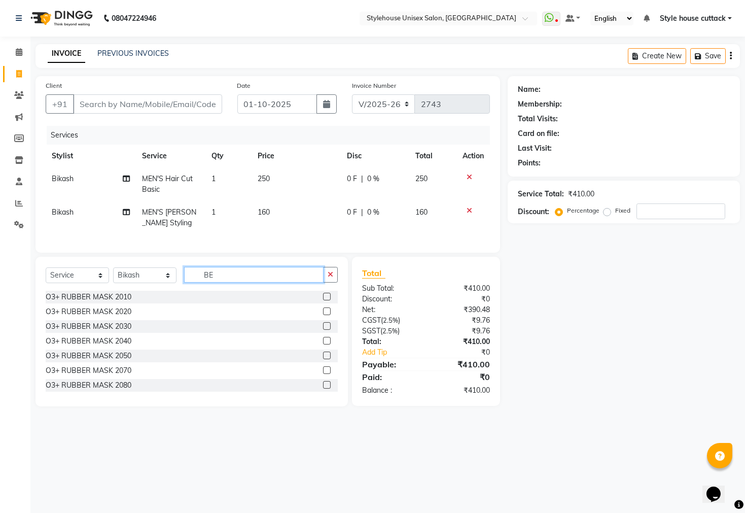
type input "B"
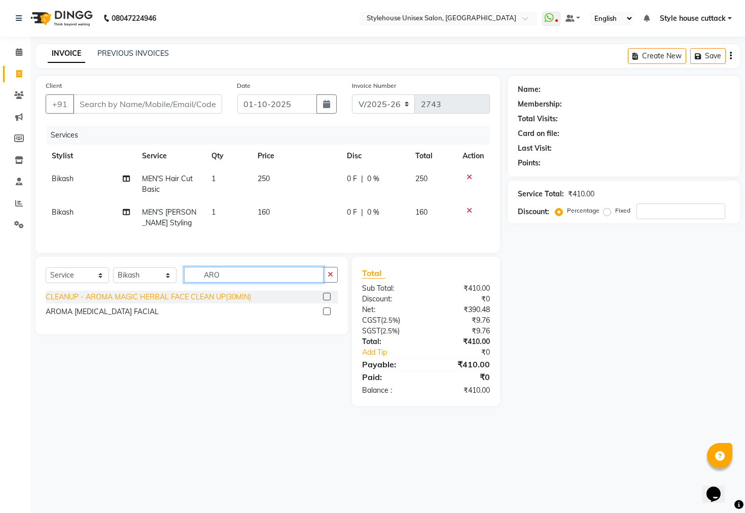
type input "ARO"
click at [215, 301] on div "CLEANUP - AROMA MAGIC HERBAL FACE CLEAN UP(30MIN)" at bounding box center [148, 297] width 205 height 11
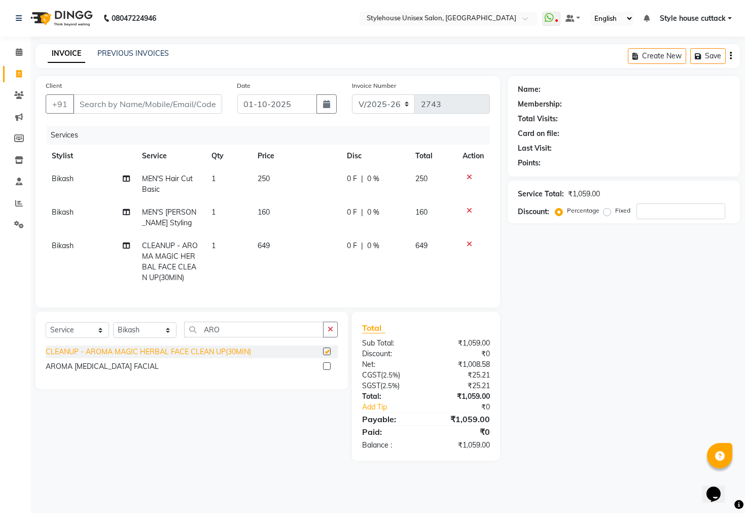
checkbox input "false"
click at [113, 109] on input "Client" at bounding box center [147, 103] width 149 height 19
type input "7"
type input "0"
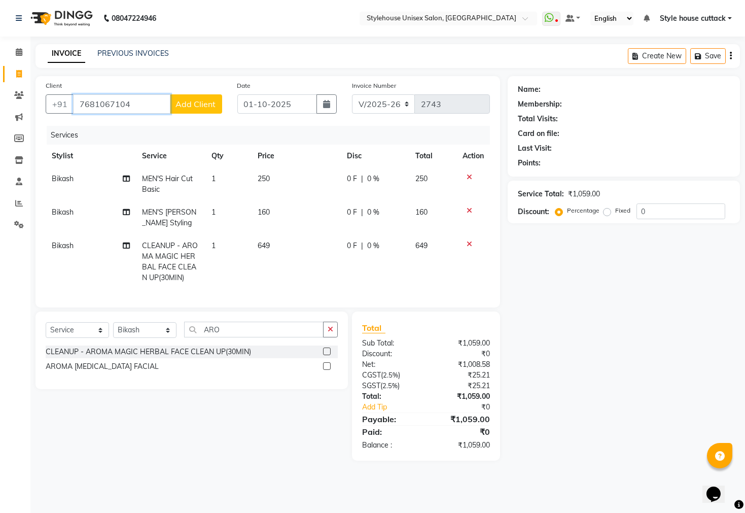
type input "7681067104"
click at [179, 99] on span "Add Client" at bounding box center [196, 104] width 40 height 10
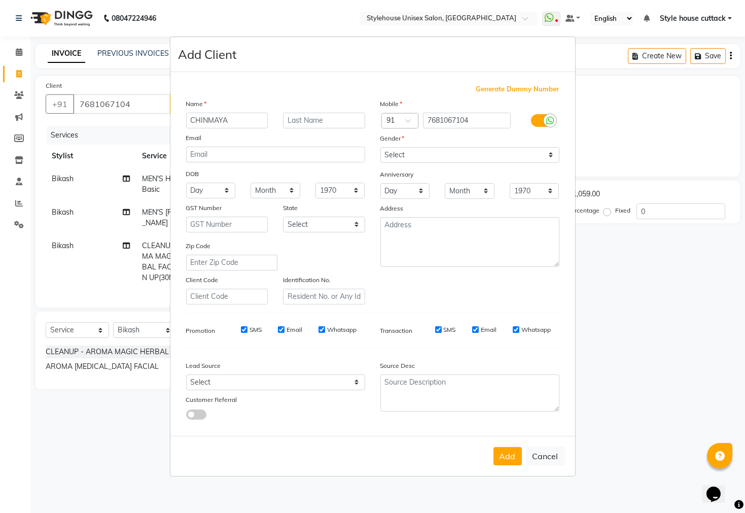
type input "CHINMAYA"
click at [324, 120] on input "text" at bounding box center [324, 121] width 82 height 16
type input "ROUT"
drag, startPoint x: 430, startPoint y: 157, endPoint x: 423, endPoint y: 160, distance: 7.9
click at [429, 157] on select "Select Male Female Other Prefer Not To Say" at bounding box center [469, 155] width 179 height 16
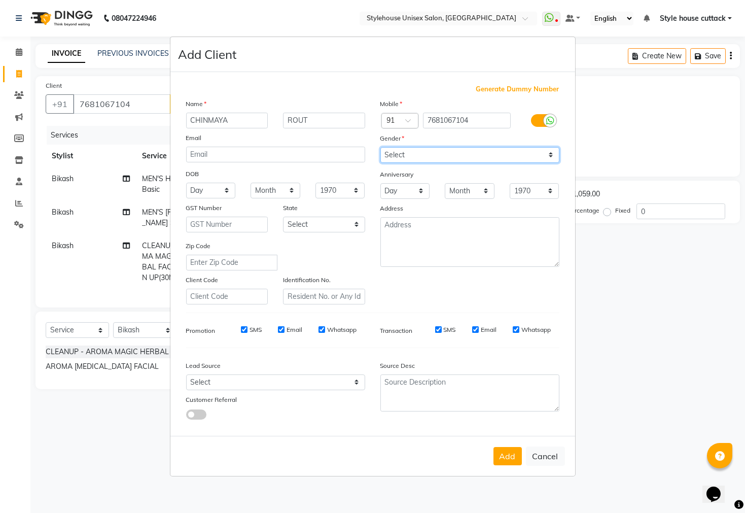
select select "male"
click at [380, 147] on select "Select Male Female Other Prefer Not To Say" at bounding box center [469, 155] width 179 height 16
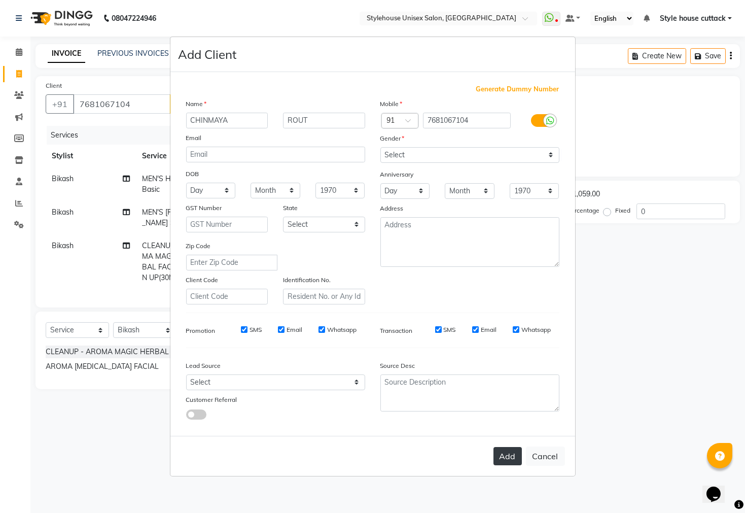
click at [504, 452] on button "Add" at bounding box center [508, 456] width 28 height 18
select select
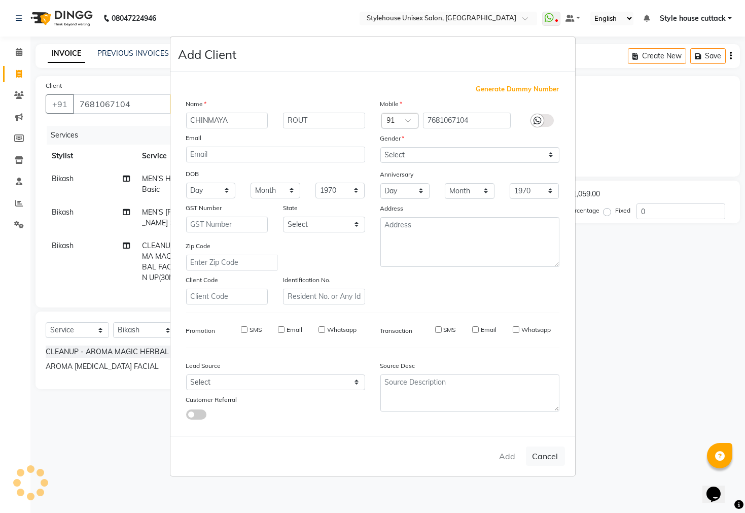
select select
checkbox input "false"
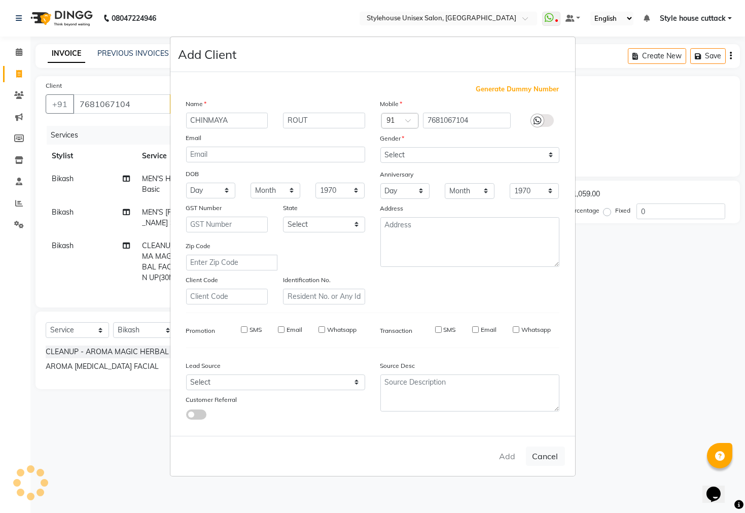
checkbox input "false"
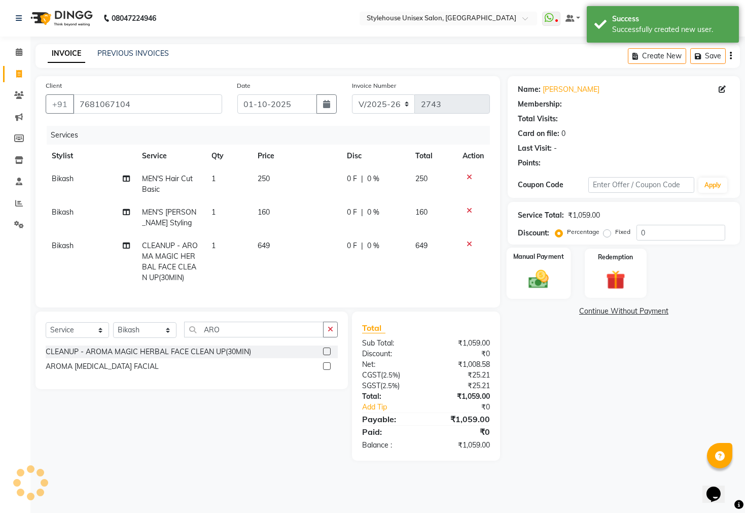
select select "1: Object"
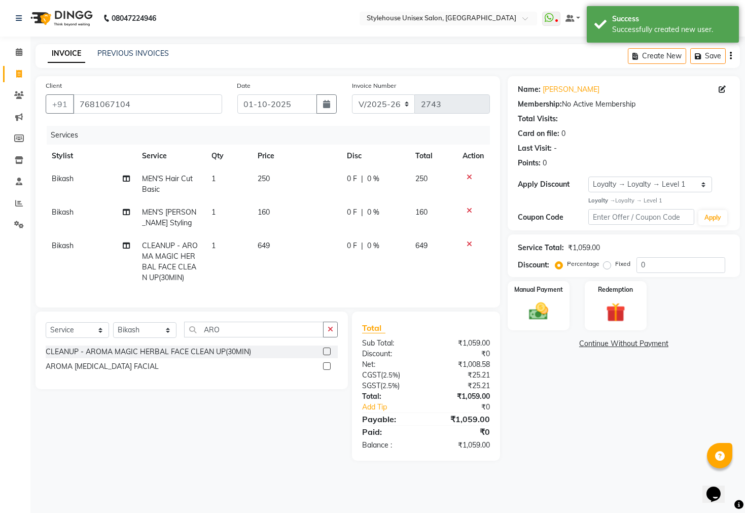
click at [349, 244] on span "0 F" at bounding box center [352, 245] width 10 height 11
select select "42934"
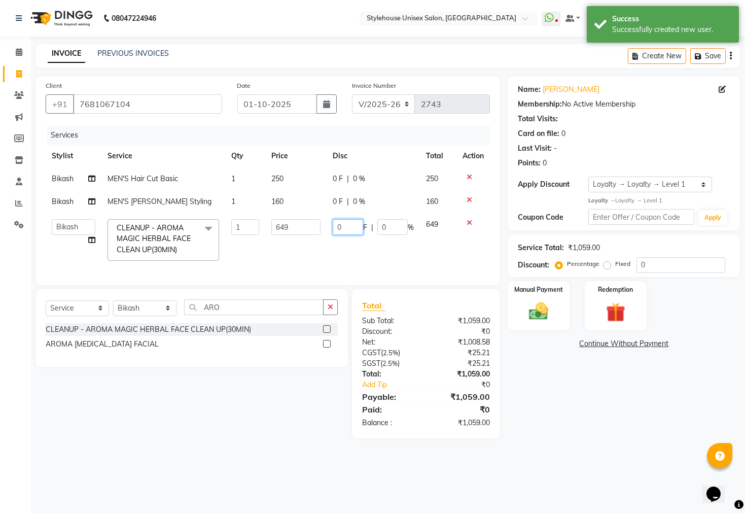
click at [348, 234] on input "0" at bounding box center [348, 227] width 30 height 16
type input "49"
click at [556, 411] on div "Name: Chinmaya Rout Membership: No Active Membership Total Visits: Card on file…" at bounding box center [628, 257] width 240 height 362
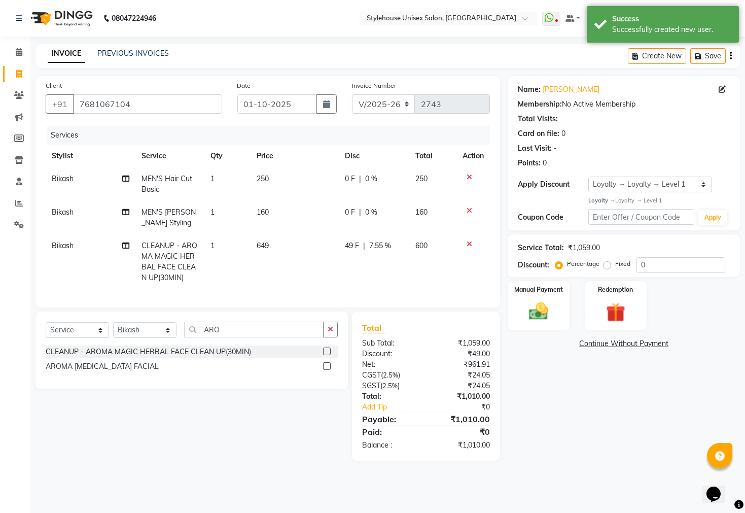
click at [351, 208] on span "0 F" at bounding box center [350, 212] width 10 height 11
select select "42934"
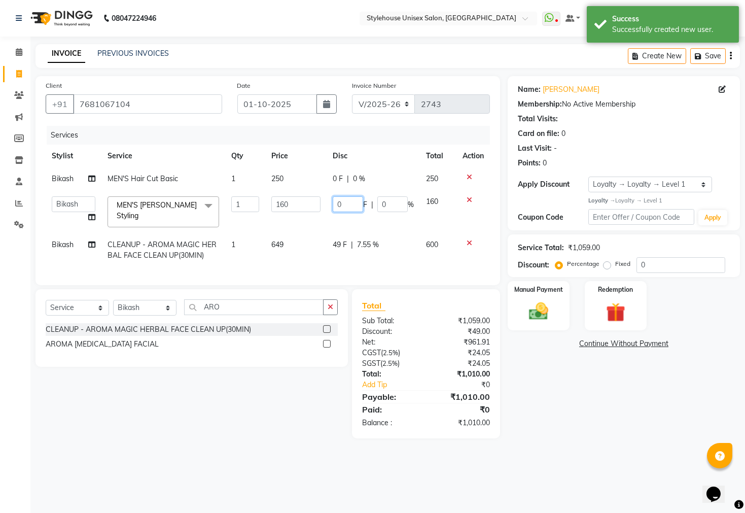
drag, startPoint x: 354, startPoint y: 206, endPoint x: 352, endPoint y: 190, distance: 15.9
click at [354, 200] on input "0" at bounding box center [348, 204] width 30 height 16
type input "10"
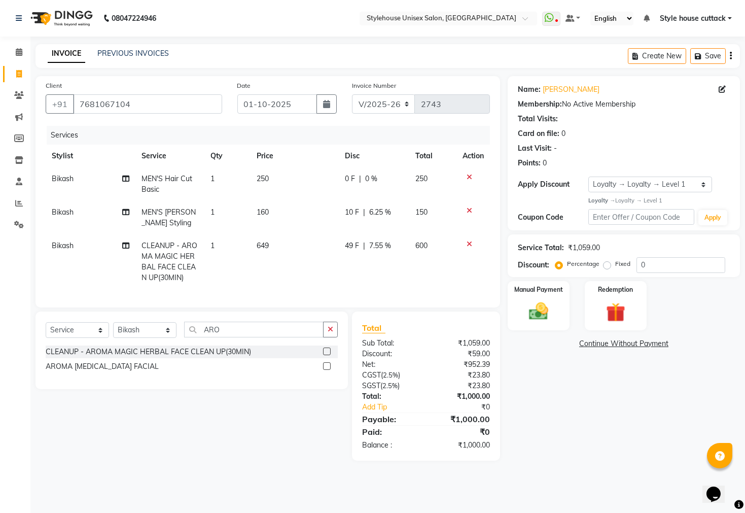
click at [605, 429] on div "Name: Chinmaya Rout Membership: No Active Membership Total Visits: Card on file…" at bounding box center [628, 268] width 240 height 384
click at [531, 314] on img at bounding box center [538, 311] width 32 height 23
click at [634, 350] on span "PhonePe" at bounding box center [626, 344] width 29 height 12
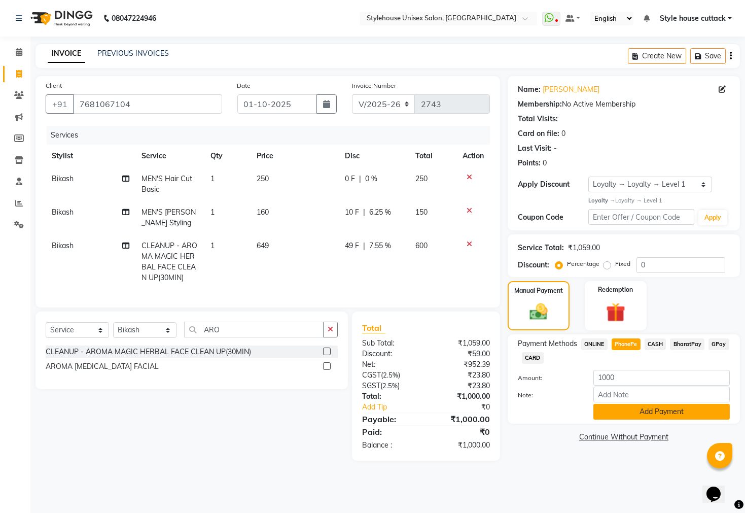
click at [626, 419] on button "Add Payment" at bounding box center [661, 412] width 136 height 16
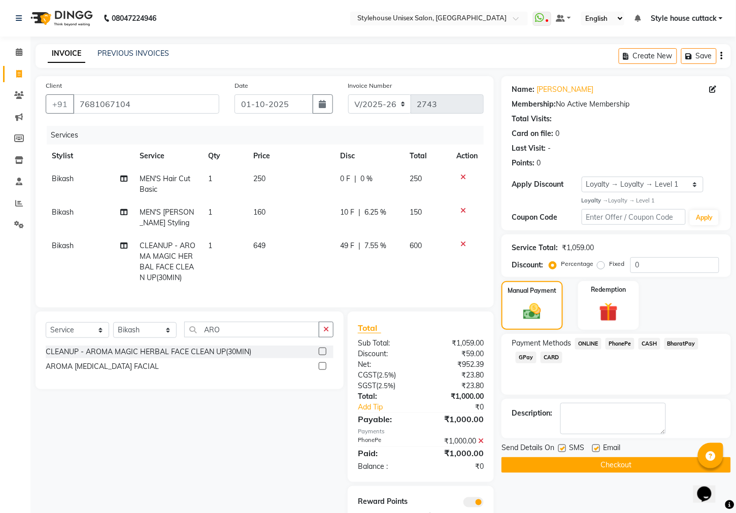
click at [616, 473] on button "Checkout" at bounding box center [615, 465] width 229 height 16
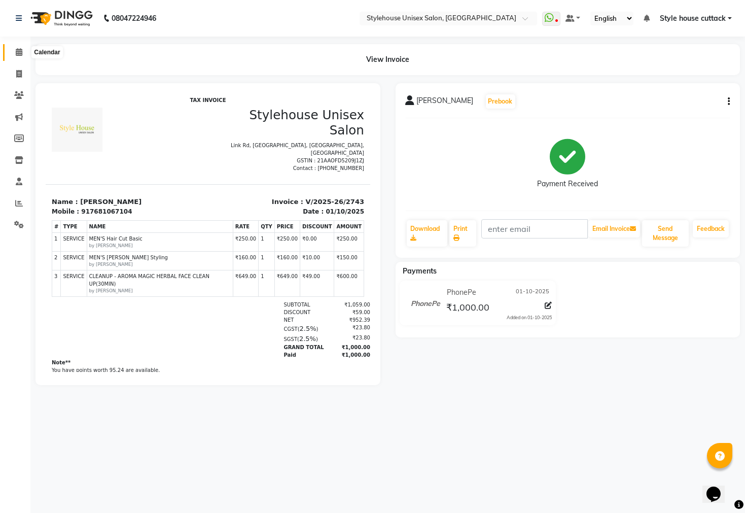
drag, startPoint x: 21, startPoint y: 50, endPoint x: 28, endPoint y: 54, distance: 8.4
click at [21, 50] on icon at bounding box center [19, 52] width 7 height 8
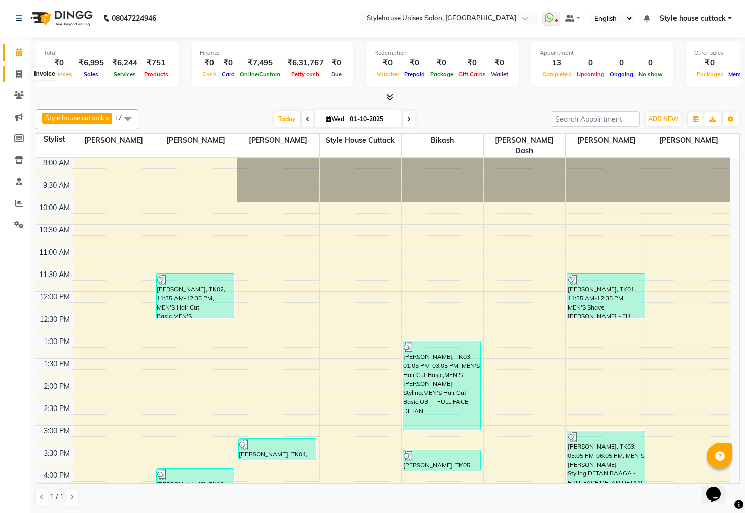
click at [18, 77] on icon at bounding box center [19, 74] width 6 height 8
select select "service"
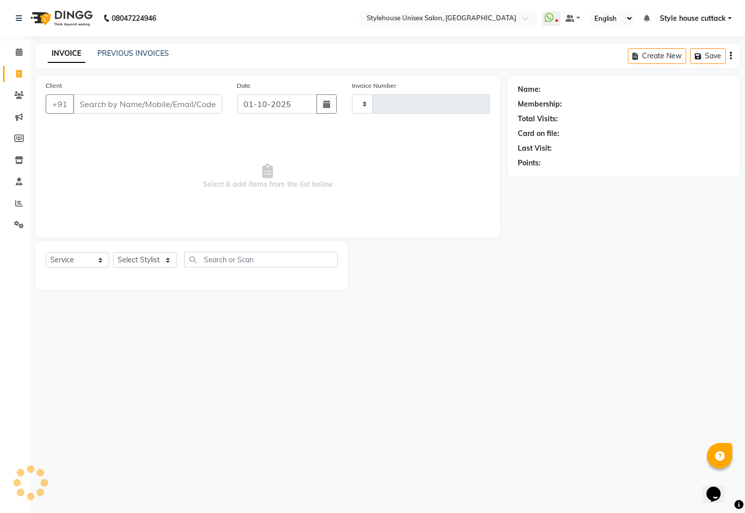
type input "2744"
select select "4222"
click at [139, 46] on div "INVOICE PREVIOUS INVOICES Create New Save" at bounding box center [388, 56] width 705 height 24
click at [139, 53] on link "PREVIOUS INVOICES" at bounding box center [133, 53] width 72 height 9
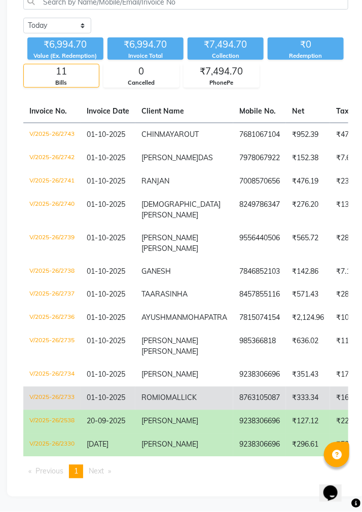
scroll to position [175, 0]
copy tr "ROMIO MALLICK 8763105087"
drag, startPoint x: 140, startPoint y: 387, endPoint x: 263, endPoint y: 394, distance: 123.5
click at [174, 394] on span "MALLICK" at bounding box center [181, 398] width 31 height 9
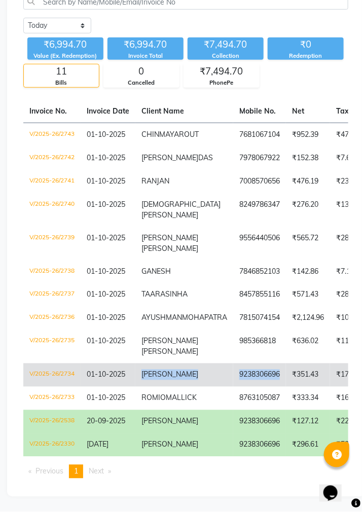
copy tr "RITESH 9238306696"
drag, startPoint x: 140, startPoint y: 362, endPoint x: 258, endPoint y: 363, distance: 118.2
click at [181, 370] on td "RITESH" at bounding box center [184, 375] width 98 height 23
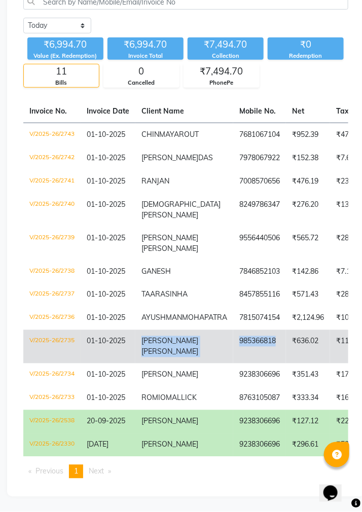
copy tr "RASHMIRANJAN SAMAL 985366818"
drag, startPoint x: 142, startPoint y: 330, endPoint x: 252, endPoint y: 337, distance: 110.3
click at [160, 337] on span "RASHMIRANJAN" at bounding box center [170, 341] width 57 height 9
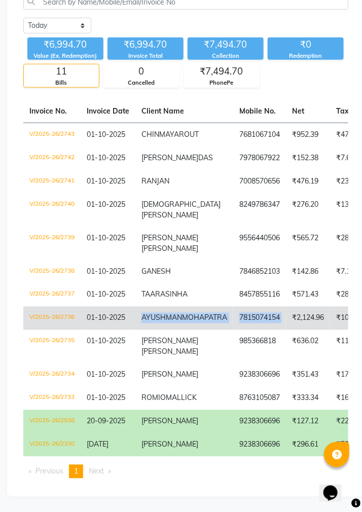
copy tr "AYUSHMAN MOHAPATRA 7815074154"
drag, startPoint x: 144, startPoint y: 299, endPoint x: 260, endPoint y: 303, distance: 116.2
click at [185, 313] on span "MOHAPATRA" at bounding box center [204, 317] width 45 height 9
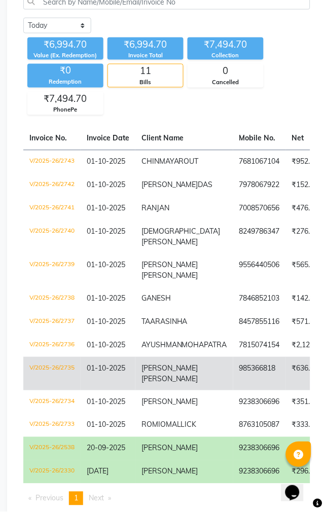
scroll to position [126, 0]
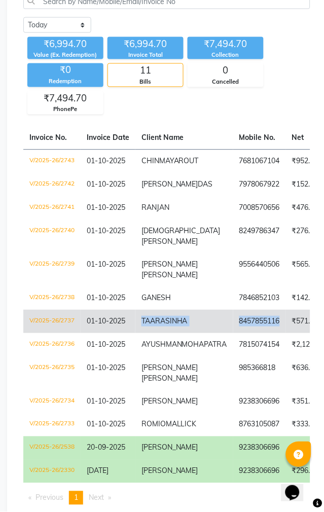
copy tr "TAARA SINHA 8457855116"
drag, startPoint x: 141, startPoint y: 363, endPoint x: 251, endPoint y: 375, distance: 110.7
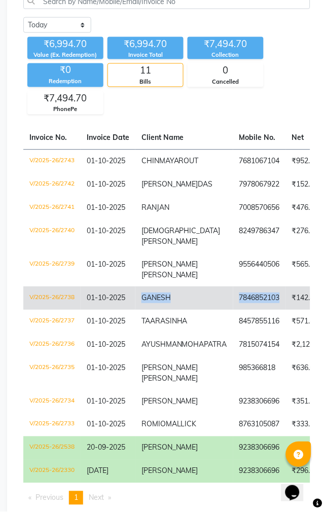
copy tr "GANESH 7846852103"
drag, startPoint x: 143, startPoint y: 340, endPoint x: 255, endPoint y: 344, distance: 112.2
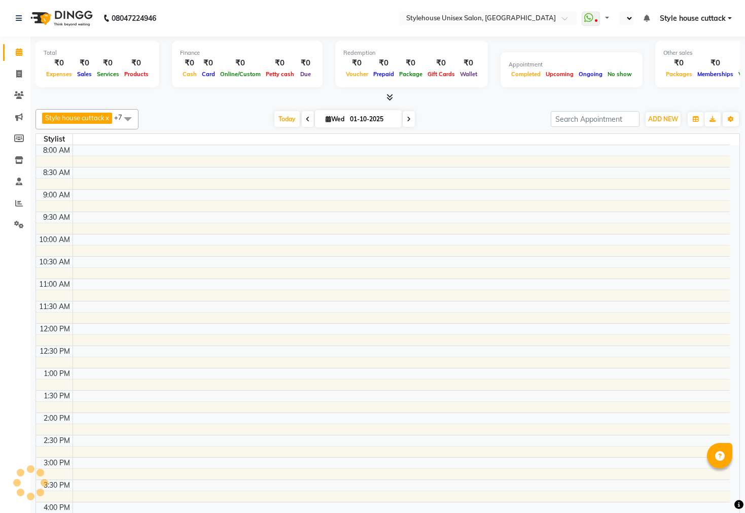
select select "en"
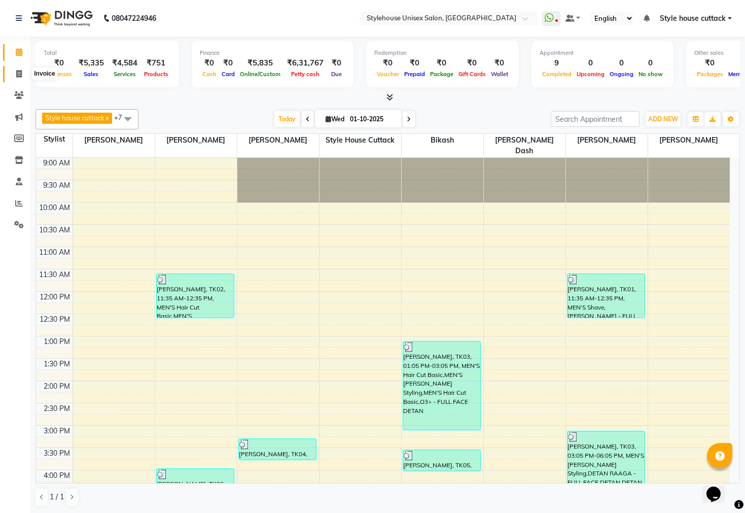
click at [18, 74] on icon at bounding box center [19, 74] width 6 height 8
select select "service"
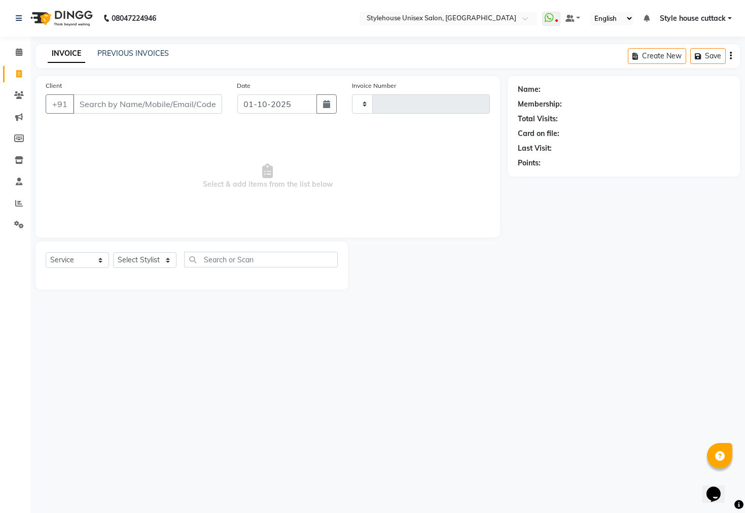
type input "2741"
select select "4222"
click at [127, 54] on link "PREVIOUS INVOICES" at bounding box center [133, 53] width 72 height 9
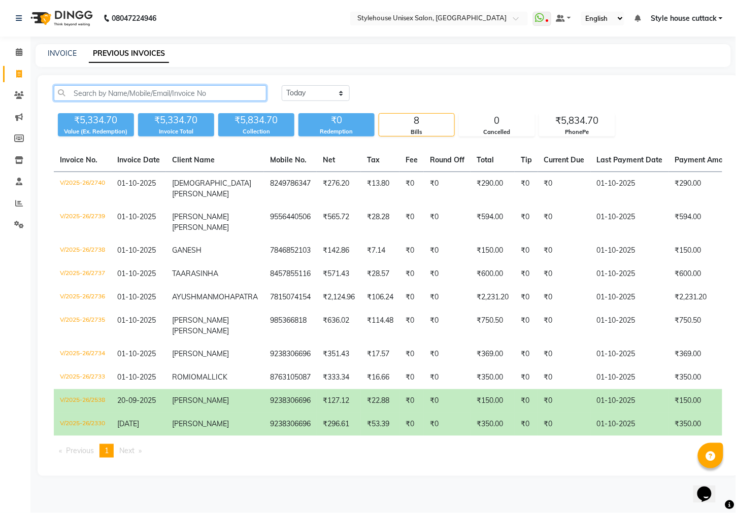
paste input "7008570656"
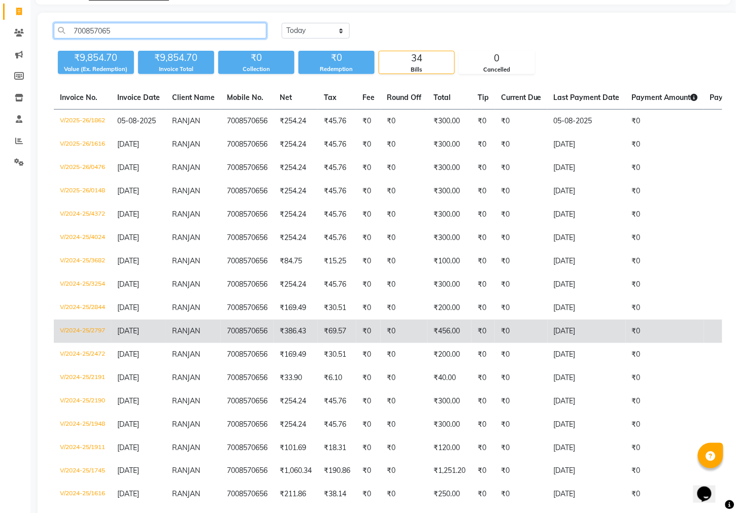
scroll to position [63, 0]
type input "700857065"
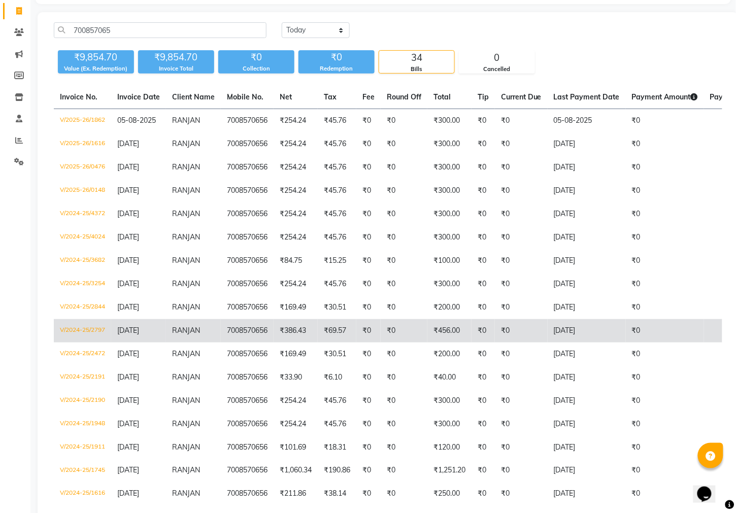
click at [227, 325] on td "7008570656" at bounding box center [247, 330] width 53 height 23
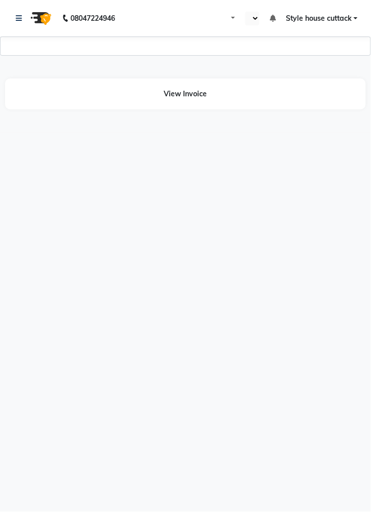
select select "en"
select select "1744"
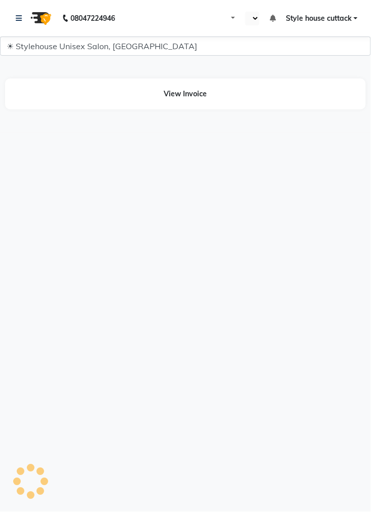
select select "en"
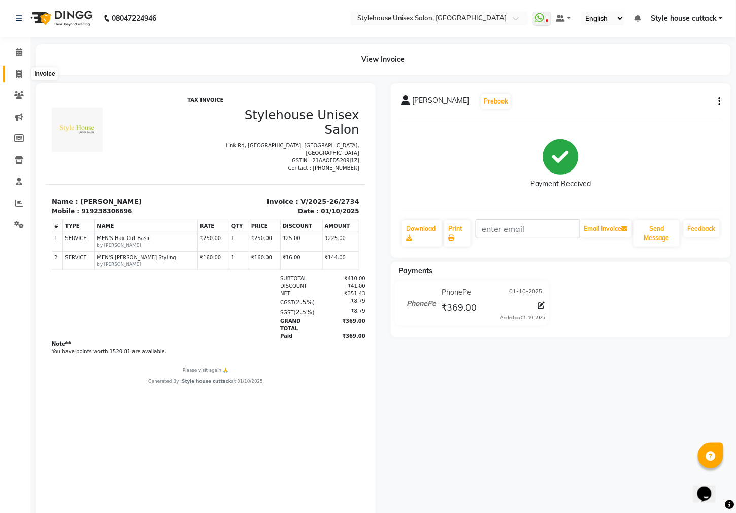
click at [16, 71] on icon at bounding box center [19, 74] width 6 height 8
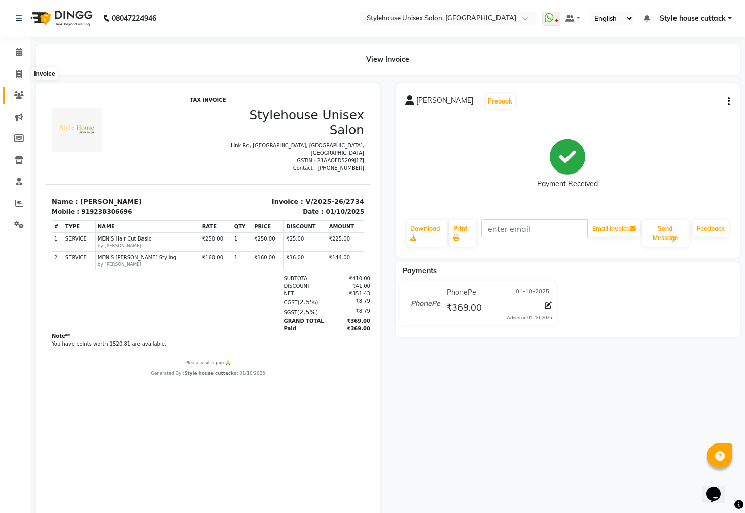
select select "4222"
select select "service"
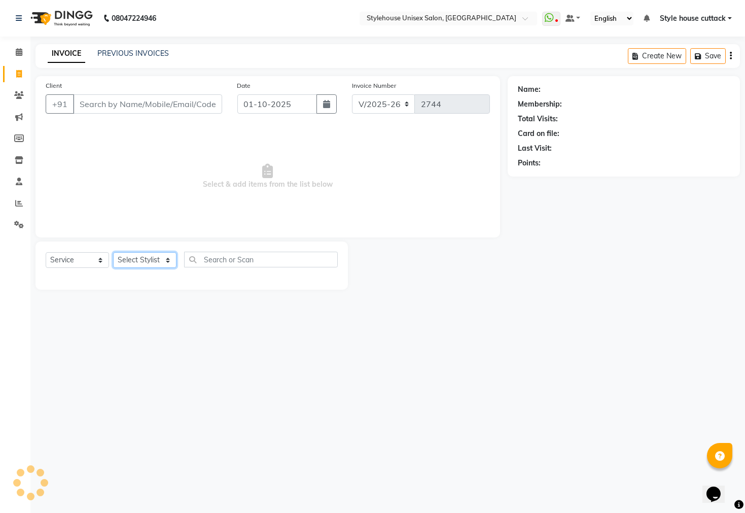
click at [142, 262] on select "Select Stylist" at bounding box center [144, 260] width 63 height 16
select select "21976"
click at [113, 253] on select "Select Stylist Bharati [PERSON_NAME] [PERSON_NAME] [PERSON_NAME] LIPI [PERSON_N…" at bounding box center [144, 260] width 63 height 16
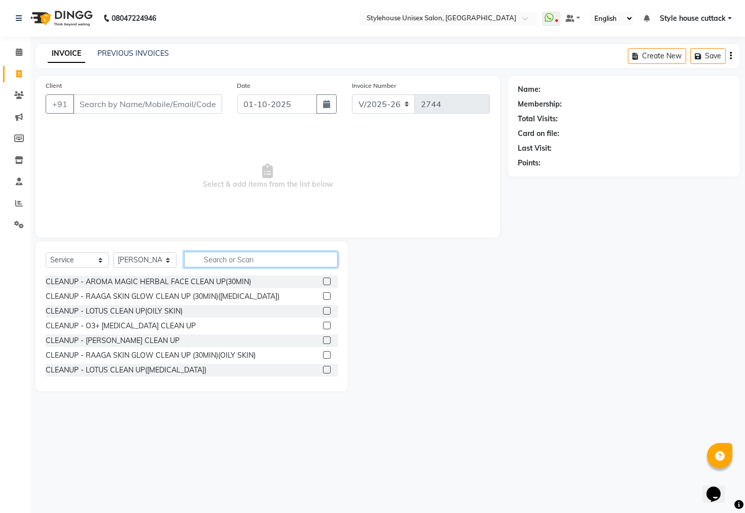
click at [211, 259] on input "text" at bounding box center [261, 260] width 154 height 16
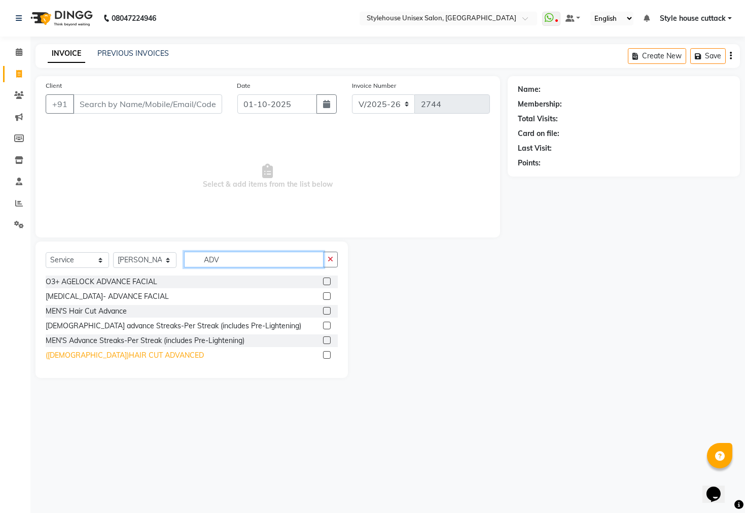
type input "ADV"
click at [131, 353] on div "([DEMOGRAPHIC_DATA])HAIR CUT ADVANCED" at bounding box center [125, 355] width 158 height 11
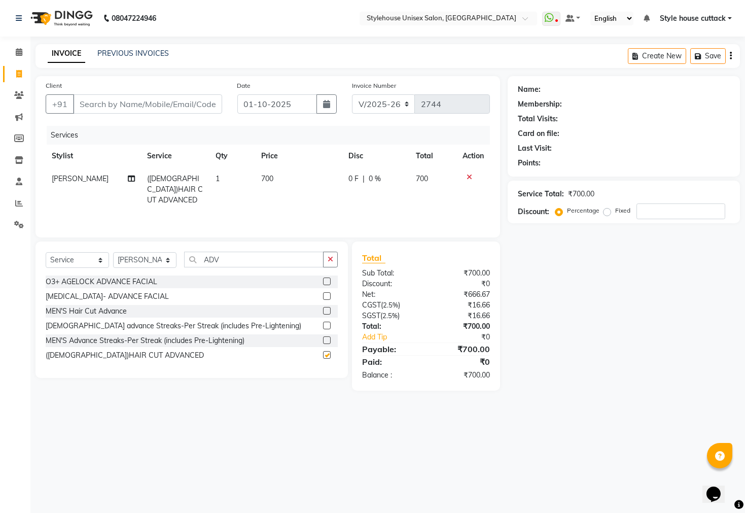
checkbox input "false"
click at [116, 107] on input "Client" at bounding box center [147, 103] width 149 height 19
type input "9"
type input "0"
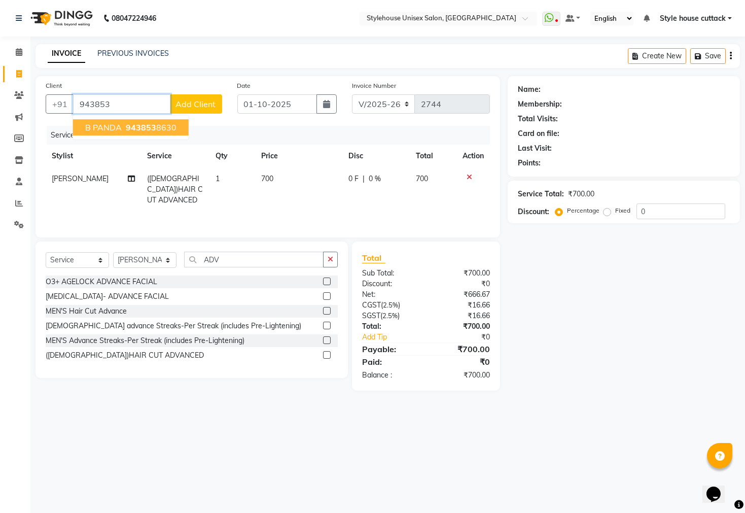
click at [165, 131] on ngb-highlight "943853 8630" at bounding box center [150, 127] width 53 height 10
type input "9438538630"
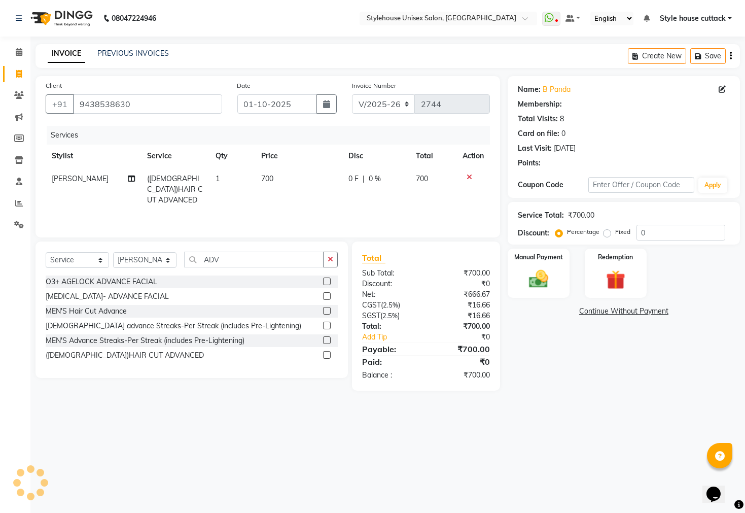
select select "2: Object"
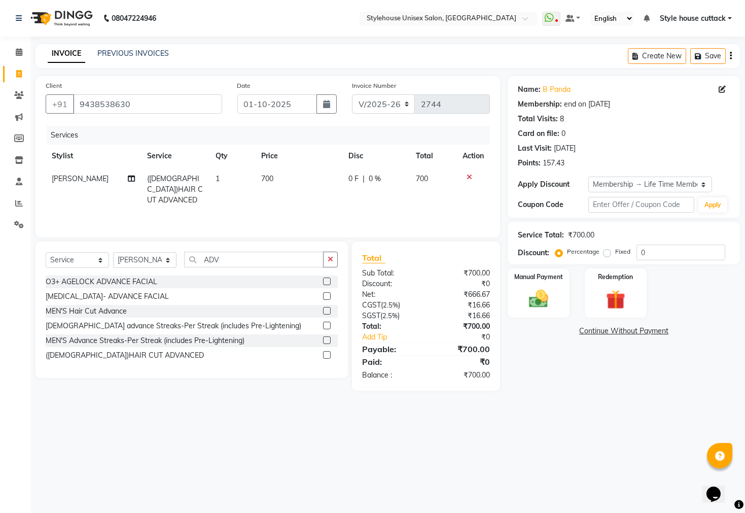
click at [371, 260] on div "Percentage Fixed 0" at bounding box center [641, 252] width 168 height 16
click at [371, 250] on input "0" at bounding box center [681, 252] width 89 height 16
type input "20"
click at [371, 310] on img at bounding box center [538, 299] width 32 height 23
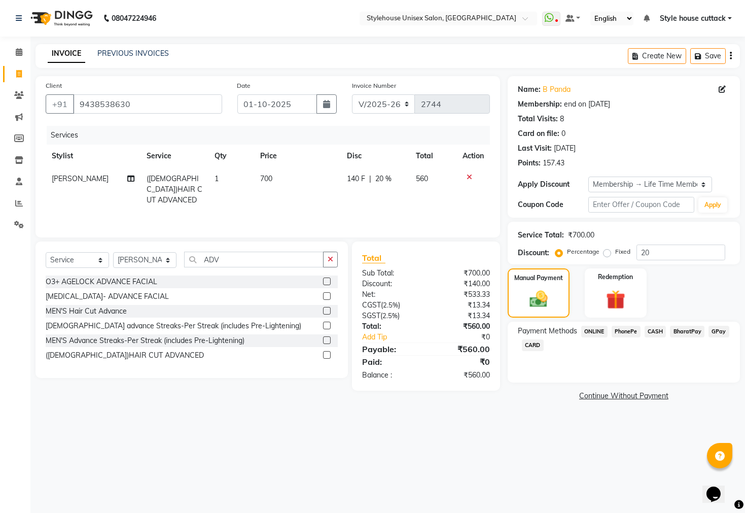
click at [371, 337] on span "CASH" at bounding box center [656, 332] width 22 height 12
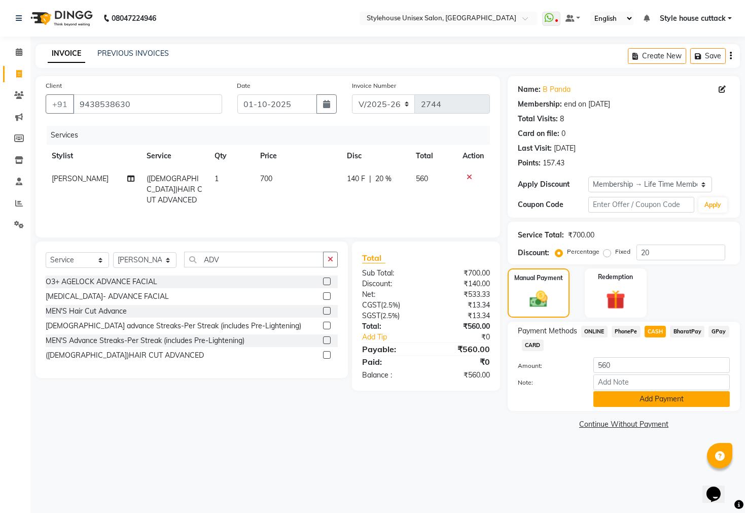
click at [371, 407] on button "Add Payment" at bounding box center [661, 399] width 136 height 16
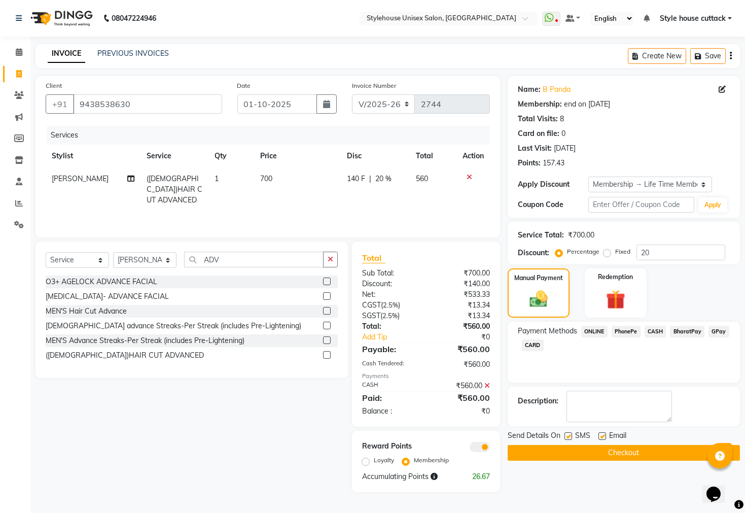
click at [371, 461] on button "Checkout" at bounding box center [624, 453] width 232 height 16
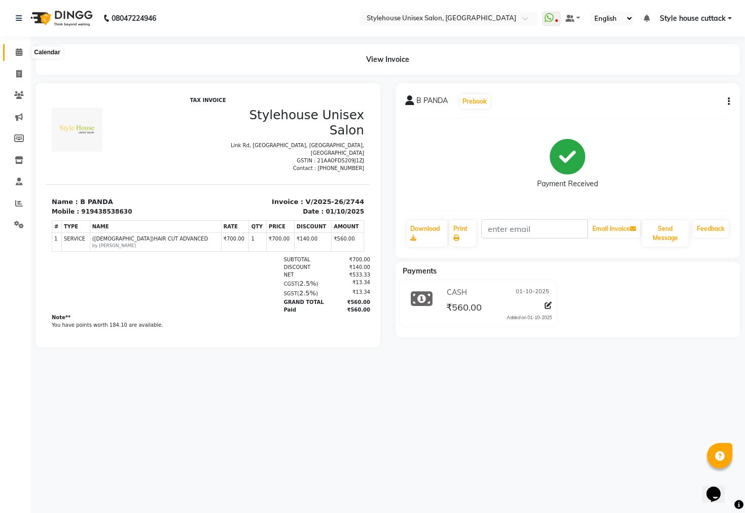
click at [17, 50] on icon at bounding box center [19, 52] width 7 height 8
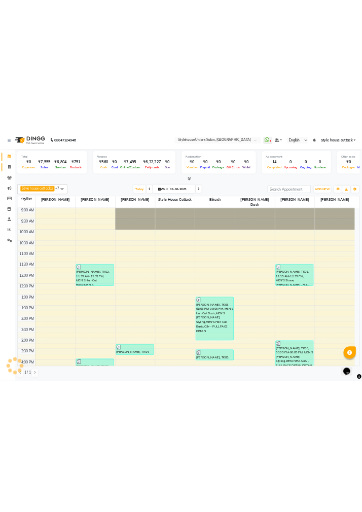
scroll to position [292, 0]
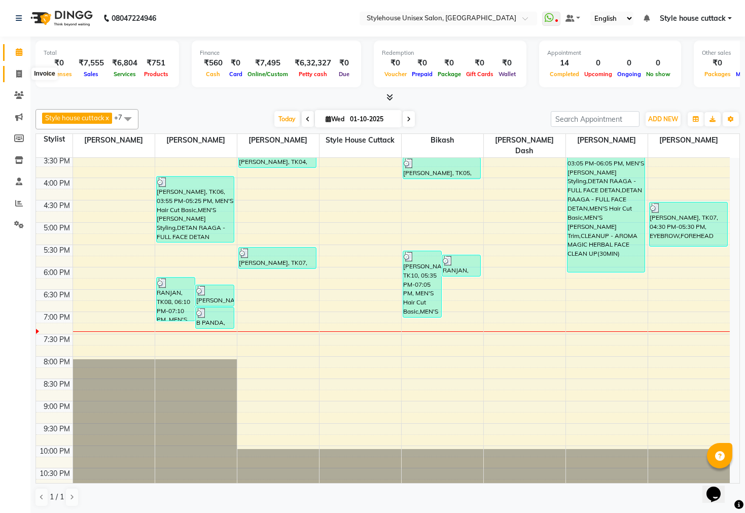
click at [19, 73] on icon at bounding box center [19, 74] width 6 height 8
select select "4222"
select select "service"
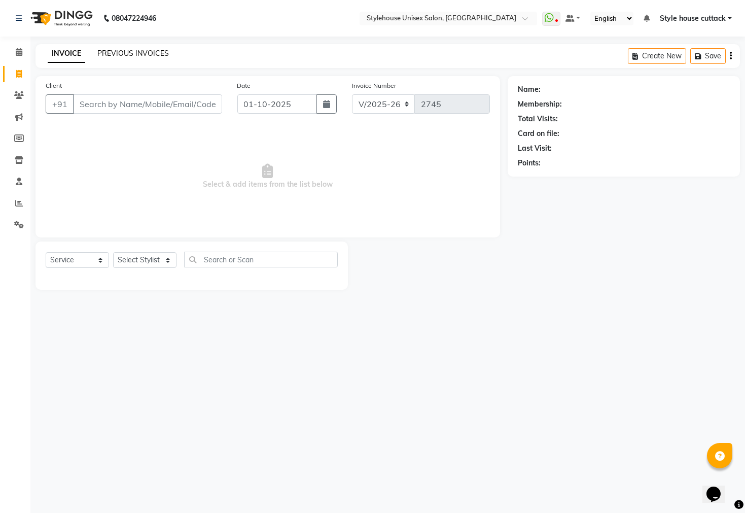
click at [137, 56] on link "PREVIOUS INVOICES" at bounding box center [133, 53] width 72 height 9
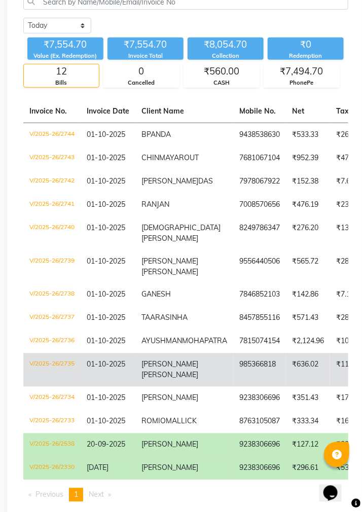
scroll to position [126, 0]
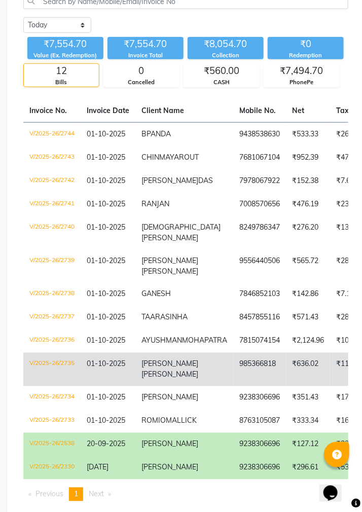
click at [189, 369] on span "RASHMIRANJAN" at bounding box center [170, 364] width 57 height 9
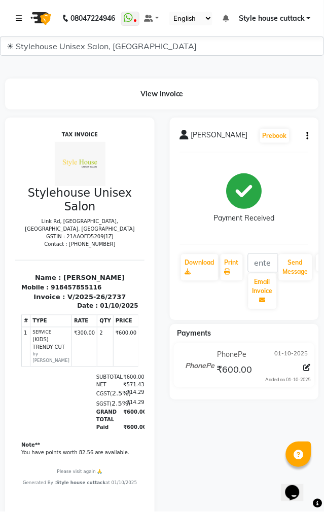
click at [17, 15] on icon at bounding box center [19, 18] width 6 height 7
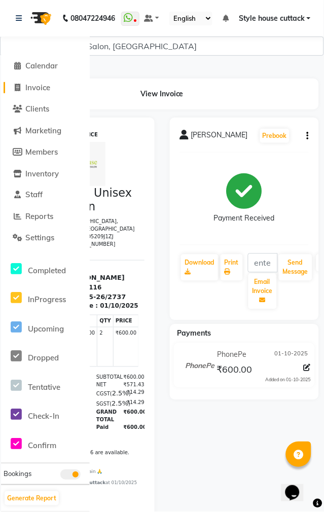
click at [28, 88] on span "Invoice" at bounding box center [37, 88] width 25 height 10
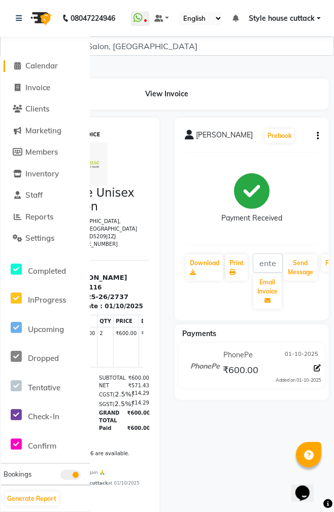
select select "4222"
select select "service"
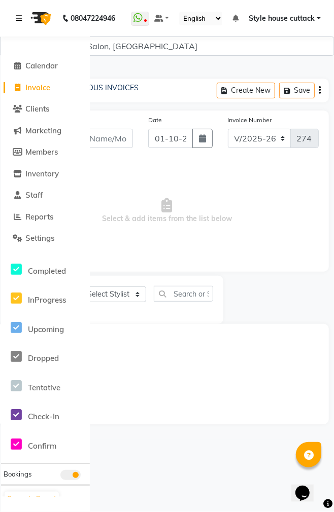
click at [22, 19] on link at bounding box center [21, 18] width 10 height 28
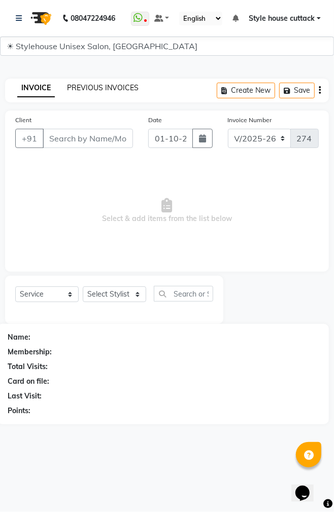
click at [92, 84] on link "PREVIOUS INVOICES" at bounding box center [103, 87] width 72 height 9
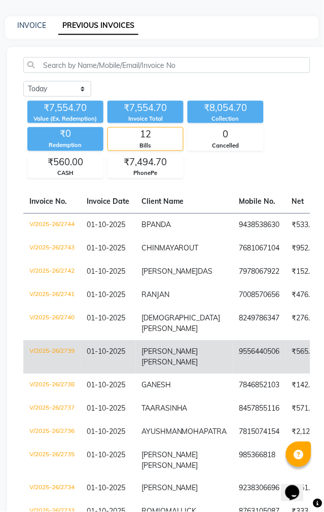
scroll to position [63, 0]
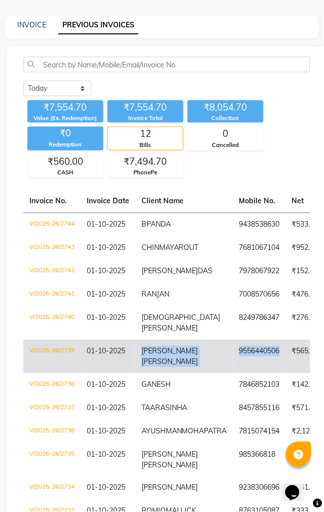
copy tr "VISHWA PRAKASH PATRA 9556440506"
drag, startPoint x: 141, startPoint y: 384, endPoint x: 253, endPoint y: 394, distance: 112.6
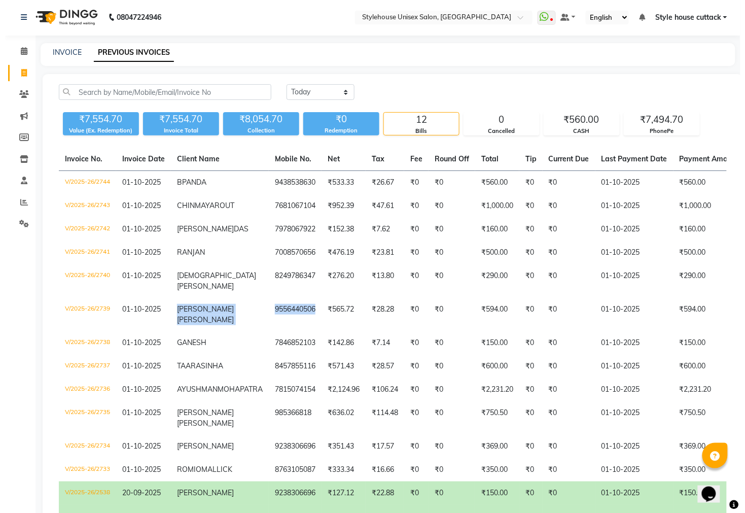
scroll to position [0, 0]
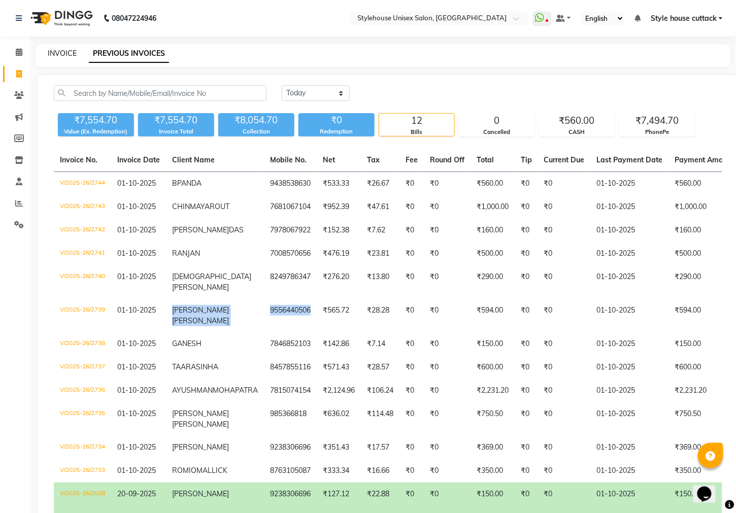
click at [72, 53] on link "INVOICE" at bounding box center [62, 53] width 29 height 9
select select "service"
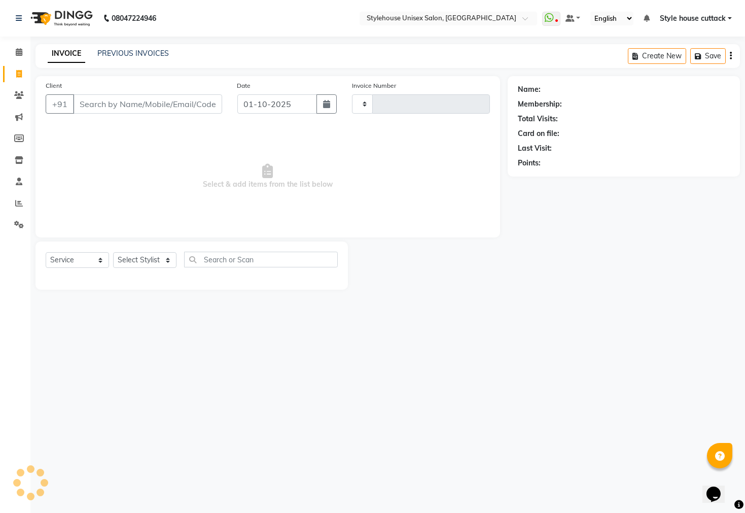
type input "2745"
select select "4222"
click at [133, 258] on select "Select Stylist Bharati Nanda Bikash Chintu ISHWORI Kanha Barik LIPI Manjit Bari…" at bounding box center [144, 260] width 63 height 16
select select "64830"
click at [113, 253] on select "Select Stylist Bharati Nanda Bikash Chintu ISHWORI Kanha Barik LIPI Manjit Bari…" at bounding box center [144, 260] width 63 height 16
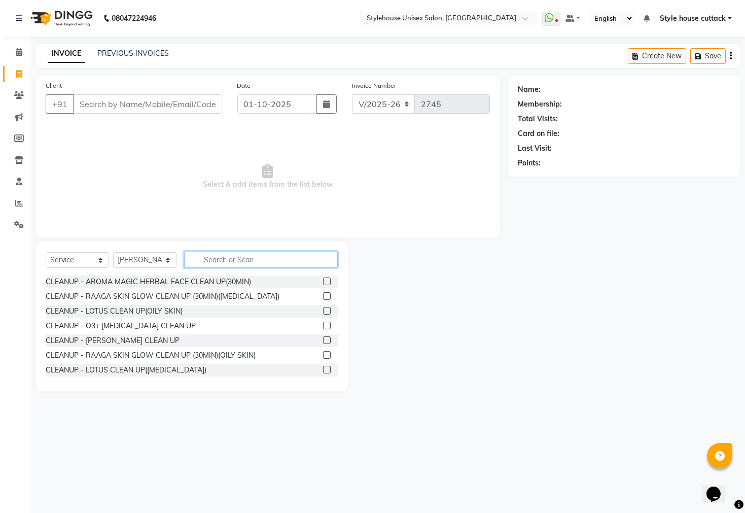
click at [215, 256] on input "text" at bounding box center [261, 260] width 154 height 16
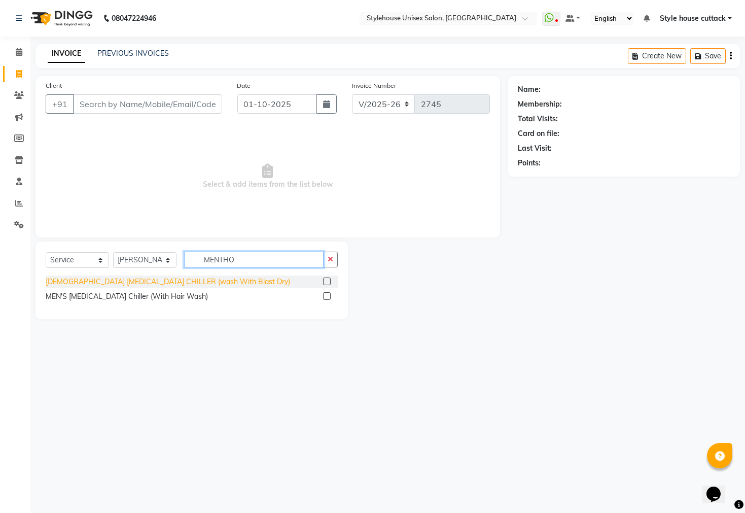
type input "MENTHO"
click at [155, 278] on div "LADIES MENTHOL CHILLER (wash With Blast Dry)" at bounding box center [168, 281] width 244 height 11
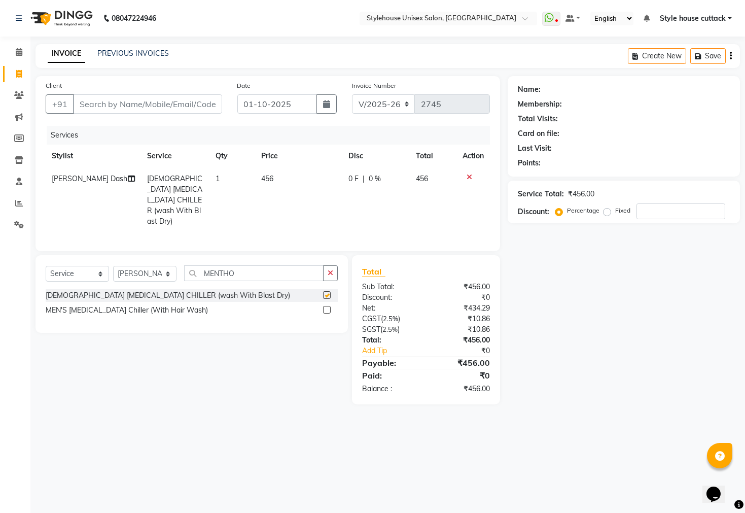
checkbox input "false"
click at [261, 266] on input "MENTHO" at bounding box center [253, 273] width 139 height 16
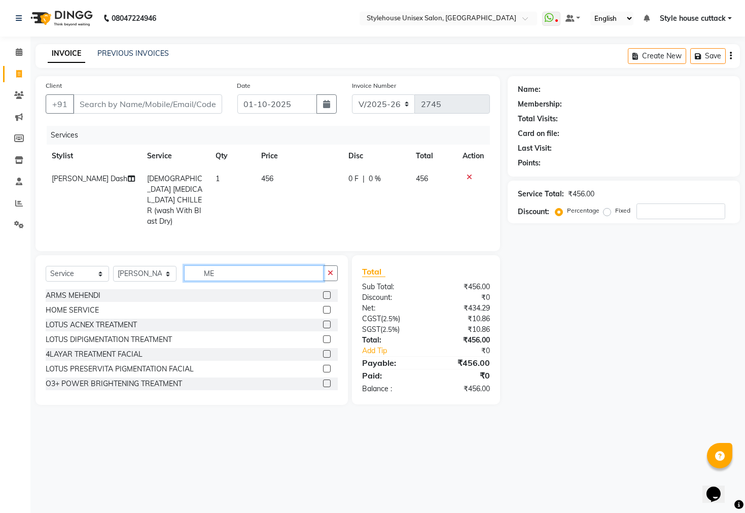
type input "M"
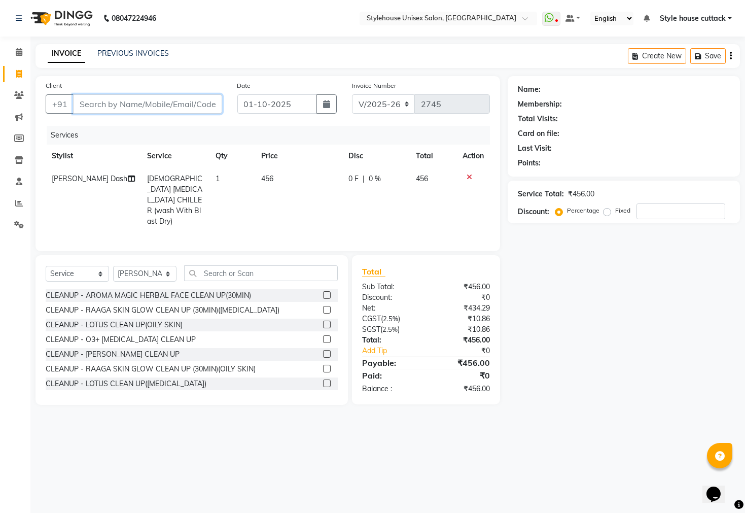
click at [101, 101] on input "Client" at bounding box center [147, 103] width 149 height 19
type input "9"
type input "0"
click at [121, 129] on span "9337071" at bounding box center [133, 127] width 36 height 10
type input "9337071858"
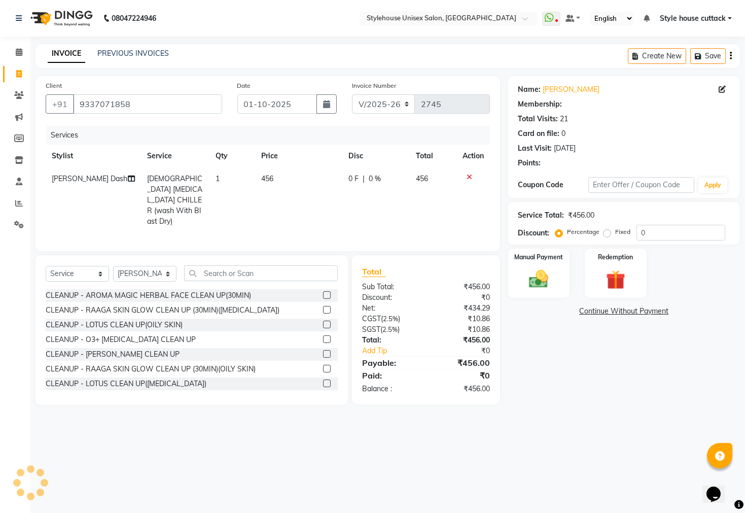
select select "2: Object"
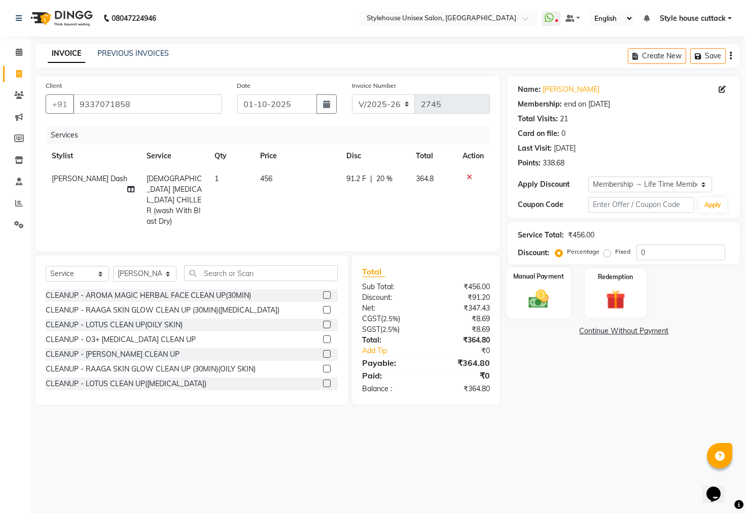
click at [267, 306] on img at bounding box center [538, 299] width 32 height 23
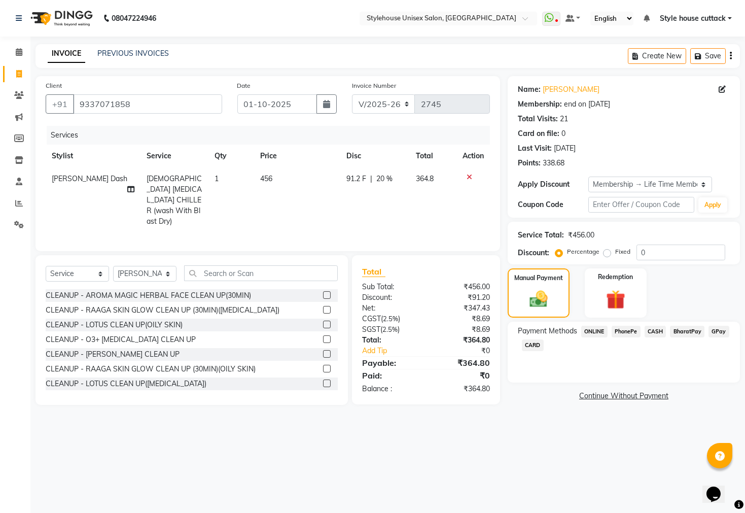
click at [267, 337] on span "PhonePe" at bounding box center [626, 332] width 29 height 12
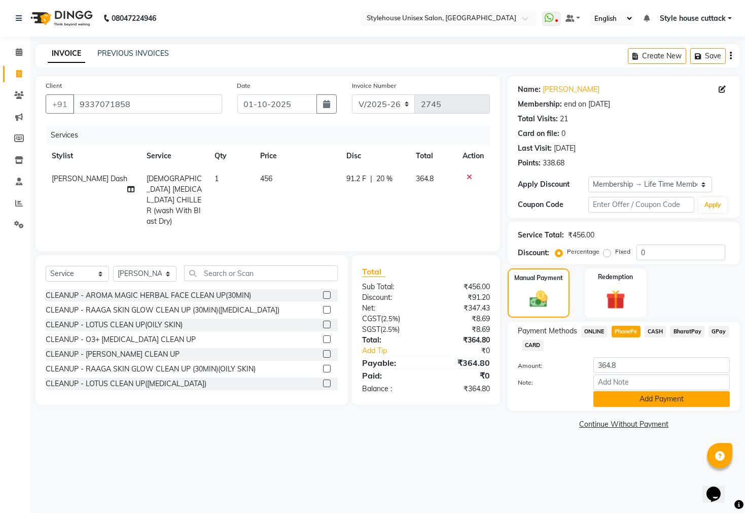
click at [267, 407] on button "Add Payment" at bounding box center [661, 399] width 136 height 16
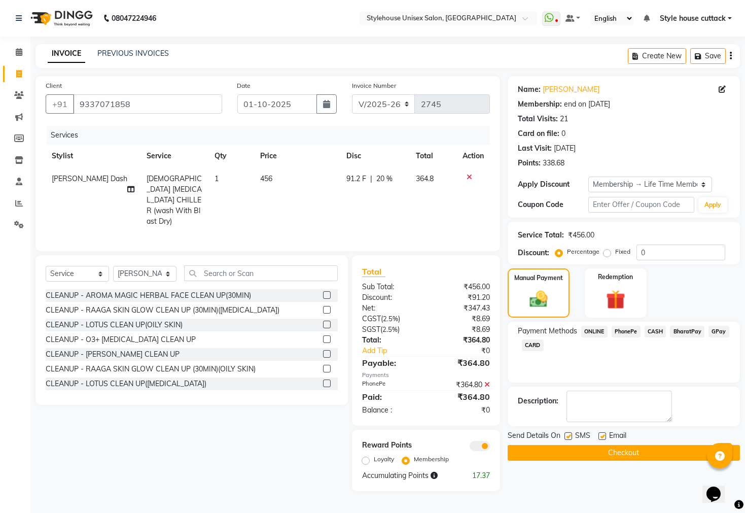
click at [267, 409] on button "Checkout" at bounding box center [624, 453] width 232 height 16
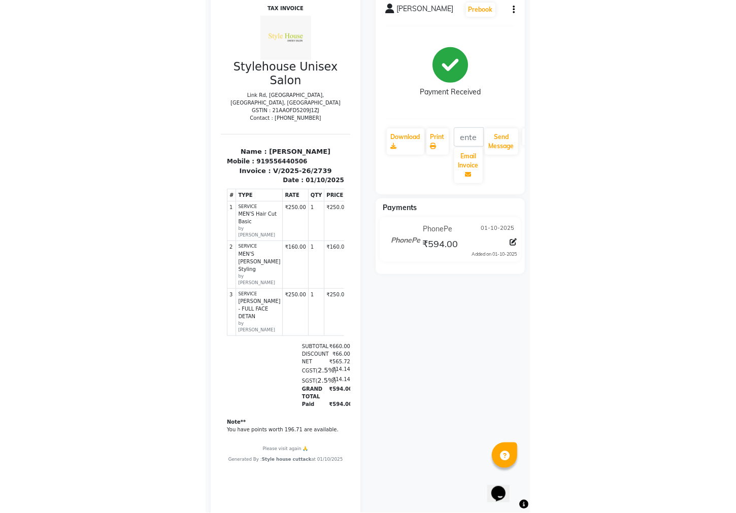
scroll to position [94, 0]
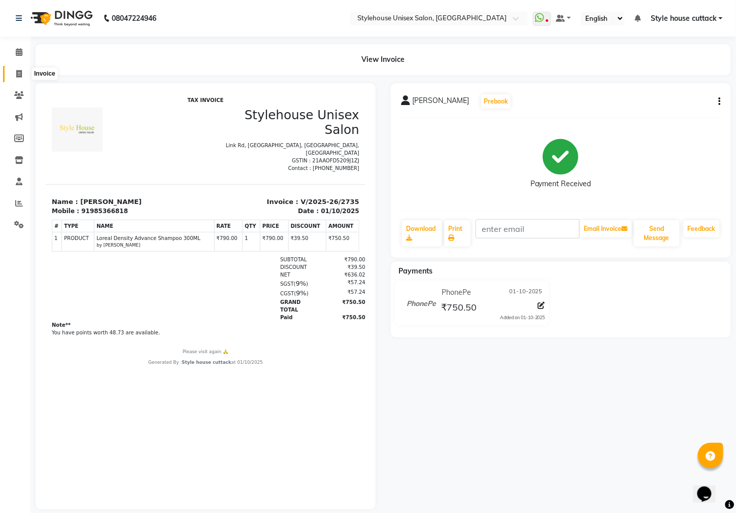
click at [16, 70] on icon at bounding box center [19, 74] width 6 height 8
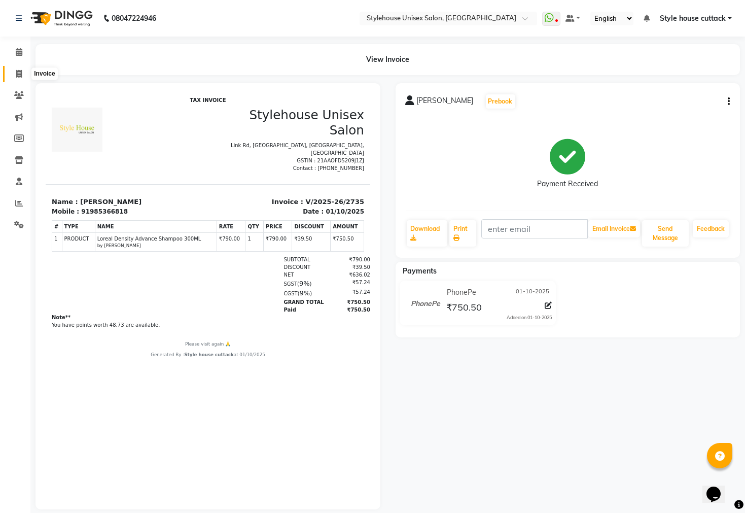
select select "4222"
select select "service"
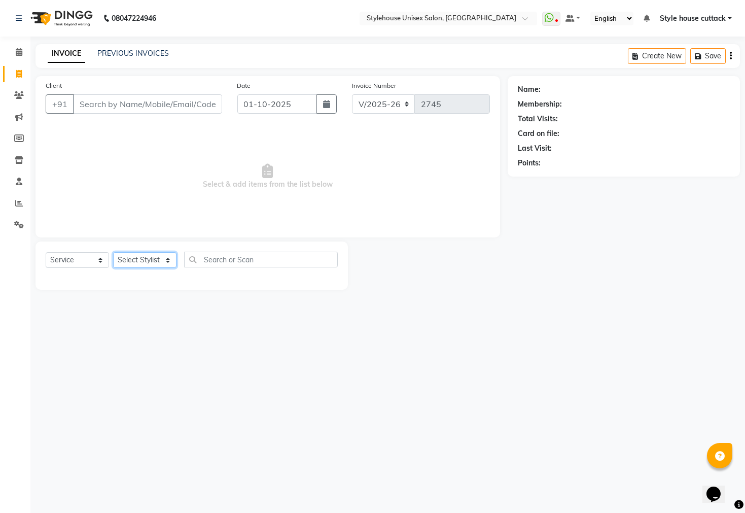
click at [141, 264] on select "Select Stylist" at bounding box center [144, 260] width 63 height 16
select select "42934"
click at [113, 253] on select "Select Stylist Bharati [PERSON_NAME] [PERSON_NAME] [PERSON_NAME] LIPI [PERSON_N…" at bounding box center [144, 260] width 63 height 16
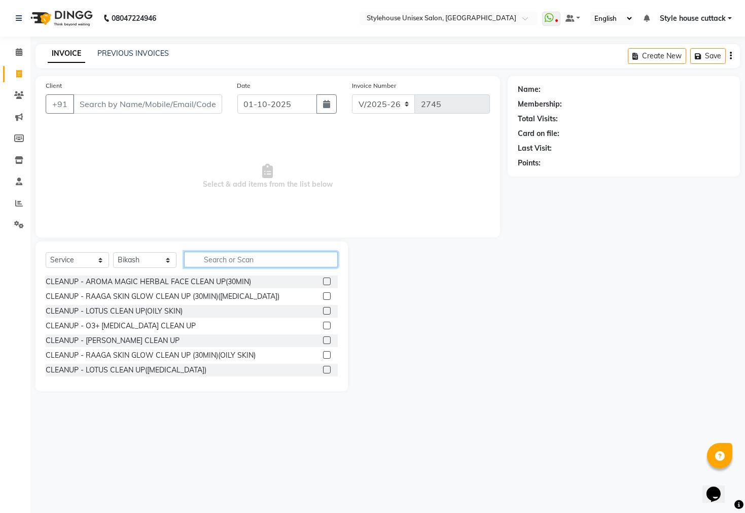
click at [212, 263] on input "text" at bounding box center [261, 260] width 154 height 16
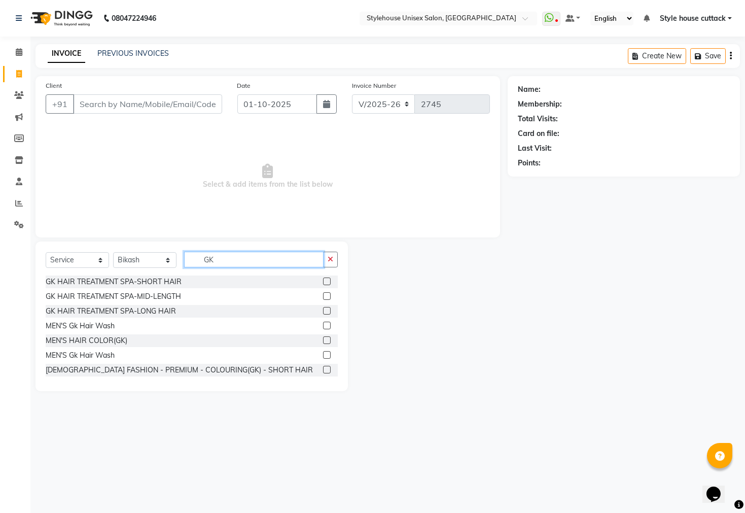
scroll to position [30, 0]
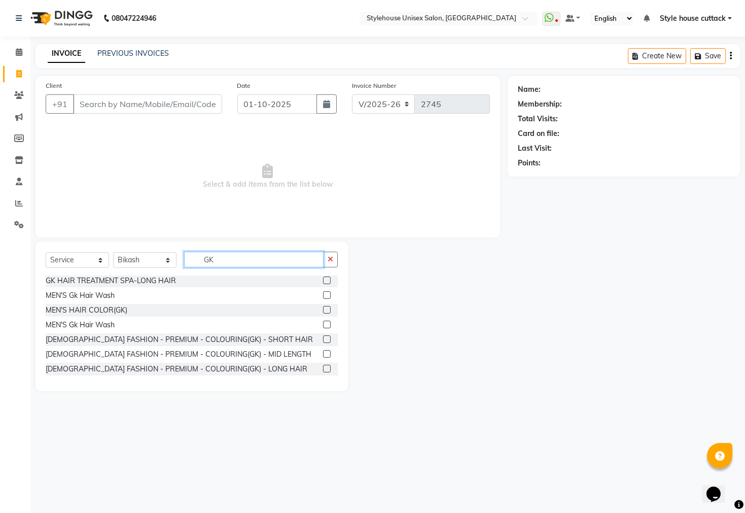
type input "G"
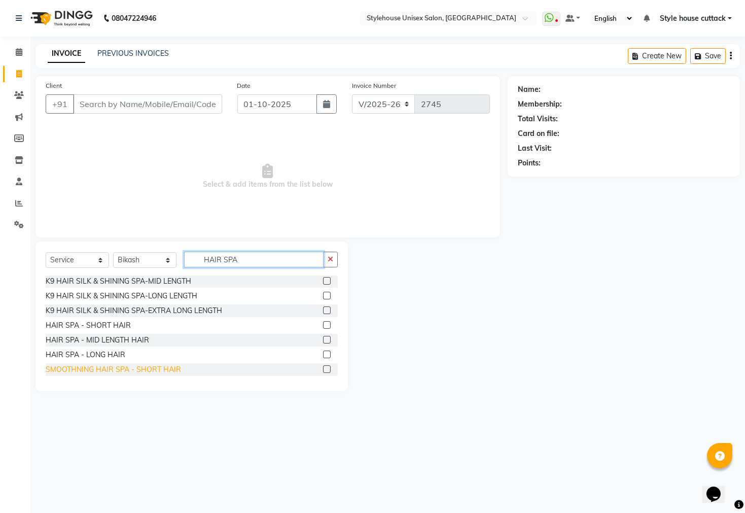
scroll to position [128, 0]
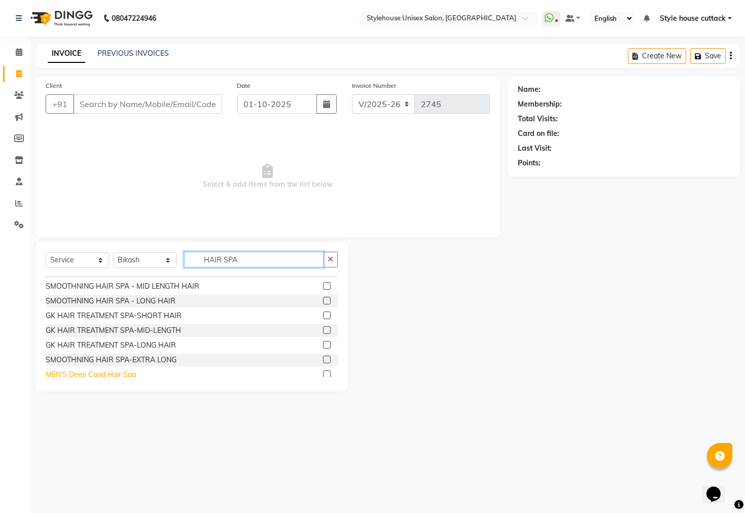
type input "HAIR SPA"
click at [104, 374] on div "MEN'S Deep Cond Hair Spa" at bounding box center [91, 374] width 90 height 11
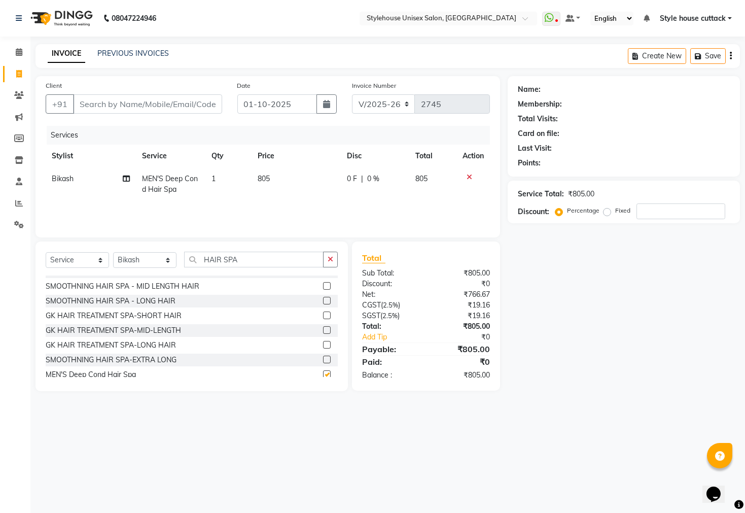
checkbox input "false"
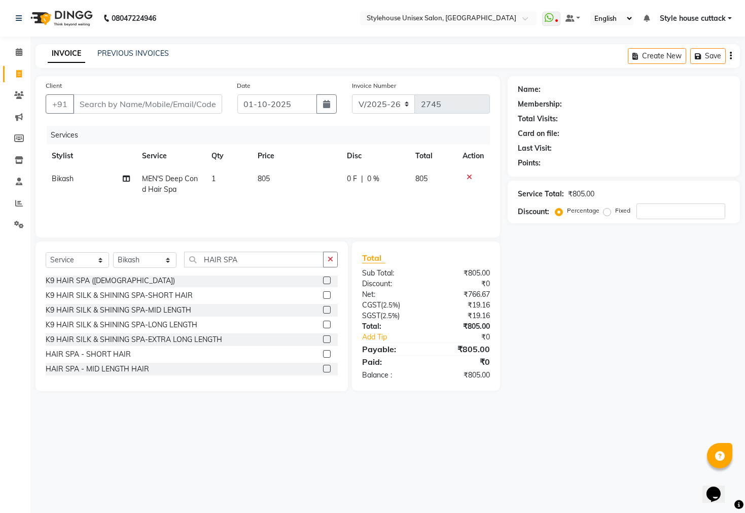
scroll to position [0, 0]
click at [95, 278] on div "K9 HAIR SPA ([DEMOGRAPHIC_DATA])" at bounding box center [110, 281] width 129 height 11
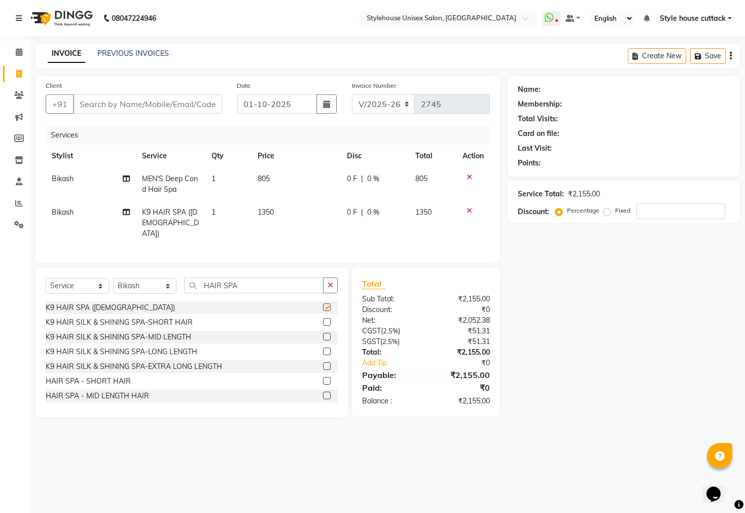
checkbox input "false"
click at [469, 176] on icon at bounding box center [470, 176] width 6 height 7
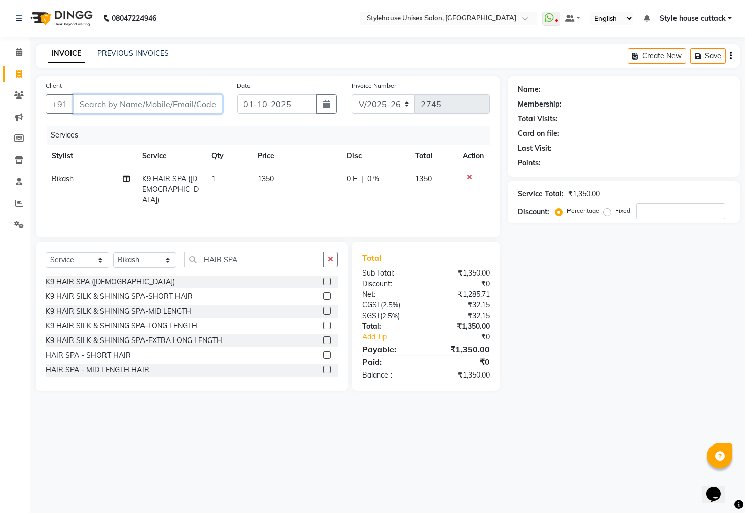
click at [112, 103] on input "Client" at bounding box center [147, 103] width 149 height 19
type input "7"
type input "0"
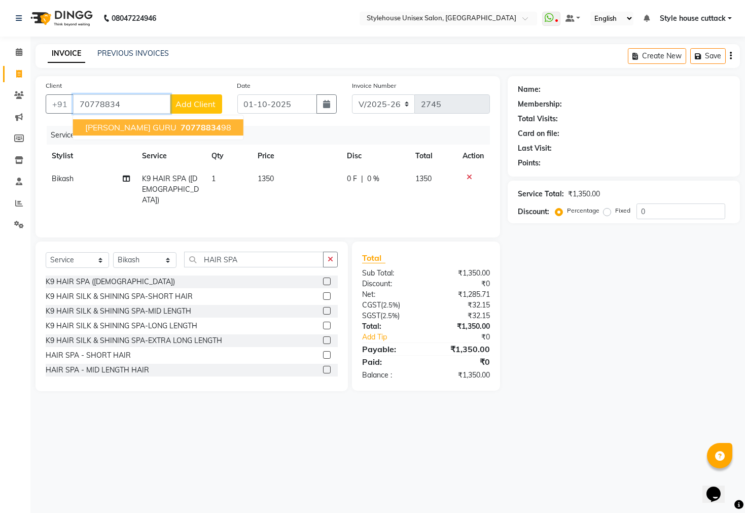
click at [134, 128] on span "[PERSON_NAME] GURU" at bounding box center [130, 127] width 91 height 10
type input "7077883498"
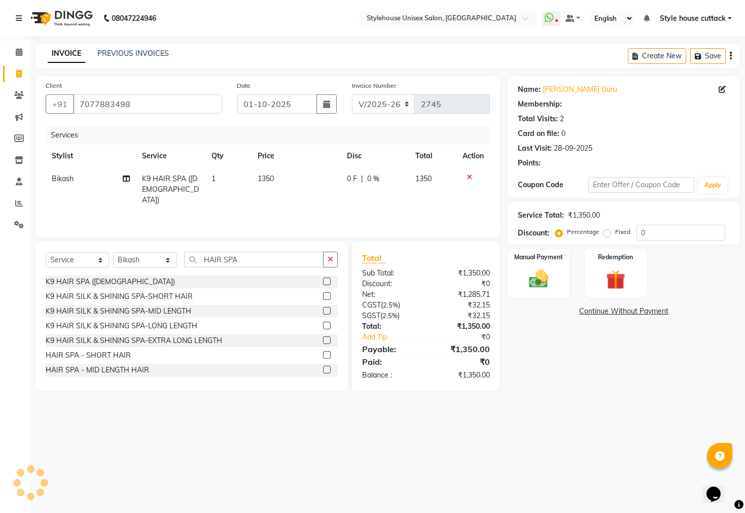
select select "1: Object"
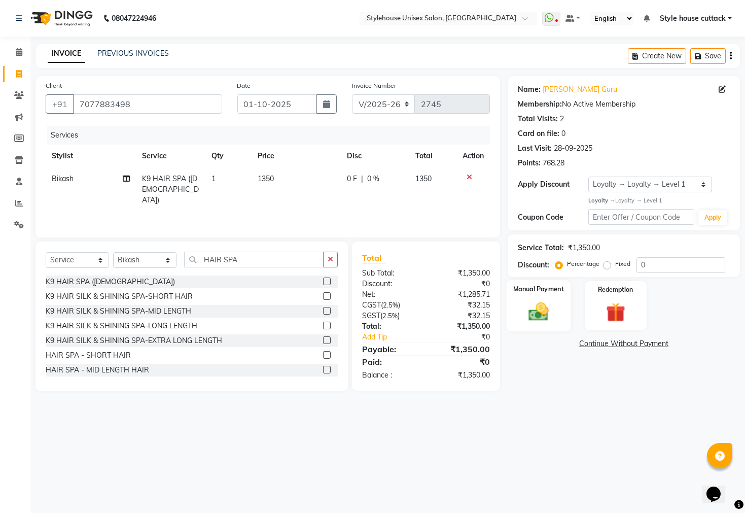
click at [538, 323] on img at bounding box center [538, 311] width 32 height 23
click at [633, 350] on span "PhonePe" at bounding box center [626, 344] width 29 height 12
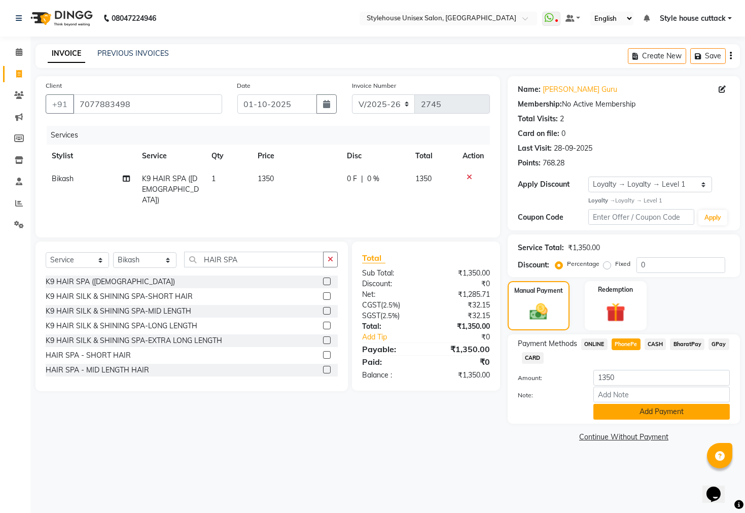
click at [631, 419] on button "Add Payment" at bounding box center [661, 412] width 136 height 16
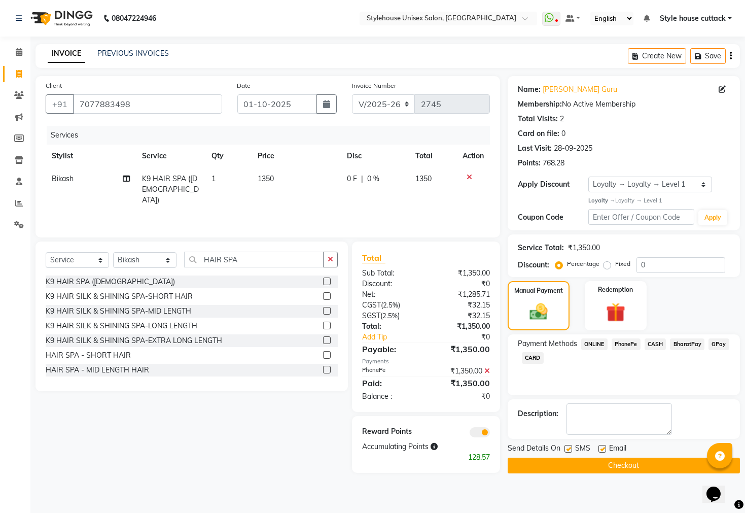
click at [611, 473] on button "Checkout" at bounding box center [624, 466] width 232 height 16
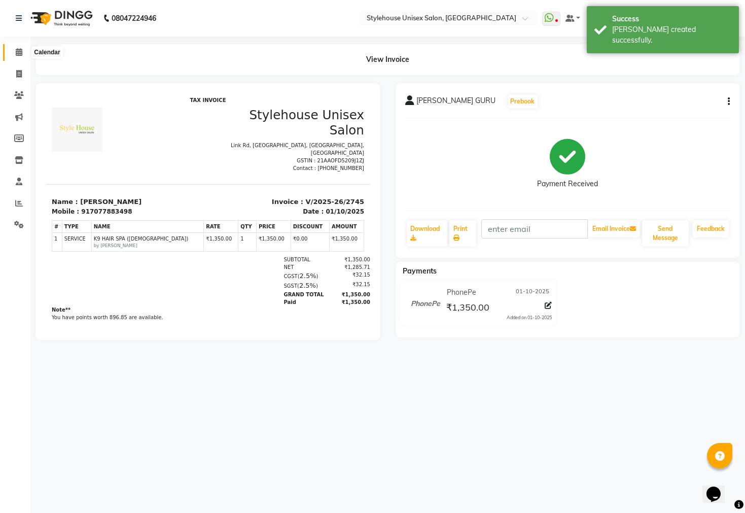
click at [22, 50] on span at bounding box center [19, 53] width 18 height 12
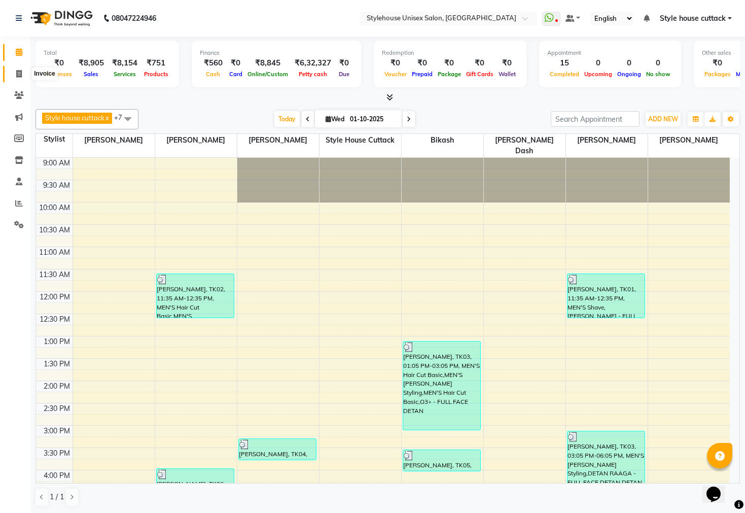
click at [16, 74] on icon at bounding box center [19, 74] width 6 height 8
select select "service"
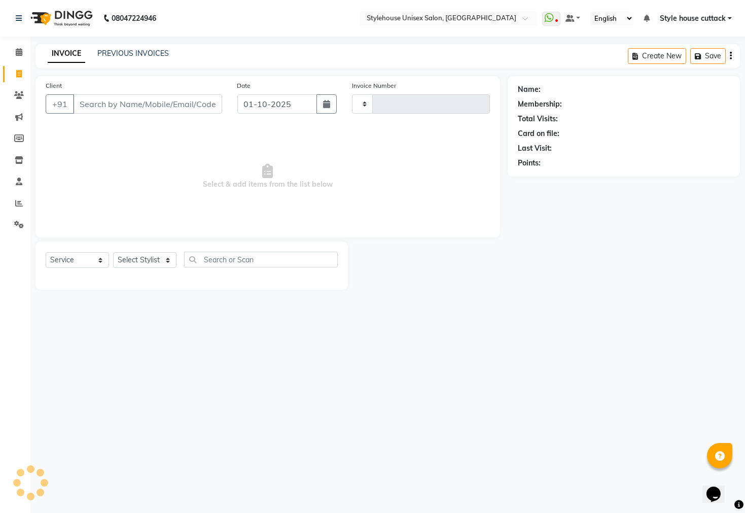
type input "2746"
select select "4222"
click at [132, 52] on link "PREVIOUS INVOICES" at bounding box center [133, 53] width 72 height 9
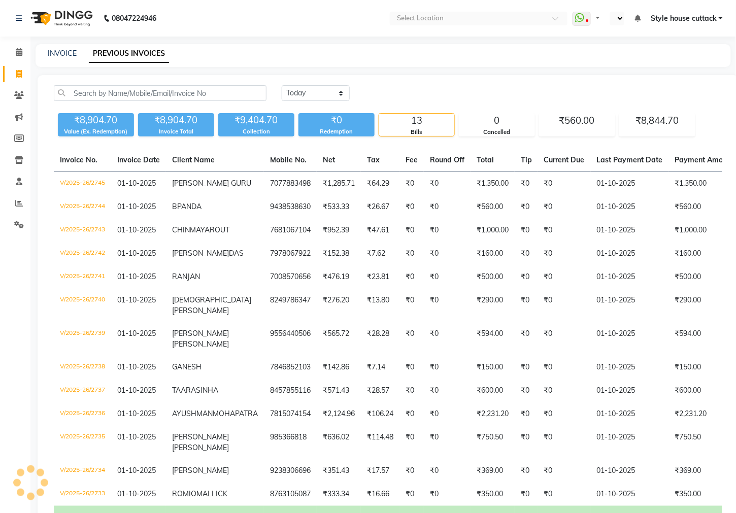
select select "en"
select select "1744"
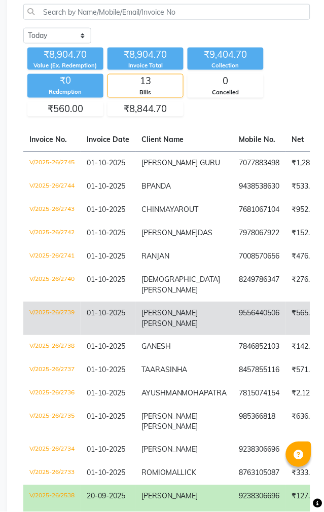
scroll to position [126, 0]
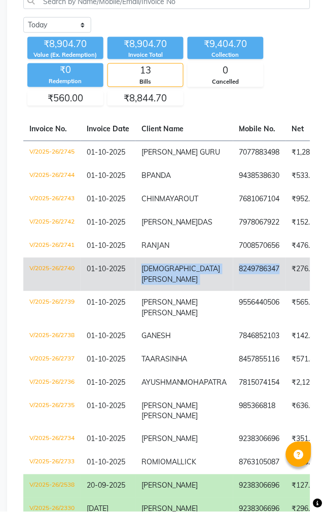
copy tr "[PERSON_NAME] 8249786347"
drag, startPoint x: 142, startPoint y: 299, endPoint x: 252, endPoint y: 310, distance: 110.6
click at [179, 274] on span "[DEMOGRAPHIC_DATA]" at bounding box center [181, 269] width 79 height 9
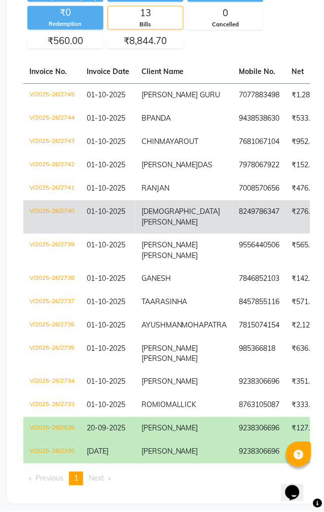
scroll to position [190, 0]
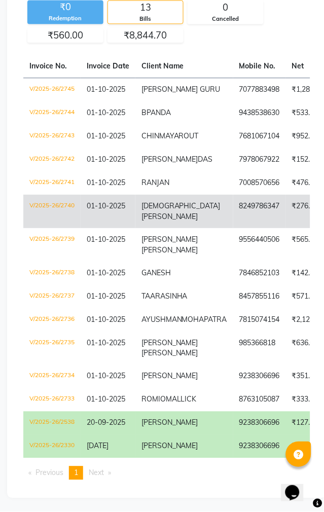
click at [172, 211] on span "[DEMOGRAPHIC_DATA]" at bounding box center [181, 205] width 79 height 9
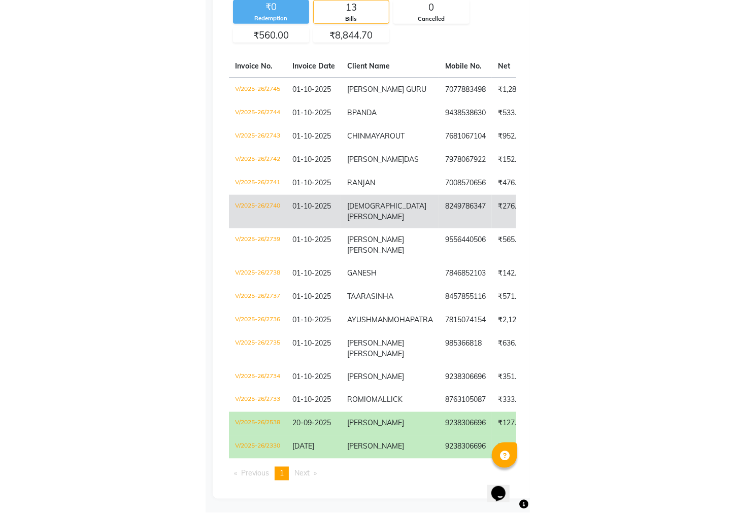
scroll to position [142, 0]
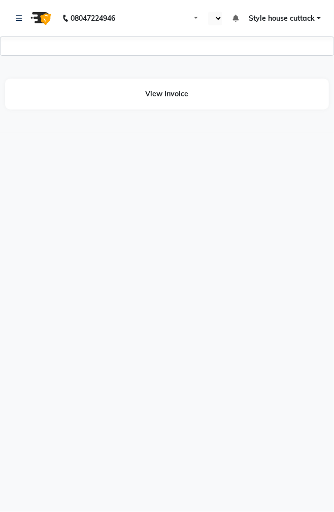
select select "en"
select select "1744"
select select "en"
select select "1744"
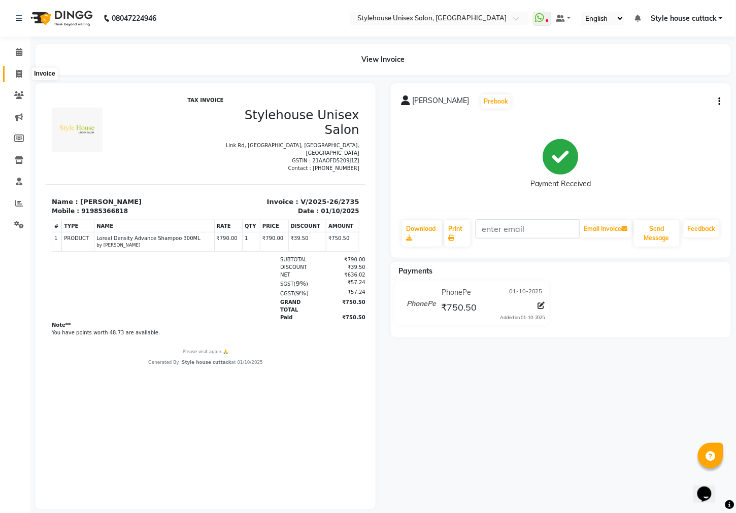
click at [15, 72] on span at bounding box center [19, 74] width 18 height 12
select select "service"
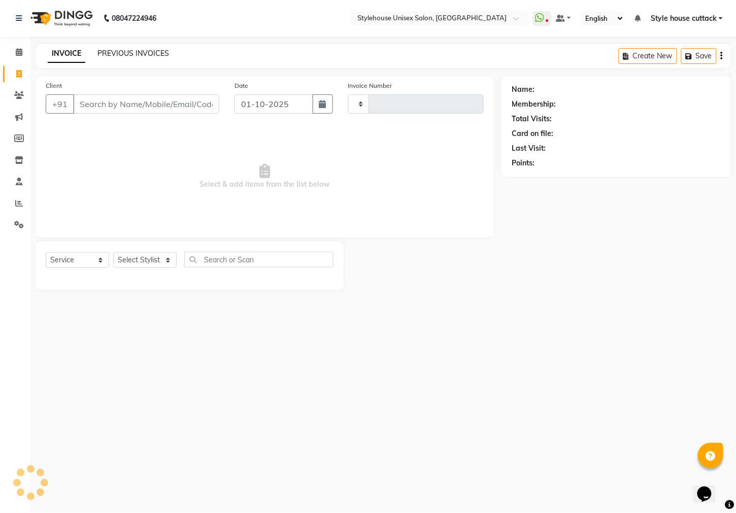
type input "2747"
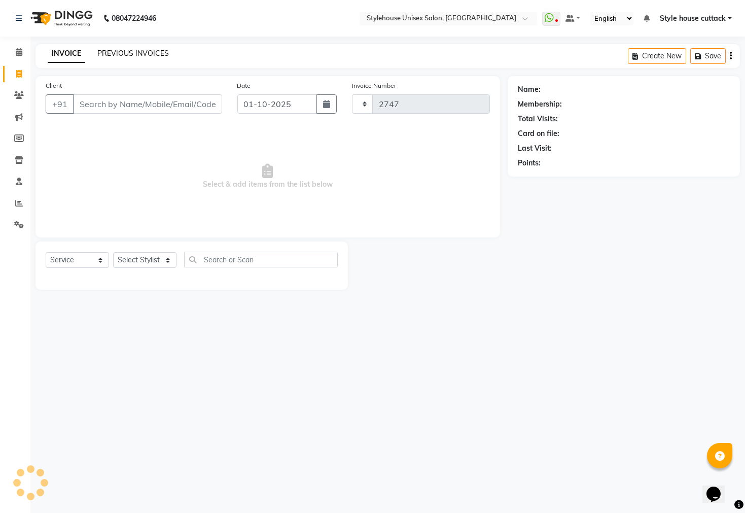
select select "4222"
click at [112, 55] on link "PREVIOUS INVOICES" at bounding box center [133, 53] width 72 height 9
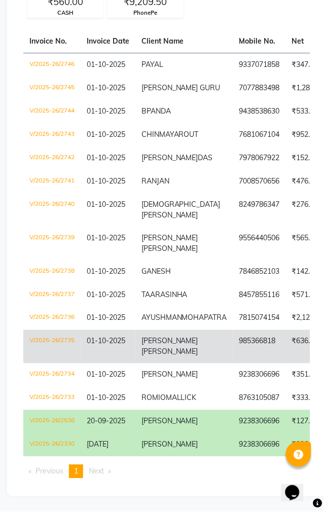
scroll to position [253, 0]
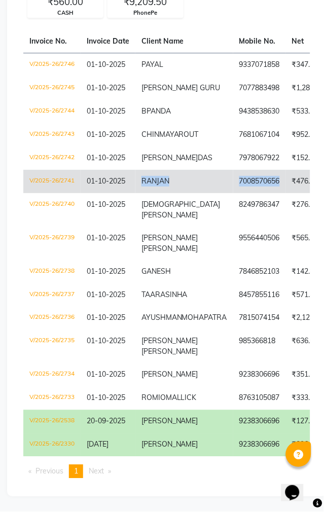
copy tr "RANJAN 7008570656"
drag, startPoint x: 142, startPoint y: 184, endPoint x: 254, endPoint y: 187, distance: 112.1
click at [156, 186] on span "RANJAN" at bounding box center [156, 181] width 28 height 9
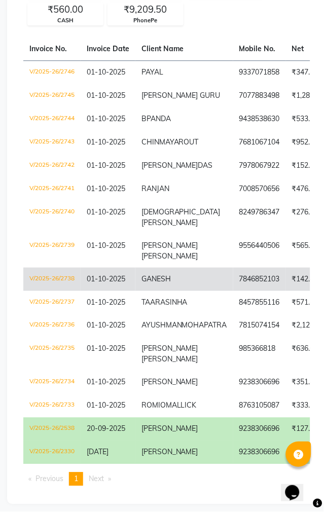
scroll to position [126, 0]
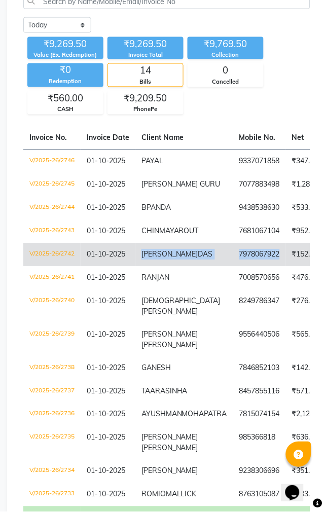
copy tr "CHANDRA SEKHAR DAS 7978067922"
drag, startPoint x: 140, startPoint y: 275, endPoint x: 255, endPoint y: 281, distance: 115.3
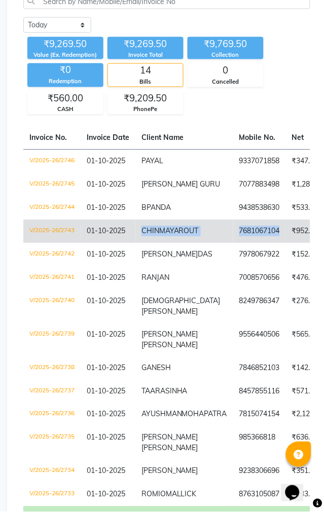
drag, startPoint x: 142, startPoint y: 240, endPoint x: 253, endPoint y: 250, distance: 111.5
copy tr "CHINMAYA ROUT 7681067104"
click at [173, 243] on td "CHINMAYA ROUT" at bounding box center [184, 231] width 98 height 23
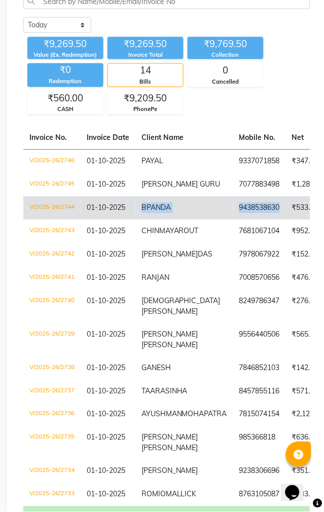
copy tr "B PANDA 9438538630"
drag, startPoint x: 142, startPoint y: 220, endPoint x: 251, endPoint y: 223, distance: 109.1
click at [169, 213] on span "PANDA" at bounding box center [159, 207] width 24 height 9
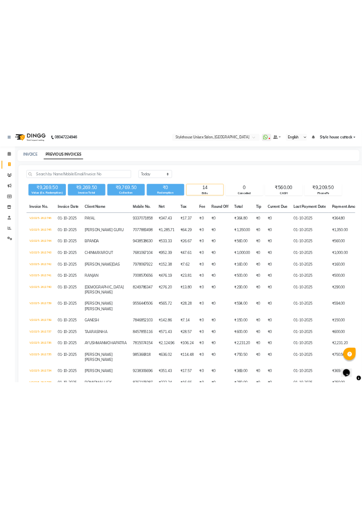
scroll to position [0, 0]
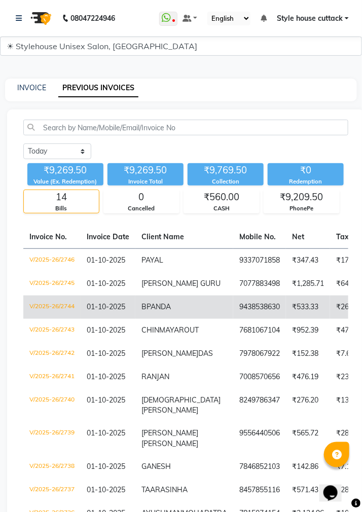
click at [162, 309] on span "PANDA" at bounding box center [159, 306] width 24 height 9
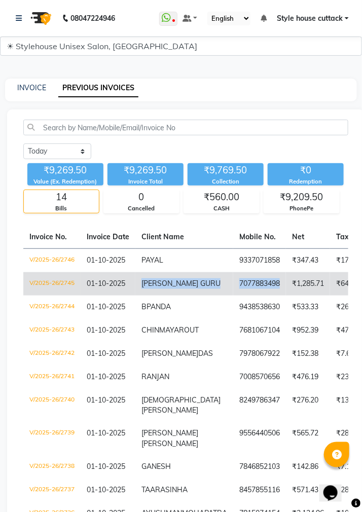
copy tr "ISHWAR GURU 7077883498"
drag, startPoint x: 141, startPoint y: 280, endPoint x: 255, endPoint y: 287, distance: 114.8
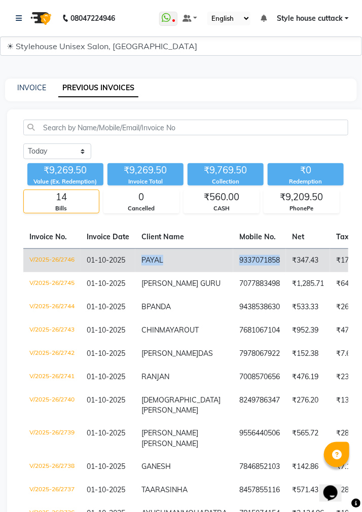
copy tr "PAYAL 9337071858"
drag, startPoint x: 142, startPoint y: 259, endPoint x: 251, endPoint y: 264, distance: 109.2
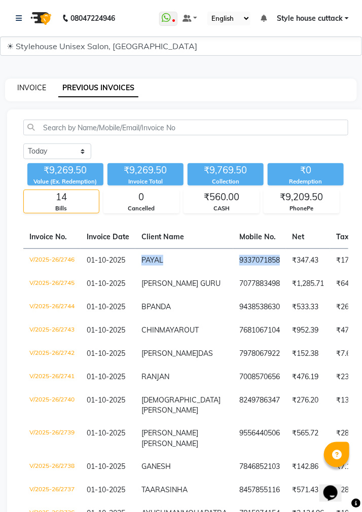
click at [29, 83] on link "INVOICE" at bounding box center [31, 87] width 29 height 9
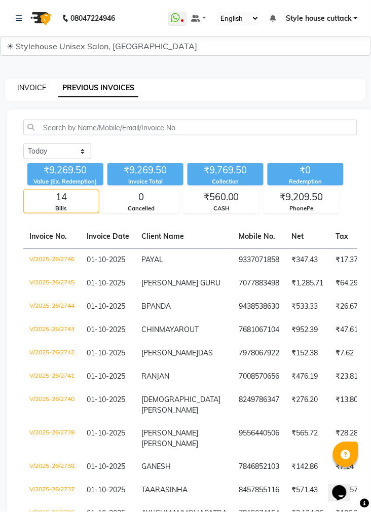
select select "4222"
select select "service"
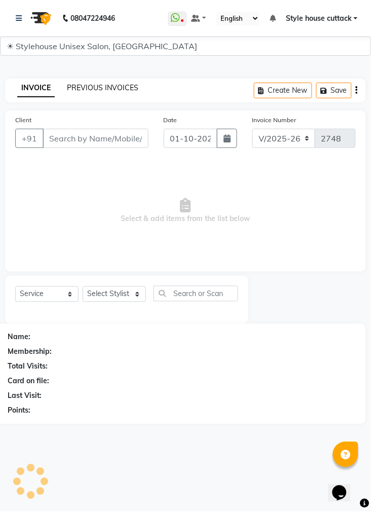
click at [85, 85] on link "PREVIOUS INVOICES" at bounding box center [103, 87] width 72 height 9
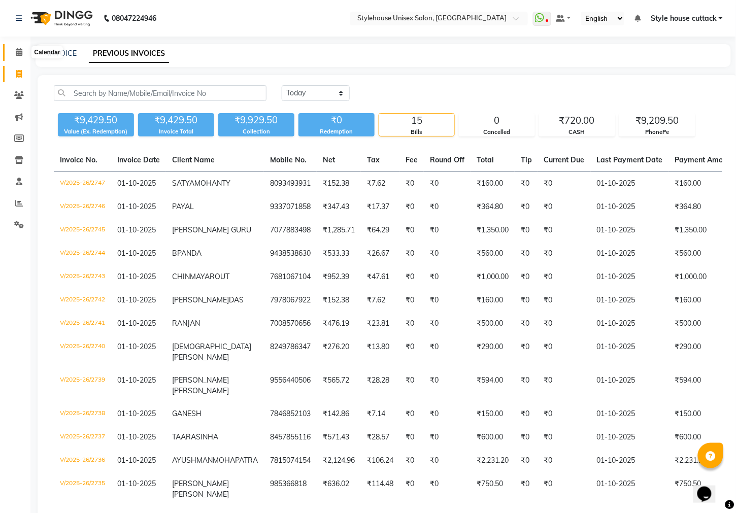
click at [17, 53] on icon at bounding box center [19, 52] width 7 height 8
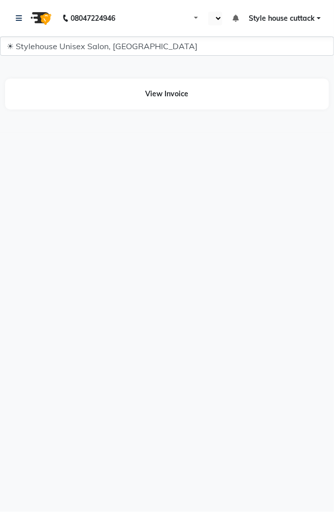
select select "en"
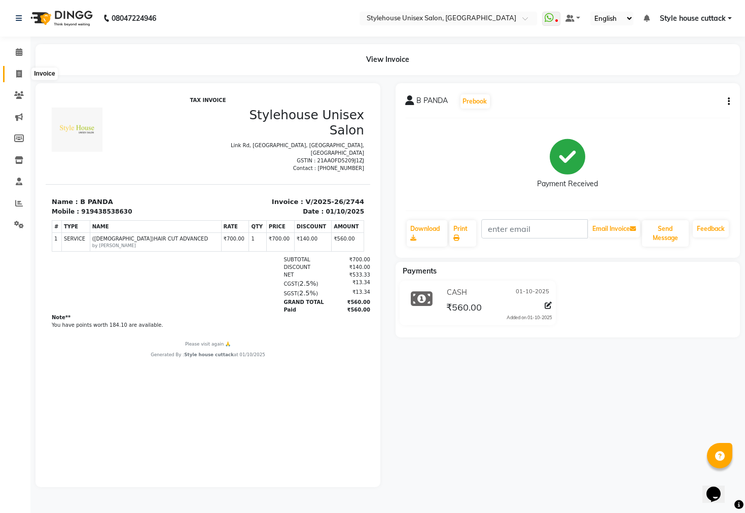
click at [15, 74] on span at bounding box center [19, 74] width 18 height 12
select select "service"
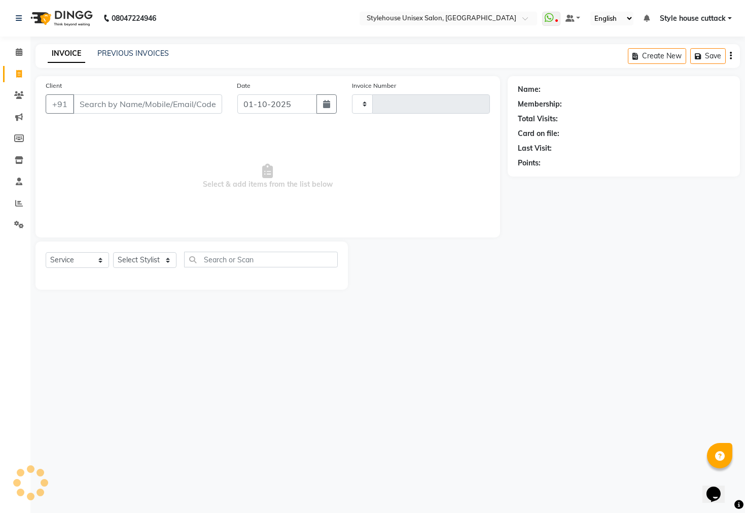
type input "2747"
select select "4222"
click at [138, 255] on select "Select Stylist" at bounding box center [144, 260] width 63 height 16
click at [113, 253] on select "Select Stylist Bharati [PERSON_NAME] [PERSON_NAME] [PERSON_NAME] LIPI [PERSON_N…" at bounding box center [144, 260] width 63 height 16
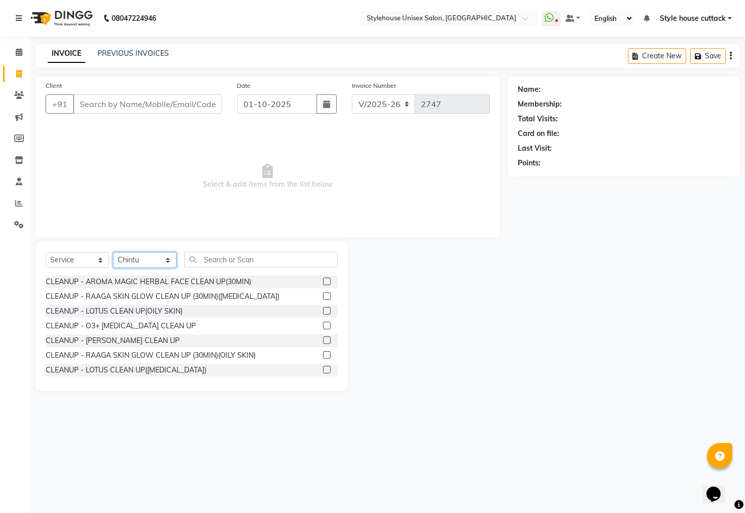
click at [146, 263] on select "Select Stylist Bharati [PERSON_NAME] [PERSON_NAME] [PERSON_NAME] LIPI [PERSON_N…" at bounding box center [144, 260] width 63 height 16
select select "42934"
click at [113, 253] on select "Select Stylist Bharati [PERSON_NAME] [PERSON_NAME] [PERSON_NAME] LIPI [PERSON_N…" at bounding box center [144, 260] width 63 height 16
click at [222, 257] on input "text" at bounding box center [261, 260] width 154 height 16
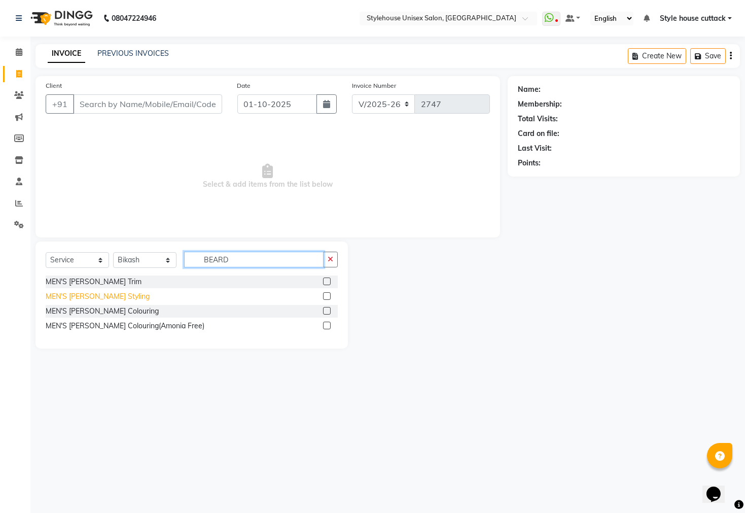
type input "BEARD"
click at [84, 298] on div "MEN'S [PERSON_NAME] Styling" at bounding box center [98, 296] width 104 height 11
checkbox input "false"
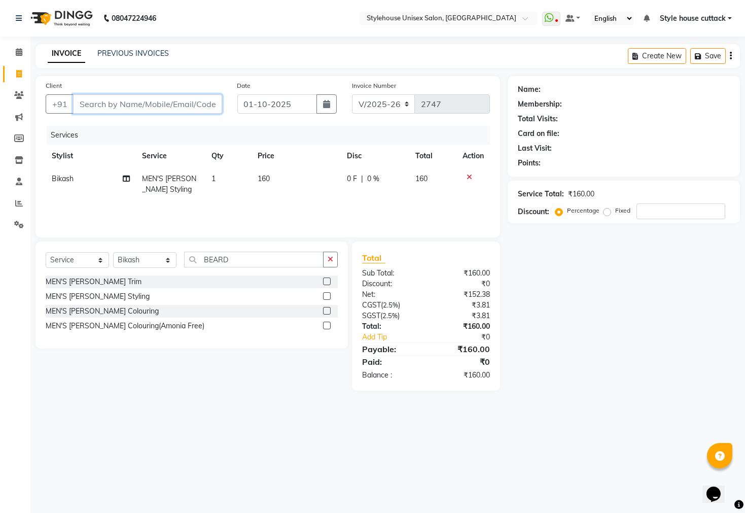
click at [157, 101] on input "Client" at bounding box center [147, 103] width 149 height 19
type input "8"
type input "0"
type input "8093493931"
click at [183, 100] on span "Add Client" at bounding box center [196, 104] width 40 height 10
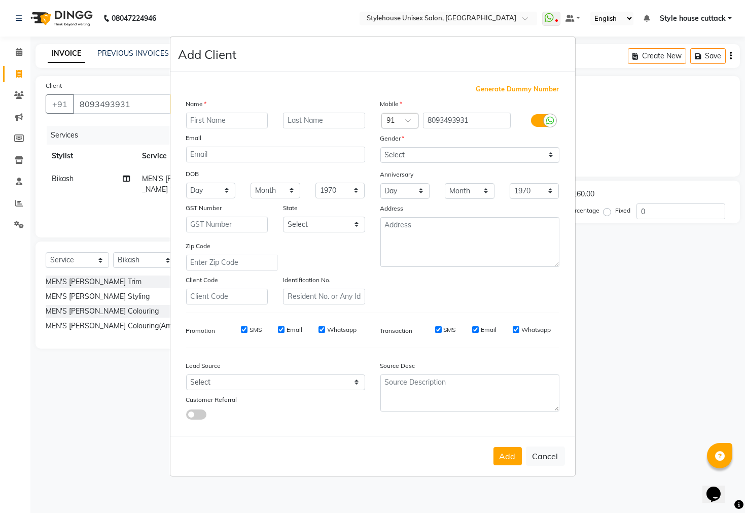
click at [211, 121] on input "text" at bounding box center [227, 121] width 82 height 16
type input "SATYA"
click at [325, 122] on input "text" at bounding box center [324, 121] width 82 height 16
type input "MOHANTY"
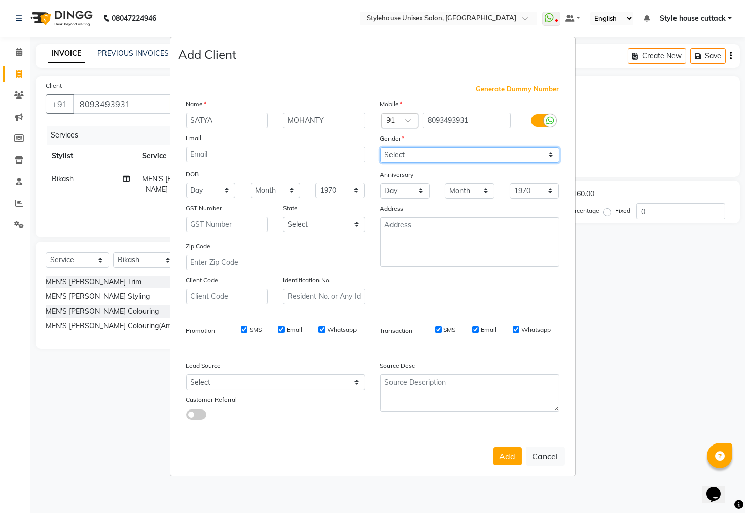
click at [333, 153] on select "Select Male Female Other Prefer Not To Say" at bounding box center [469, 155] width 179 height 16
select select "male"
click at [333, 147] on select "Select Male Female Other Prefer Not To Say" at bounding box center [469, 155] width 179 height 16
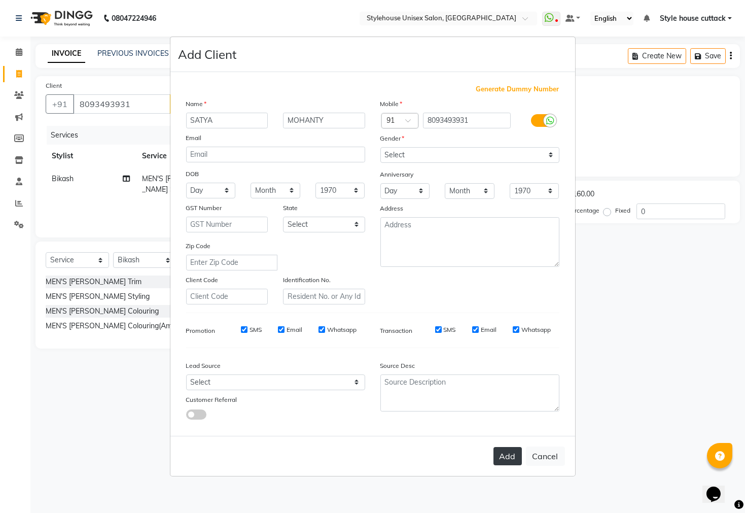
click at [333, 458] on button "Add" at bounding box center [508, 456] width 28 height 18
select select
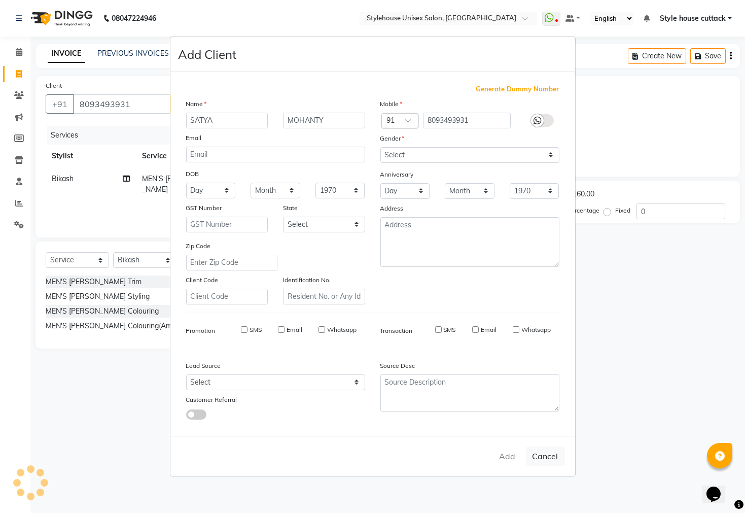
select select
checkbox input "false"
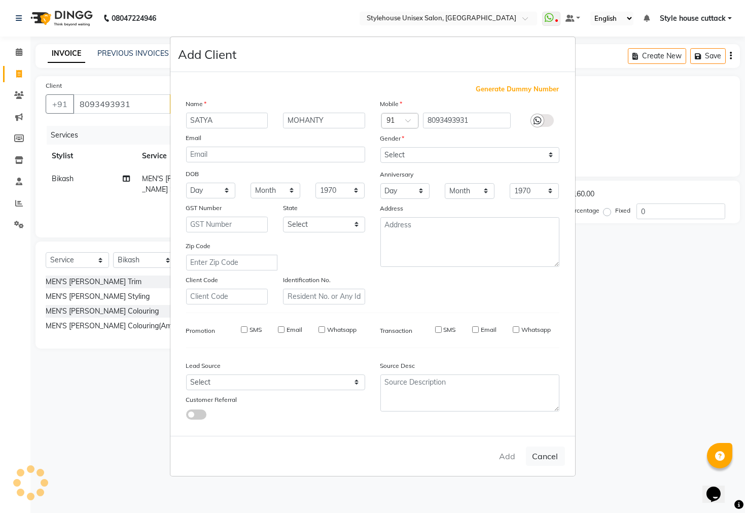
checkbox input "false"
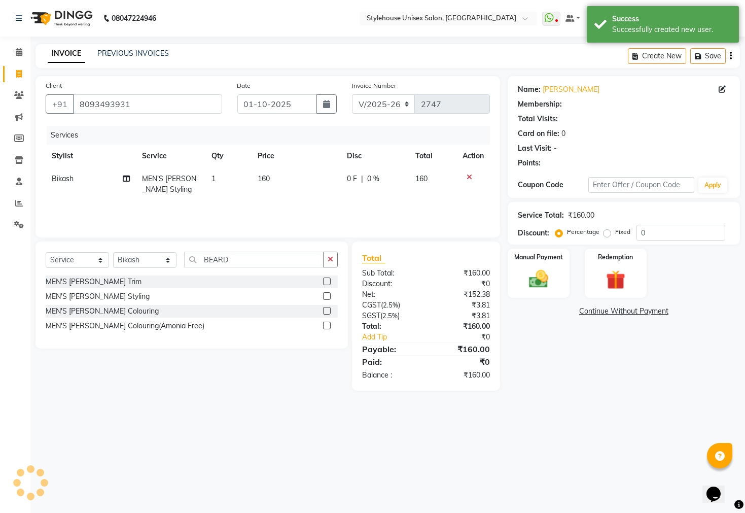
select select "1: Object"
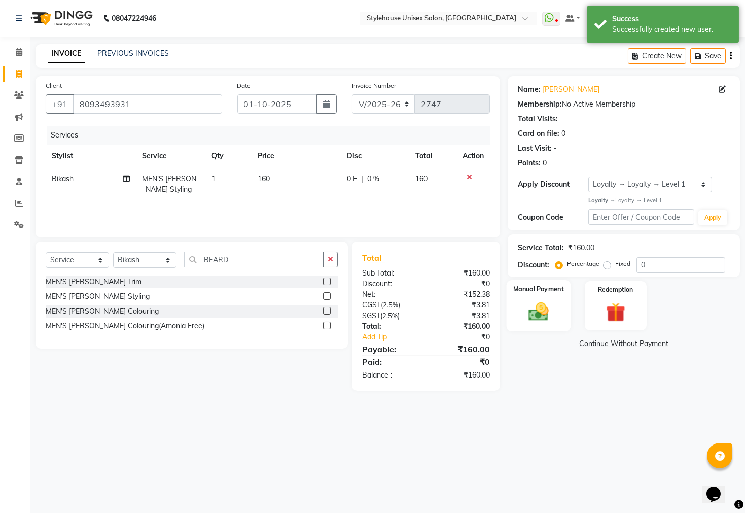
click at [333, 322] on img at bounding box center [538, 311] width 32 height 23
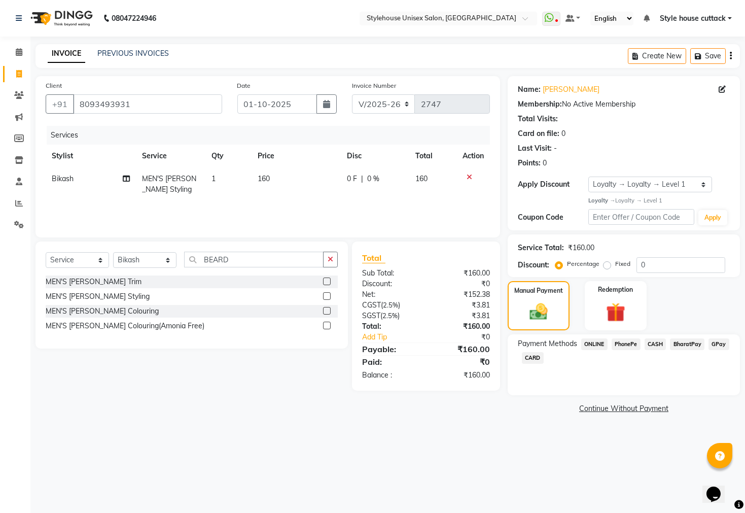
drag, startPoint x: 636, startPoint y: 362, endPoint x: 597, endPoint y: 464, distance: 109.8
drag, startPoint x: 597, startPoint y: 464, endPoint x: 215, endPoint y: 449, distance: 381.8
click at [215, 449] on div "08047224946 Select Location × Stylehouse Unisex Salon, Old Lic Colony WhatsApp …" at bounding box center [372, 256] width 745 height 513
click at [333, 350] on span "CASH" at bounding box center [656, 344] width 22 height 12
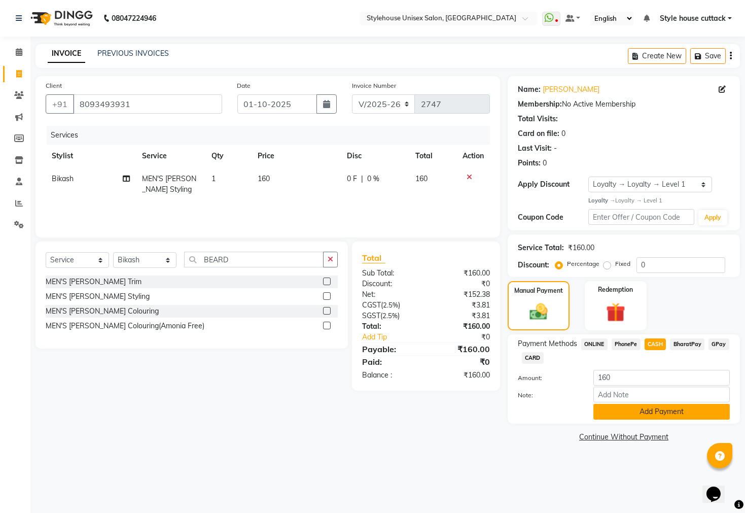
click at [333, 419] on button "Add Payment" at bounding box center [661, 412] width 136 height 16
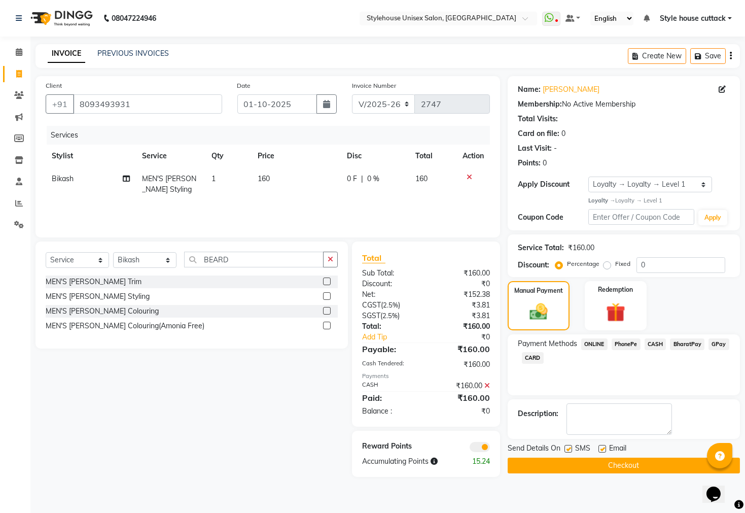
click at [333, 471] on button "Checkout" at bounding box center [624, 466] width 232 height 16
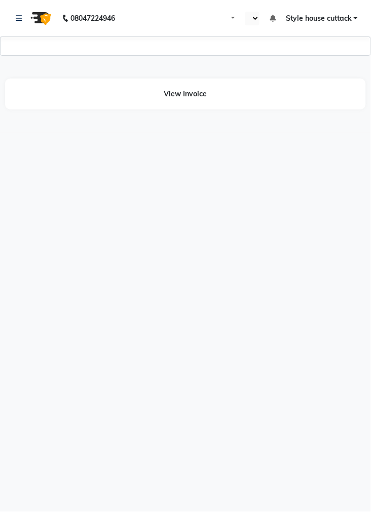
select select "en"
select select "1744"
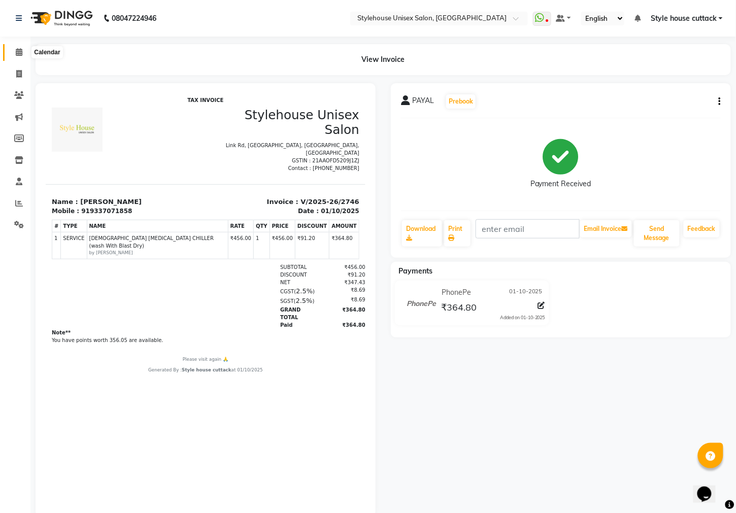
click at [14, 48] on span at bounding box center [19, 53] width 18 height 12
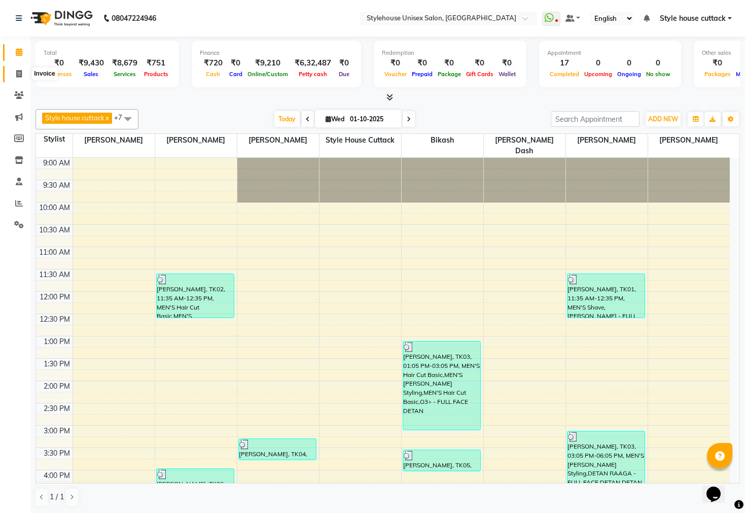
click at [23, 71] on span at bounding box center [19, 74] width 18 height 12
select select "4222"
select select "service"
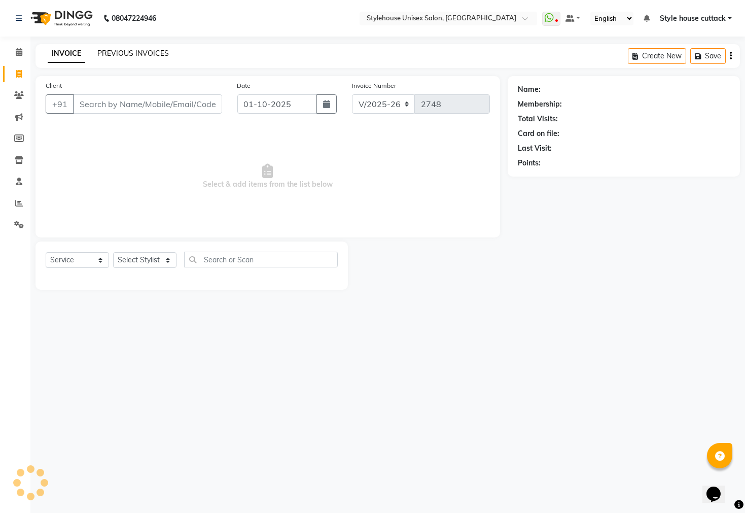
click at [113, 50] on link "PREVIOUS INVOICES" at bounding box center [133, 53] width 72 height 9
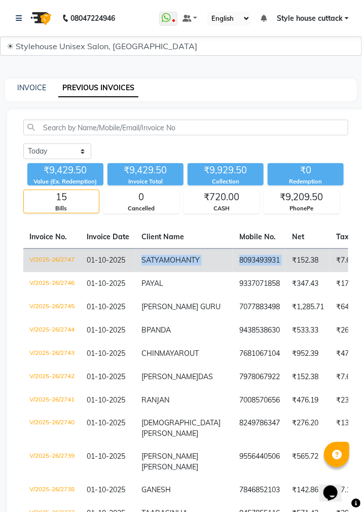
copy tr "SATYA MOHANTY 8093493931"
drag, startPoint x: 143, startPoint y: 256, endPoint x: 259, endPoint y: 266, distance: 116.6
click at [163, 257] on span "SATYA" at bounding box center [153, 260] width 22 height 9
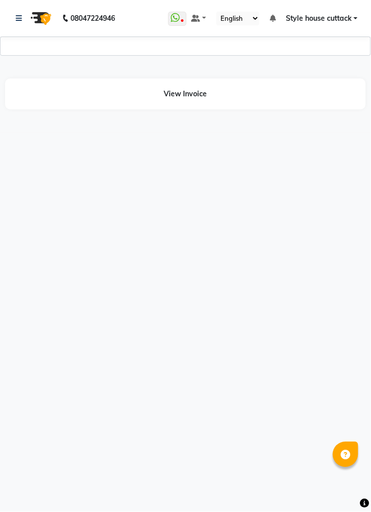
select select "1744"
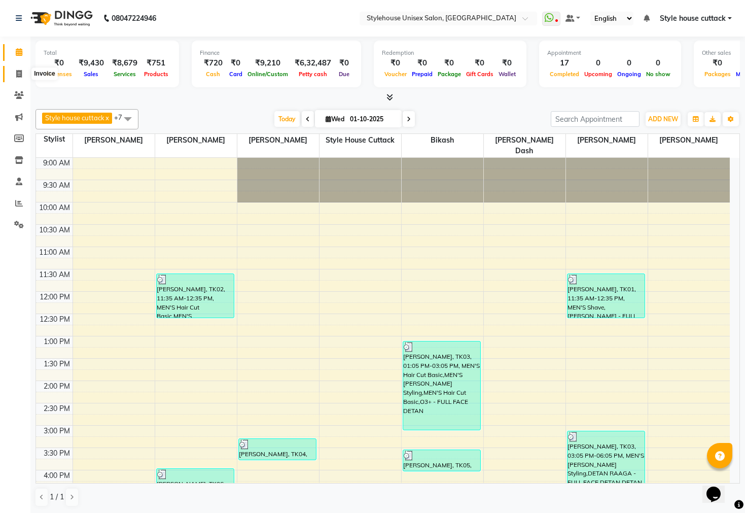
drag, startPoint x: 18, startPoint y: 74, endPoint x: 24, endPoint y: 83, distance: 11.0
click at [18, 74] on icon at bounding box center [19, 74] width 6 height 8
select select "service"
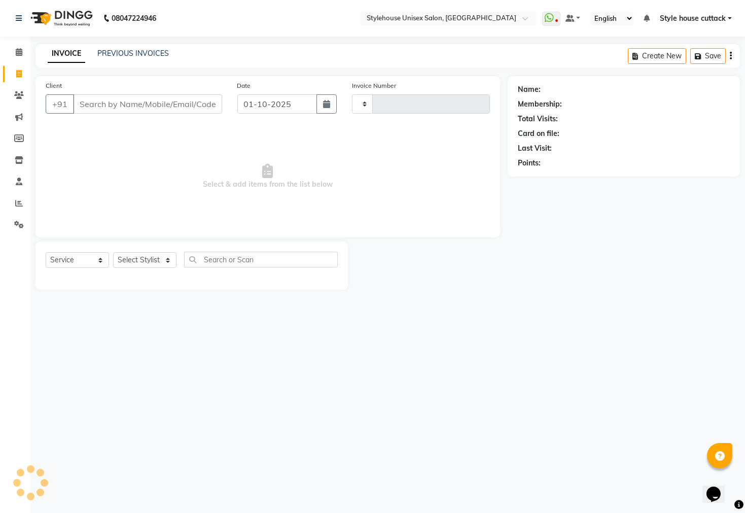
click at [102, 103] on input "Client" at bounding box center [147, 103] width 149 height 19
type input "2748"
select select "4222"
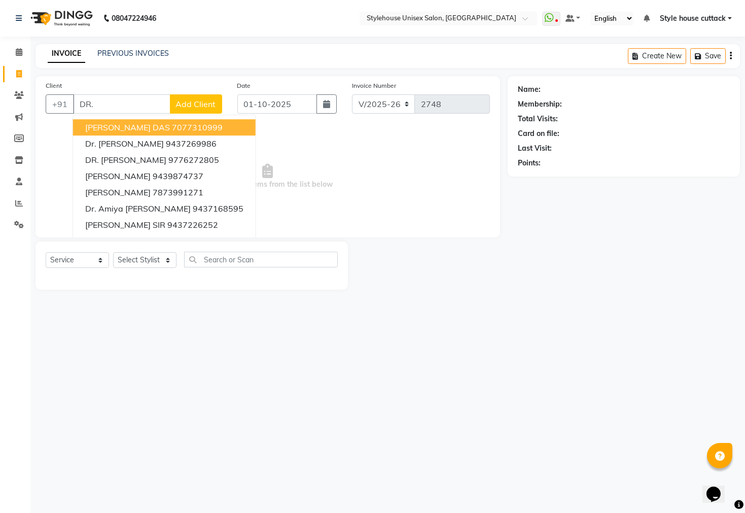
click at [129, 129] on span "[PERSON_NAME] DAS" at bounding box center [127, 127] width 85 height 10
type input "7077310999"
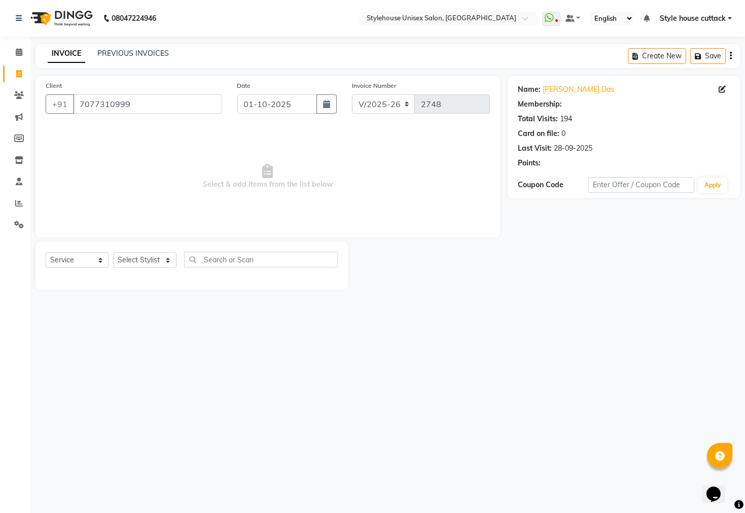
select select "1: Object"
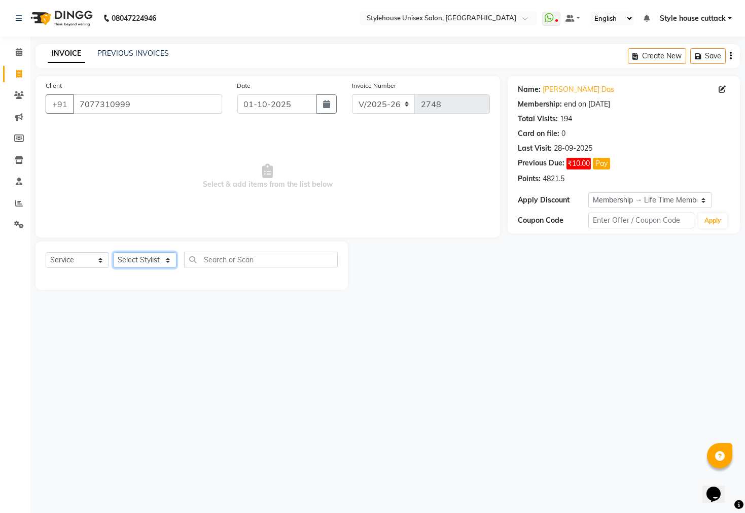
click at [153, 263] on select "Select Stylist Bharati [PERSON_NAME] [PERSON_NAME] [PERSON_NAME] LIPI [PERSON_N…" at bounding box center [144, 260] width 63 height 16
select select "42934"
click at [113, 253] on select "Select Stylist Bharati [PERSON_NAME] [PERSON_NAME] [PERSON_NAME] LIPI [PERSON_N…" at bounding box center [144, 260] width 63 height 16
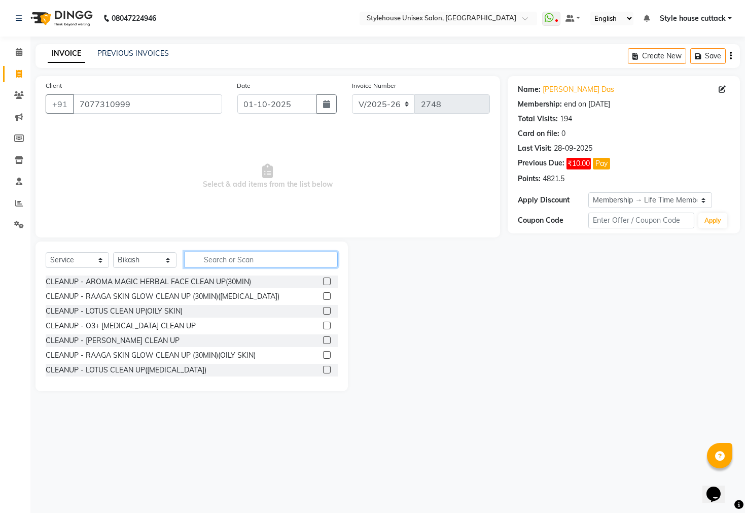
click at [212, 258] on input "text" at bounding box center [261, 260] width 154 height 16
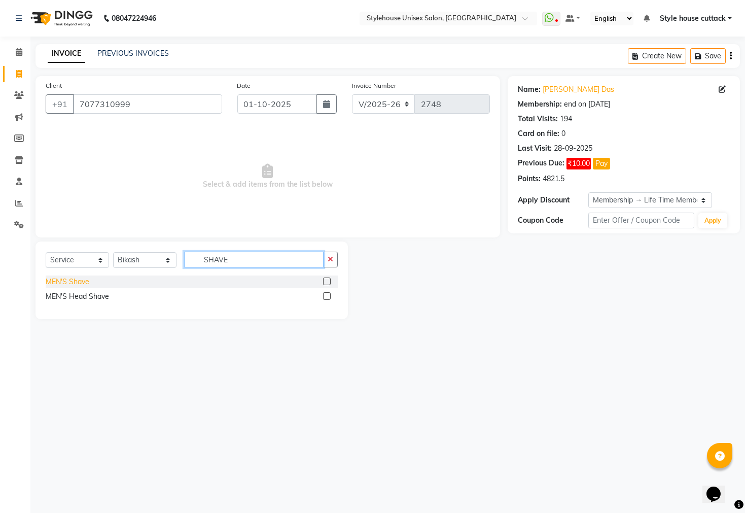
type input "SHAVE"
click at [77, 280] on div "MEN'S Shave" at bounding box center [68, 281] width 44 height 11
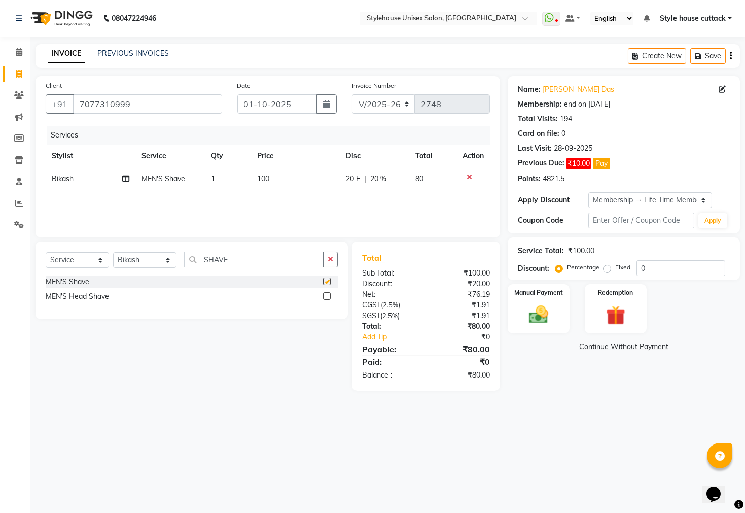
checkbox input "false"
click at [531, 318] on img at bounding box center [538, 314] width 32 height 23
click at [631, 353] on span "PhonePe" at bounding box center [626, 347] width 29 height 12
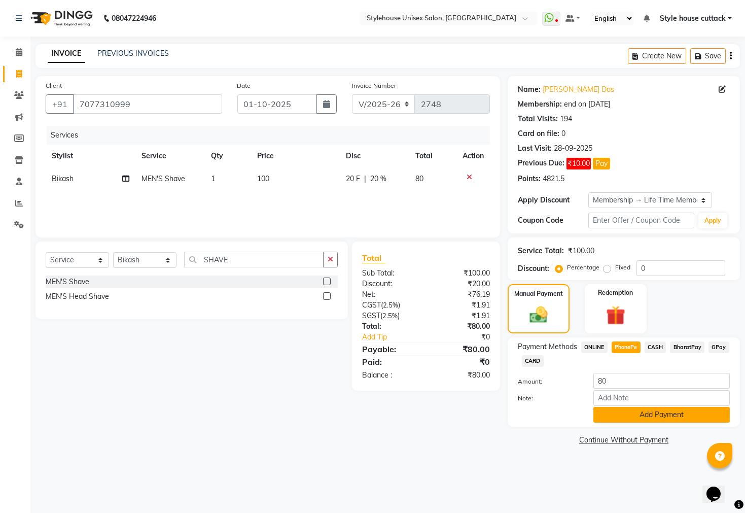
click at [629, 423] on button "Add Payment" at bounding box center [661, 415] width 136 height 16
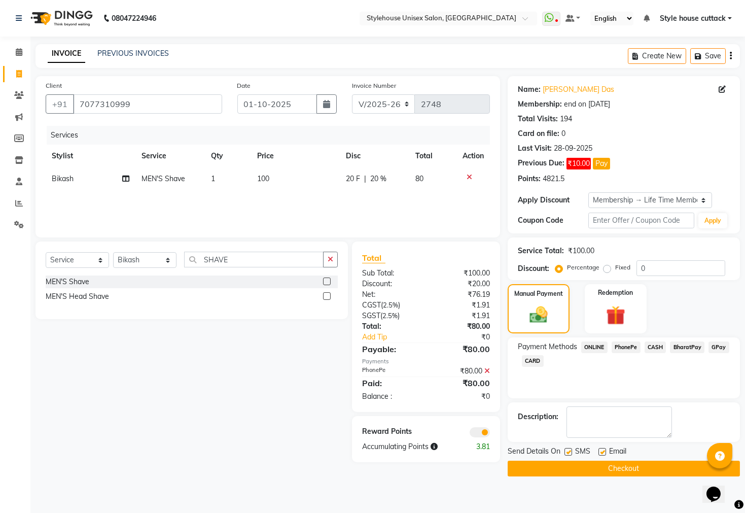
click at [617, 476] on button "Checkout" at bounding box center [624, 469] width 232 height 16
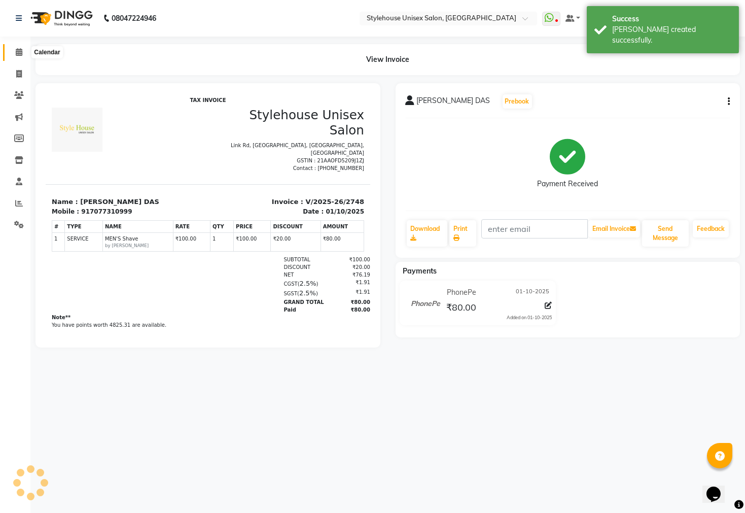
click at [16, 56] on span at bounding box center [19, 53] width 18 height 12
